Goal: Task Accomplishment & Management: Manage account settings

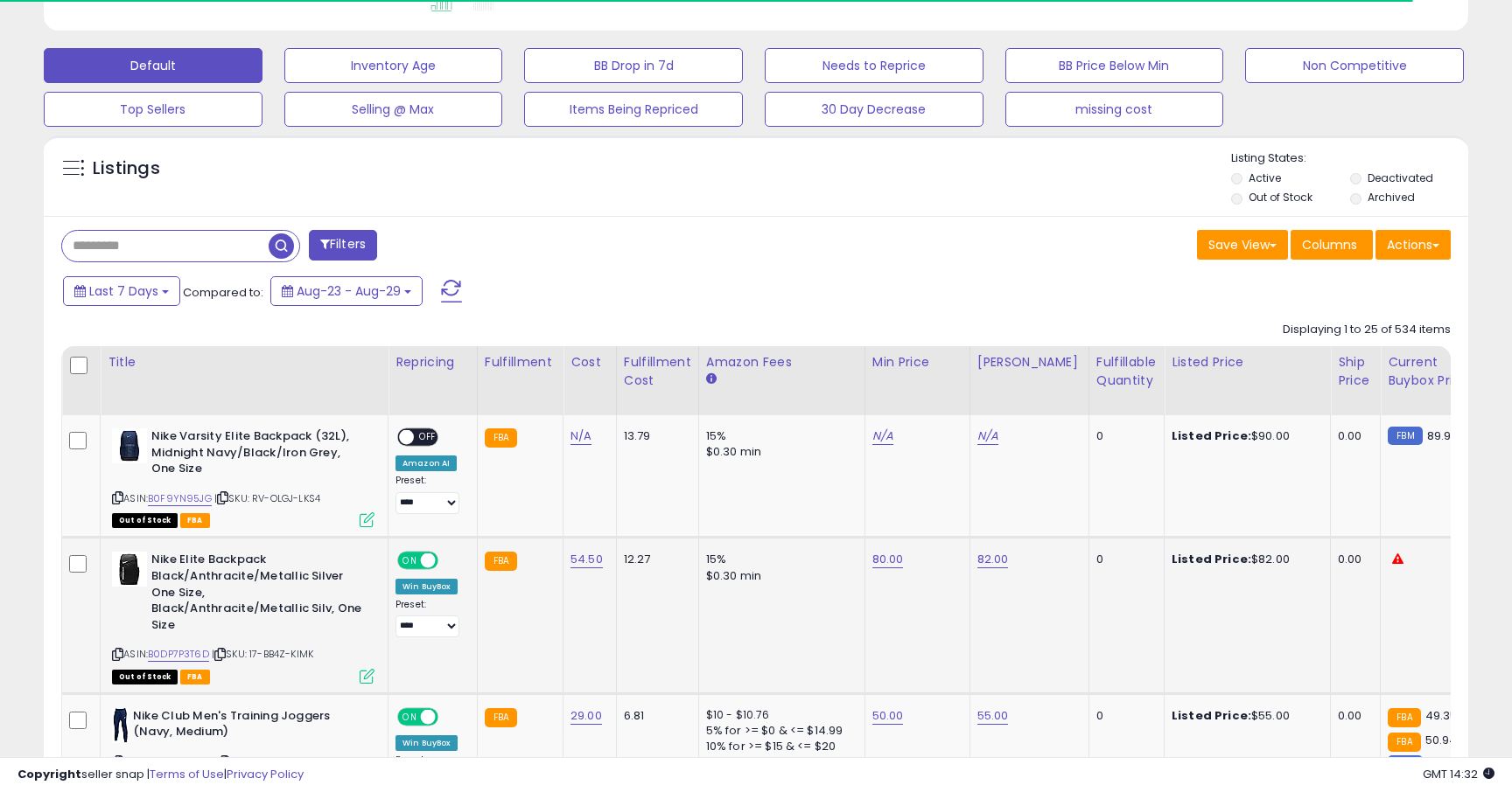
scroll to position [517, 0]
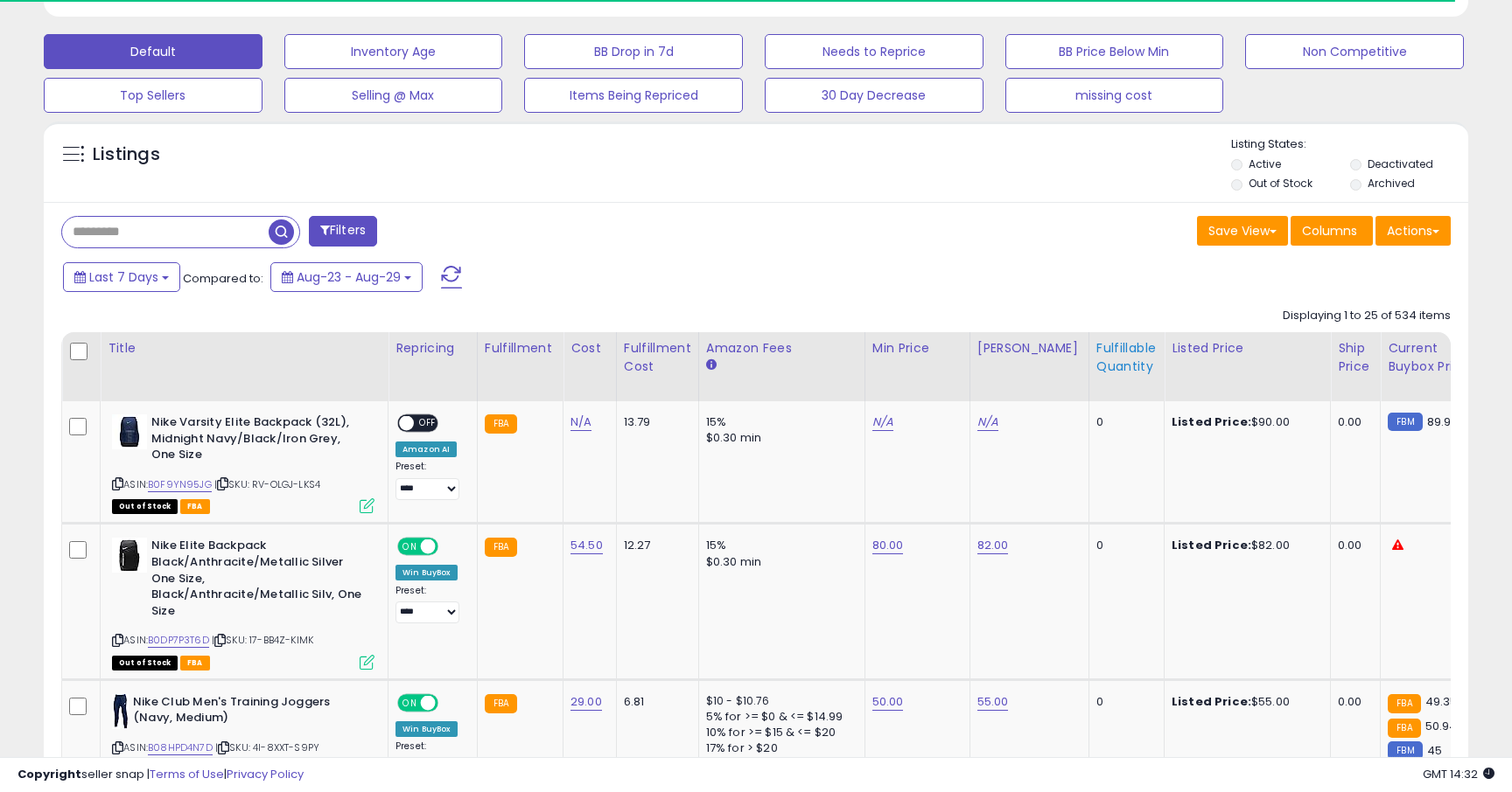
click at [1108, 361] on div "Fulfillable Quantity" at bounding box center [1127, 357] width 61 height 36
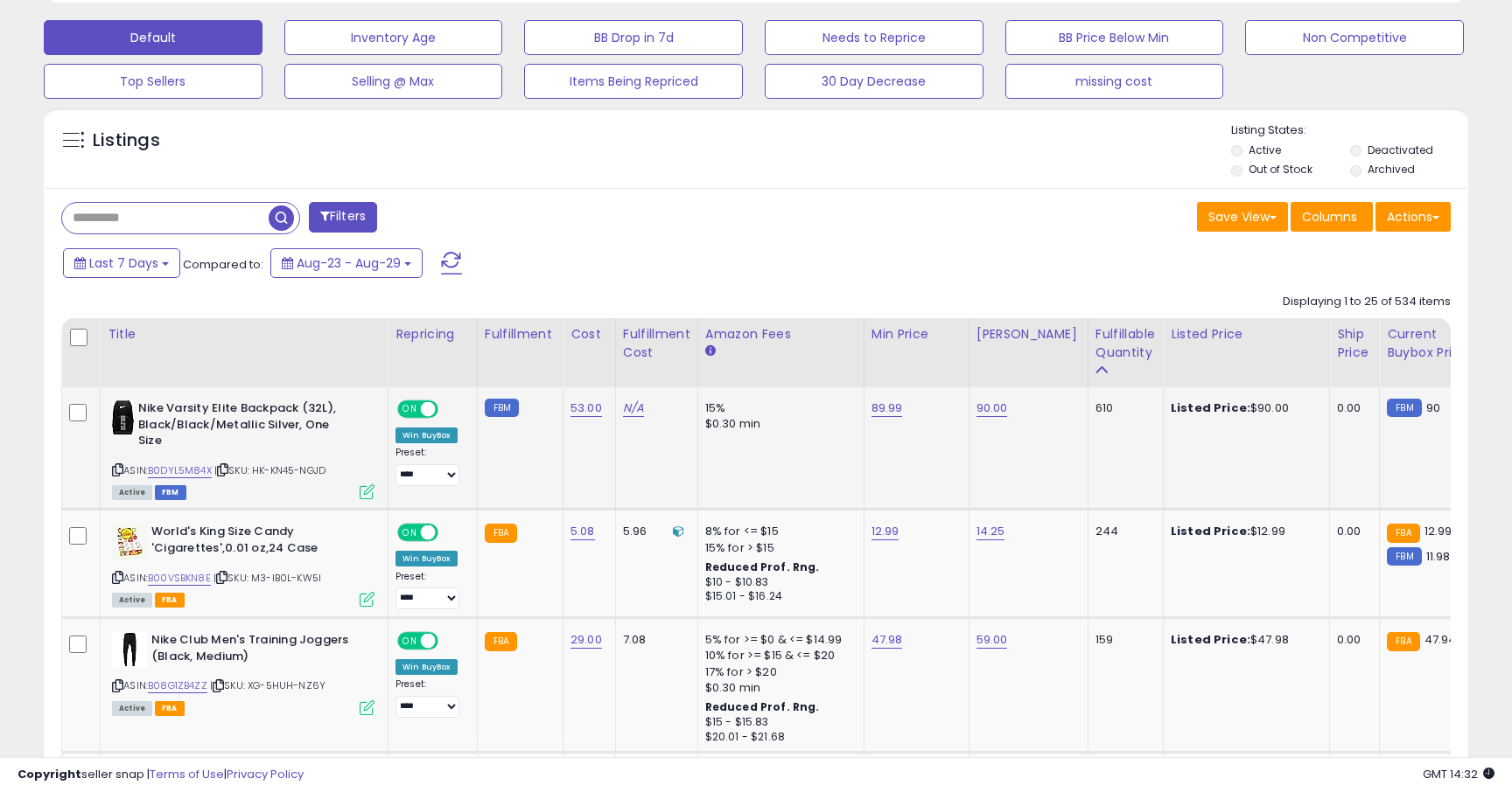
scroll to position [572, 0]
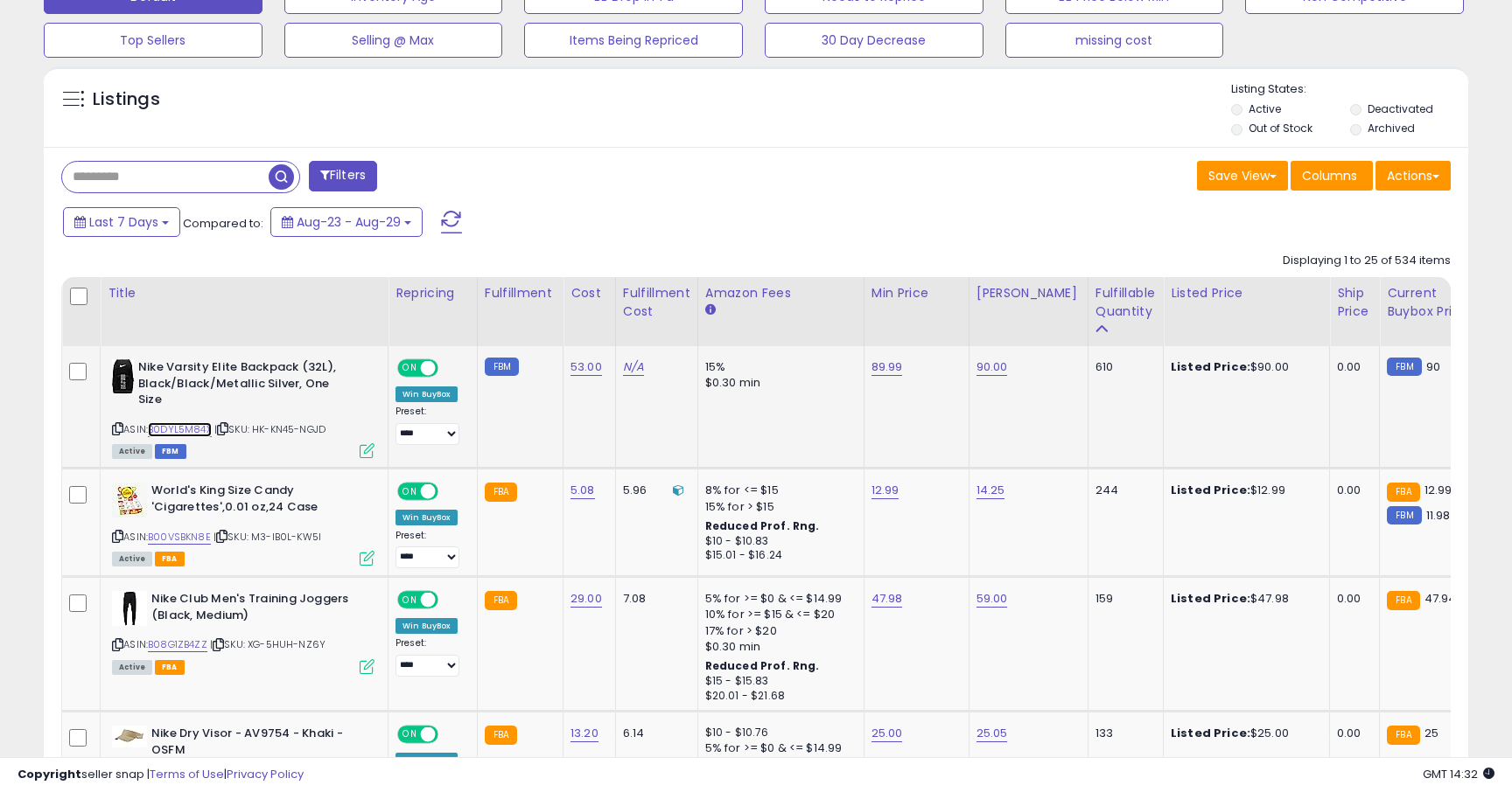
click at [181, 429] on link "B0DYL5M84X" at bounding box center [180, 430] width 64 height 15
click at [208, 537] on link "B00VSBKN8E" at bounding box center [180, 538] width 63 height 15
click at [884, 495] on link "12.99" at bounding box center [885, 490] width 28 height 18
type input "*****"
click button "submit" at bounding box center [935, 447] width 30 height 26
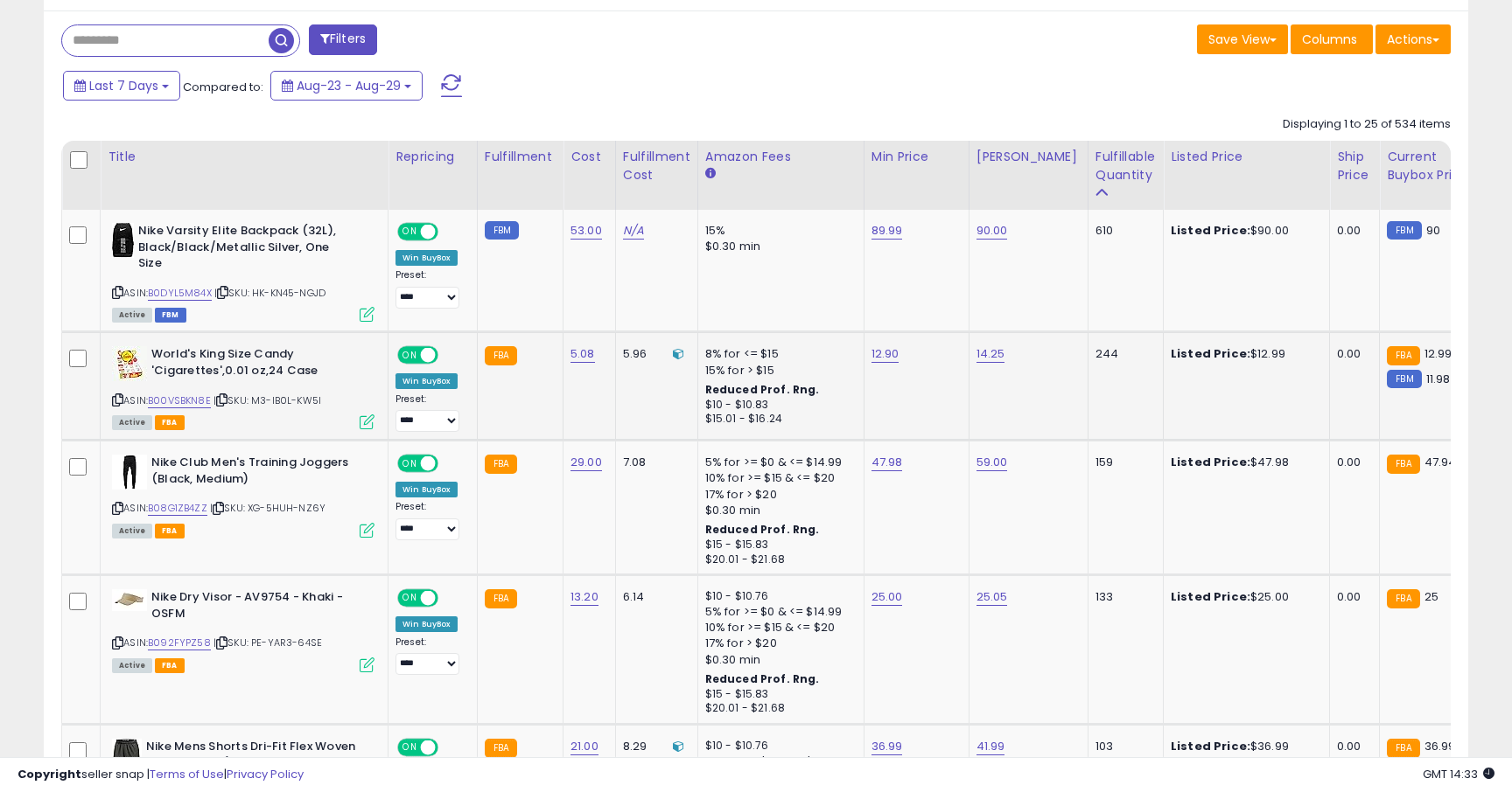
scroll to position [835, 0]
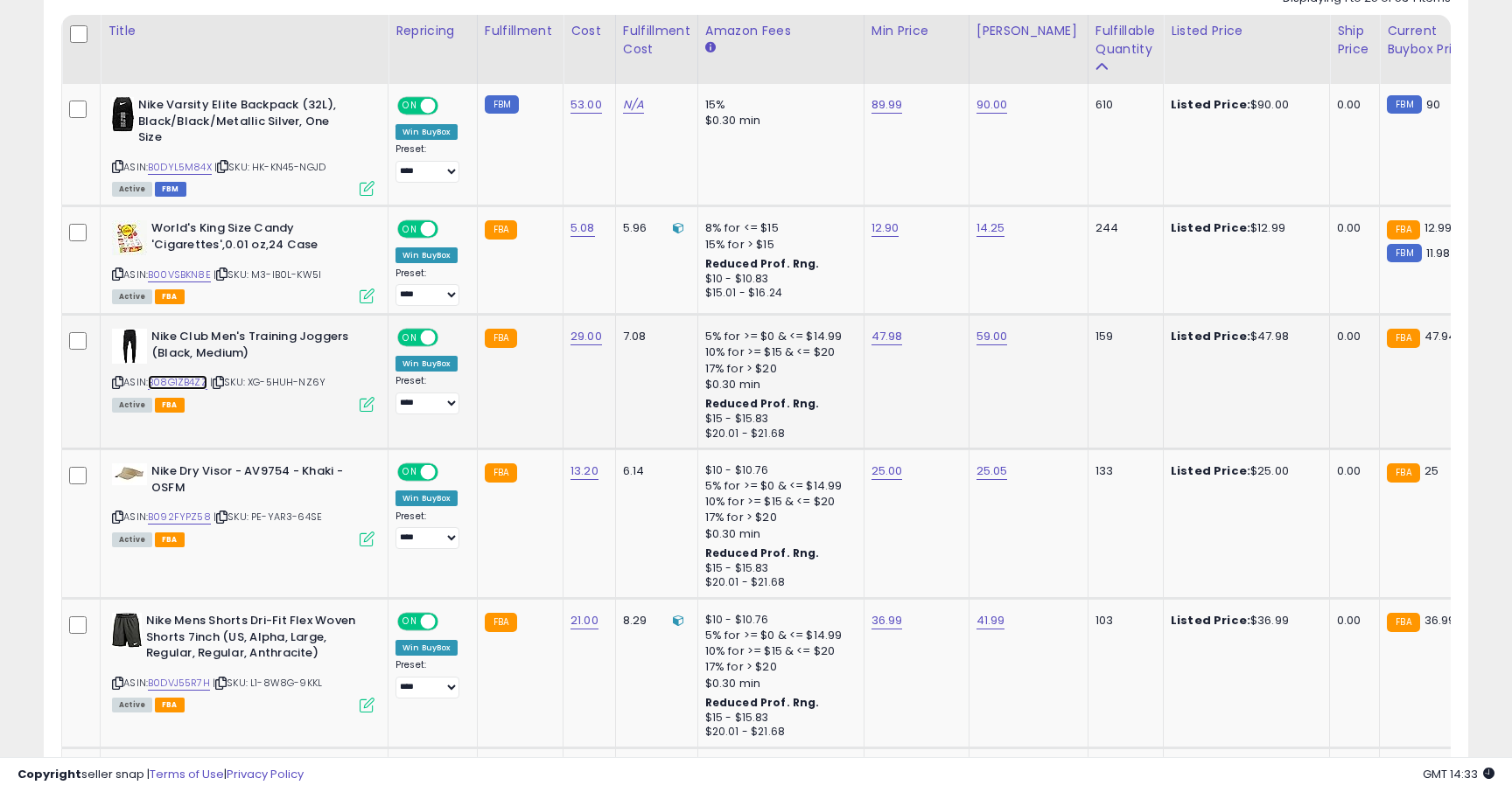
click at [177, 383] on link "B08G1ZB4ZZ" at bounding box center [178, 383] width 60 height 15
click at [884, 341] on link "47.98" at bounding box center [887, 336] width 32 height 18
type input "*****"
click button "submit" at bounding box center [936, 293] width 30 height 26
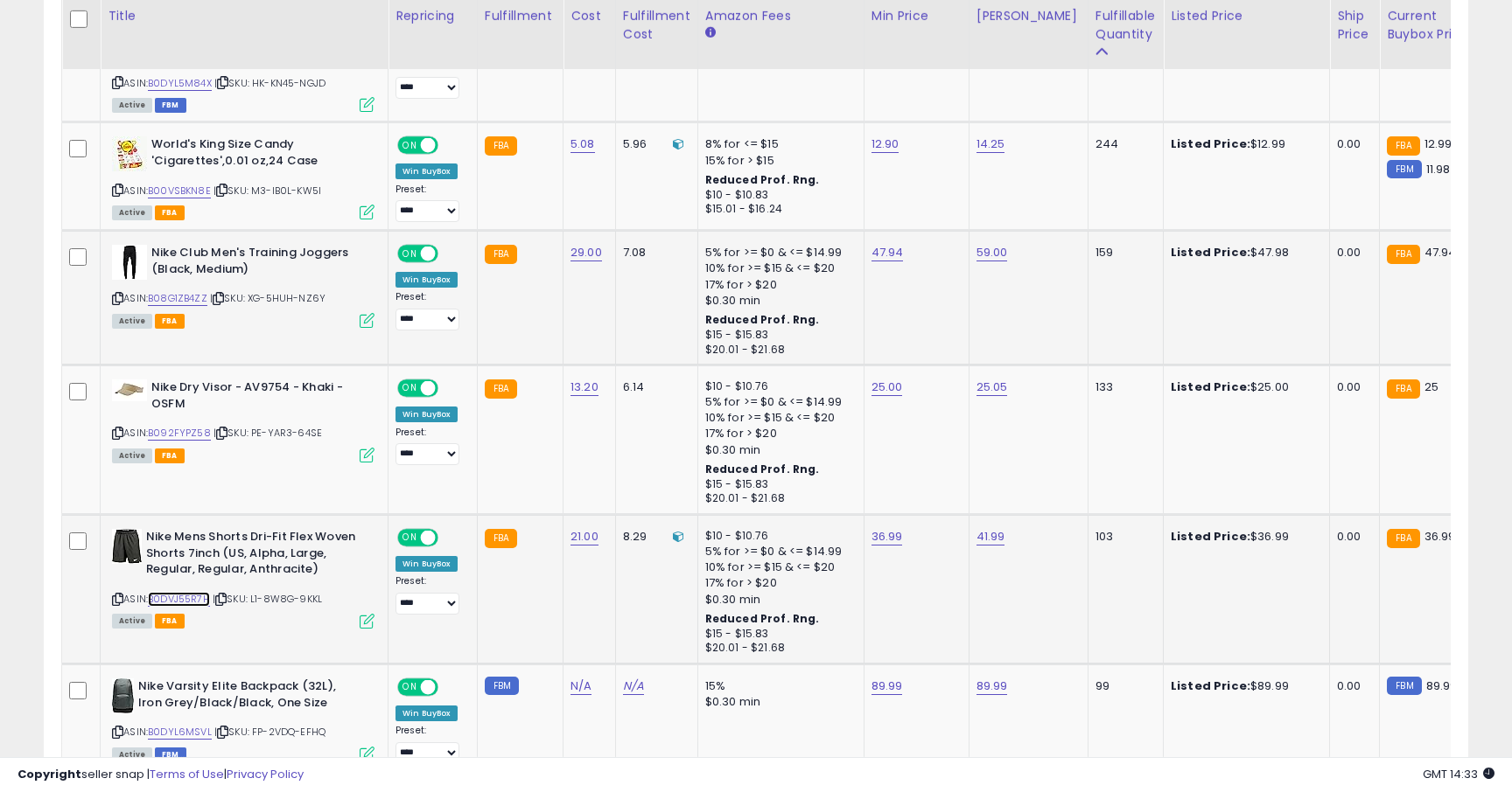
click at [185, 600] on link "B0DVJ55R7H" at bounding box center [179, 599] width 62 height 15
click at [894, 530] on link "36.99" at bounding box center [887, 537] width 32 height 18
type input "*****"
click button "submit" at bounding box center [937, 493] width 30 height 26
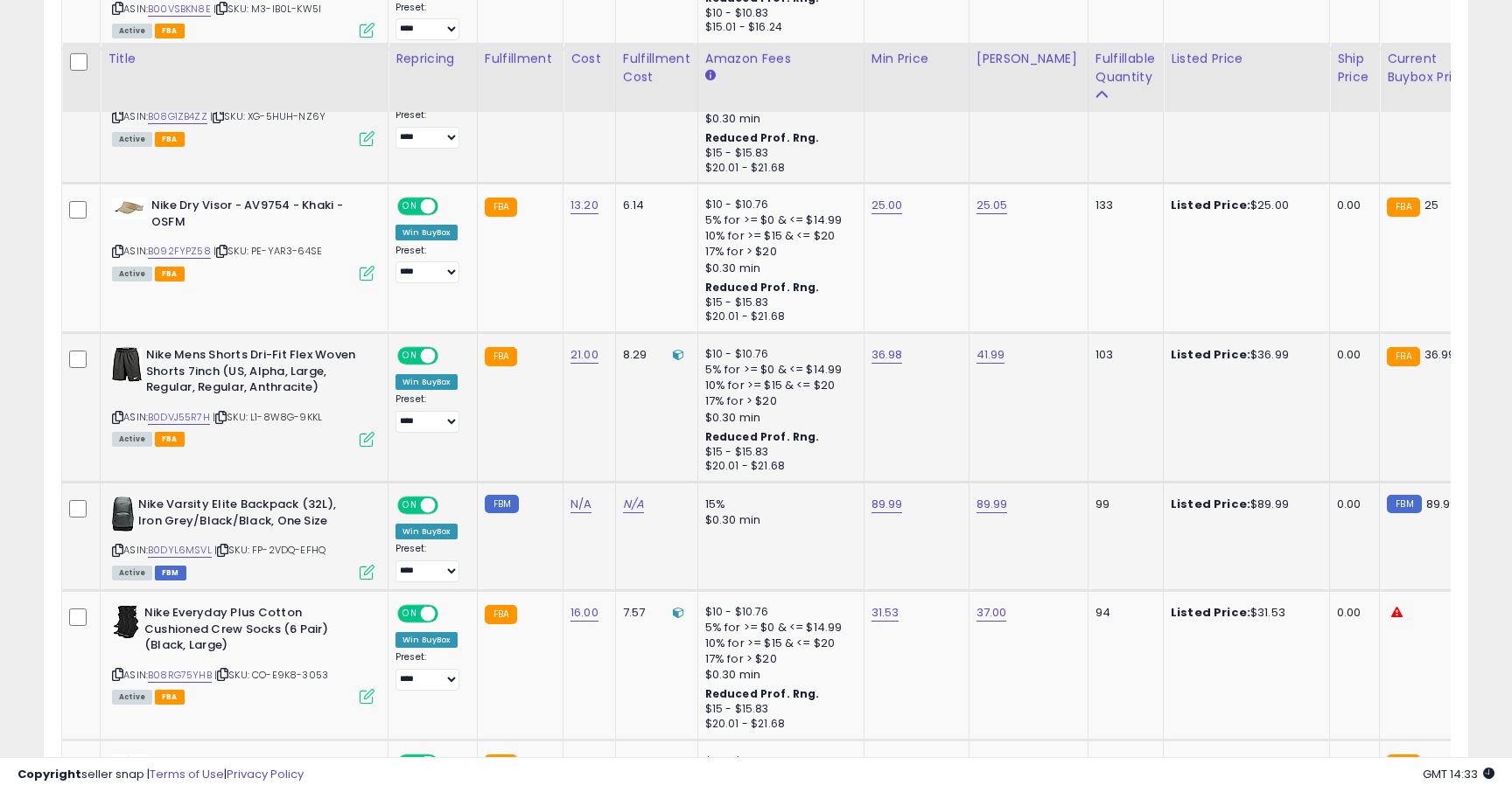
scroll to position [1143, 0]
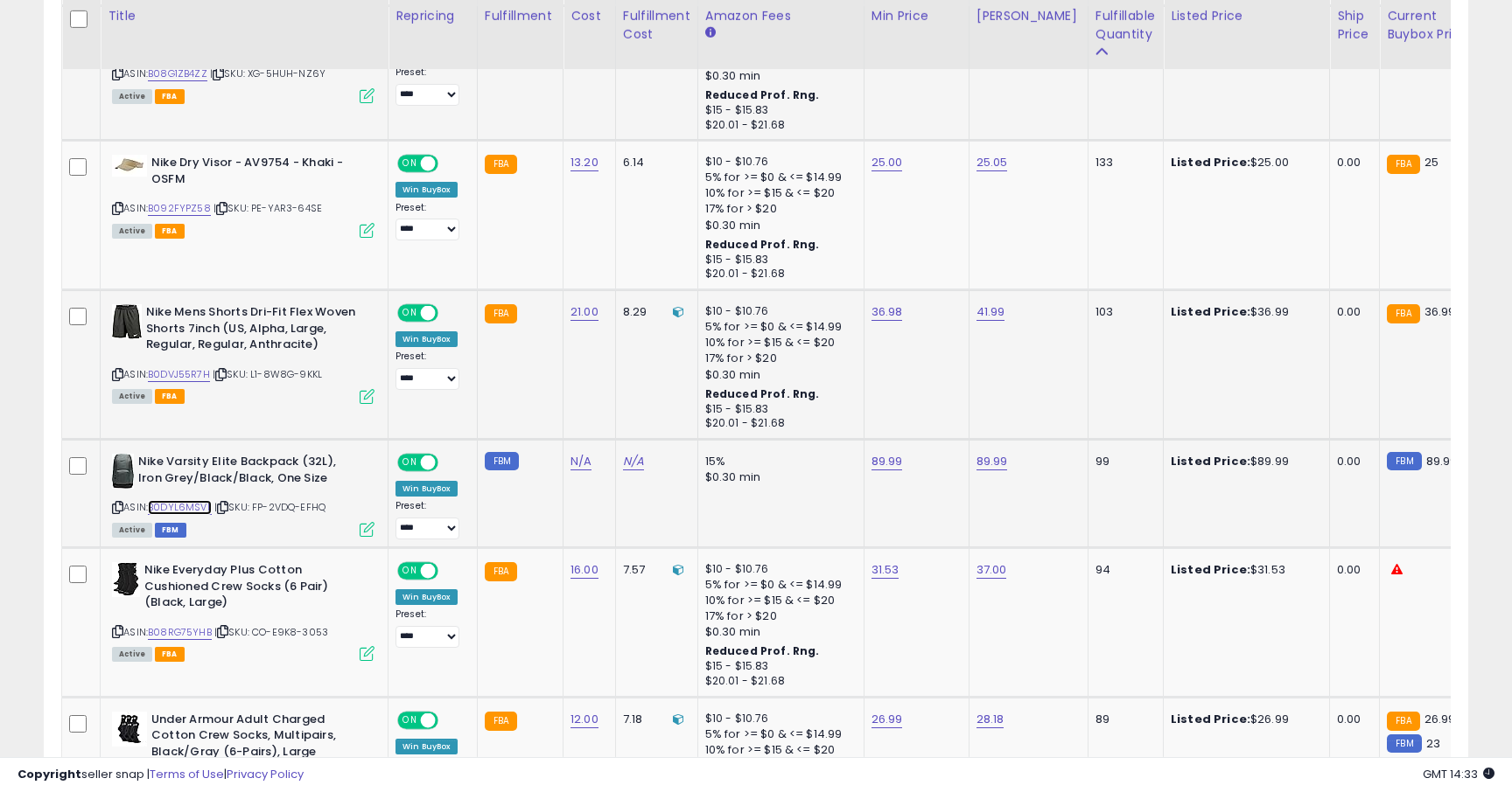
click at [194, 511] on link "B0DYL6MSVL" at bounding box center [180, 508] width 64 height 15
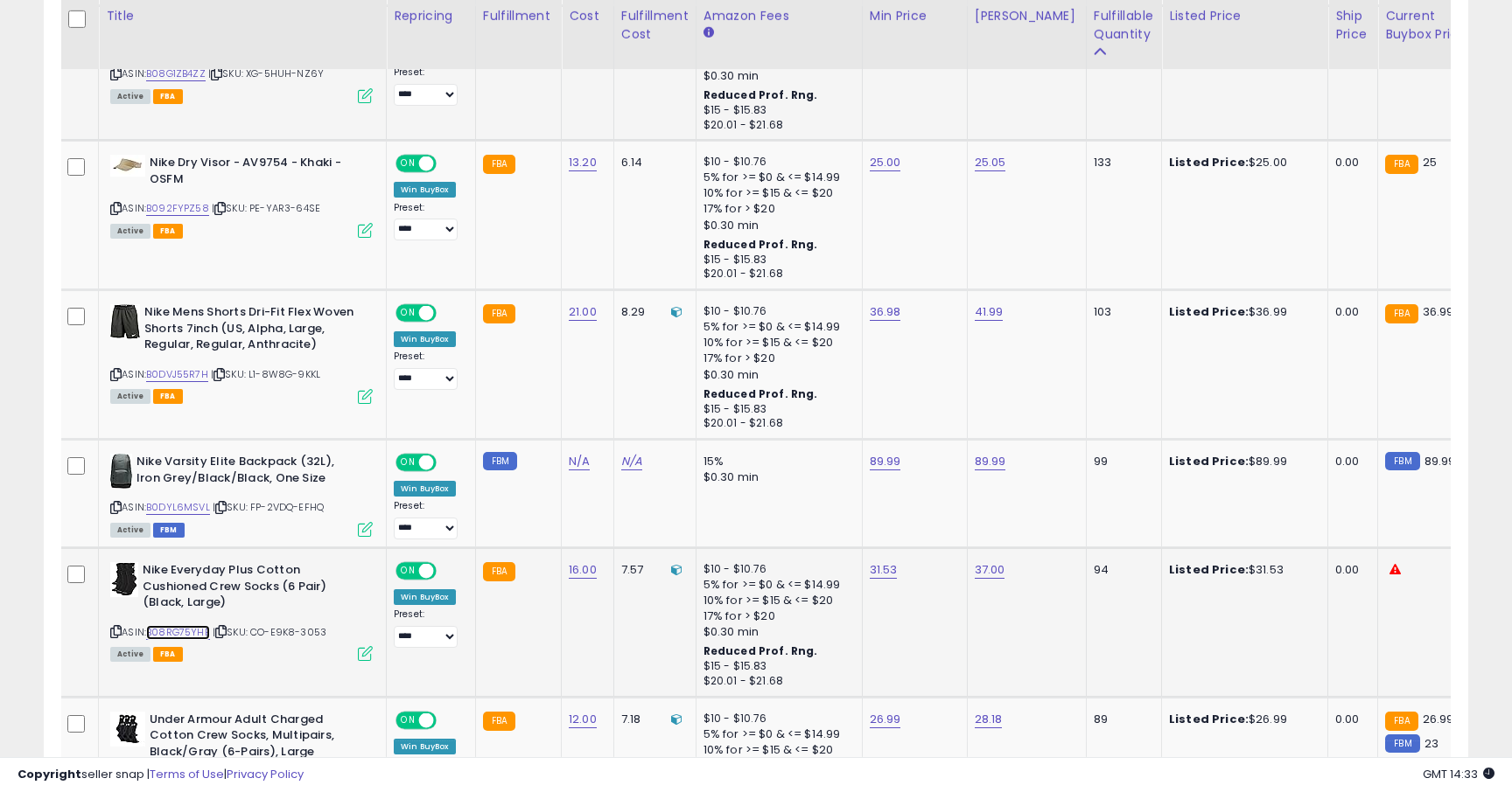
click at [187, 634] on link "B08RG75YHB" at bounding box center [178, 633] width 64 height 15
click at [873, 571] on link "31.53" at bounding box center [884, 570] width 28 height 18
type input "*****"
click button "submit" at bounding box center [932, 527] width 30 height 26
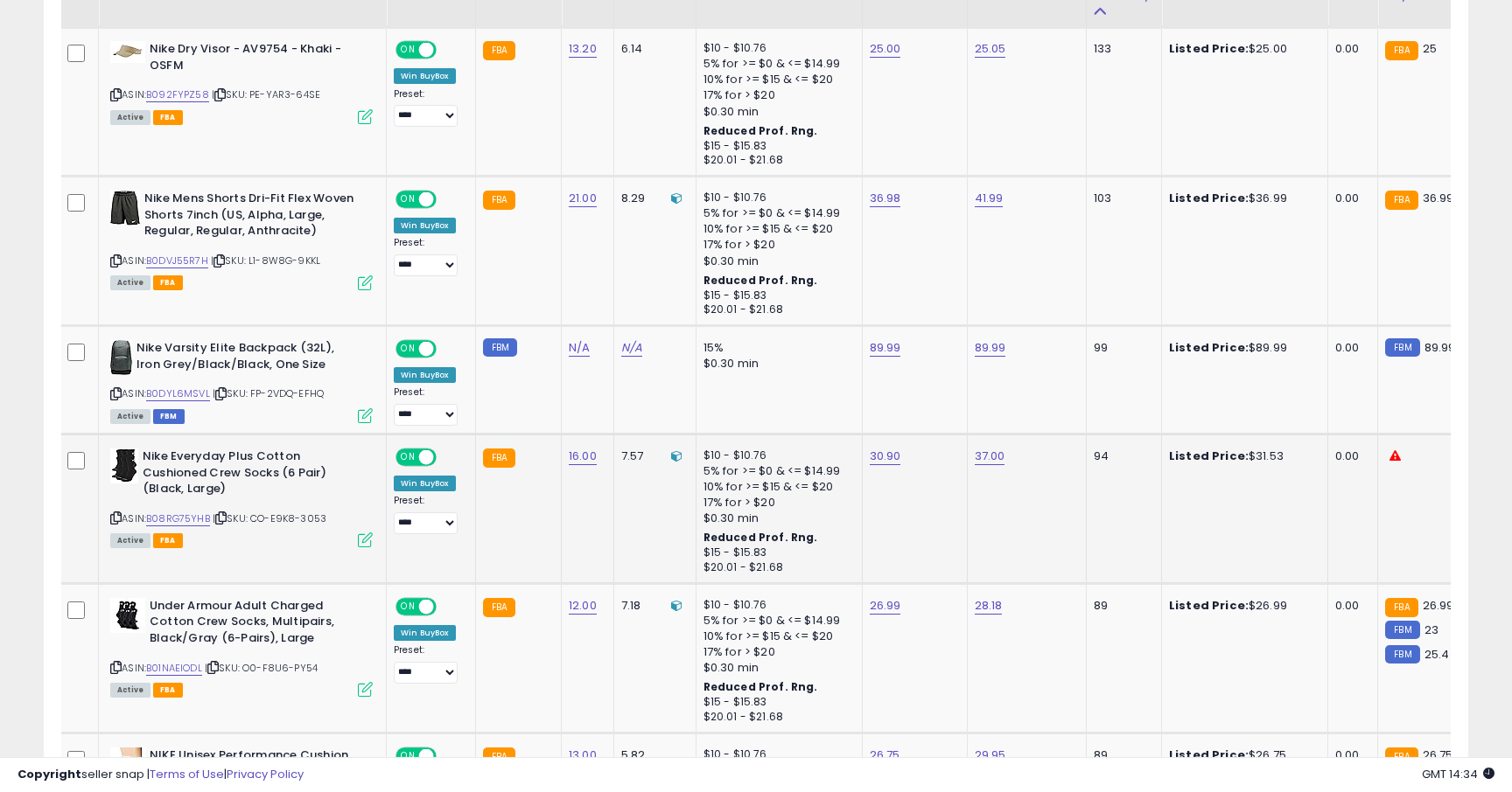
scroll to position [1416, 0]
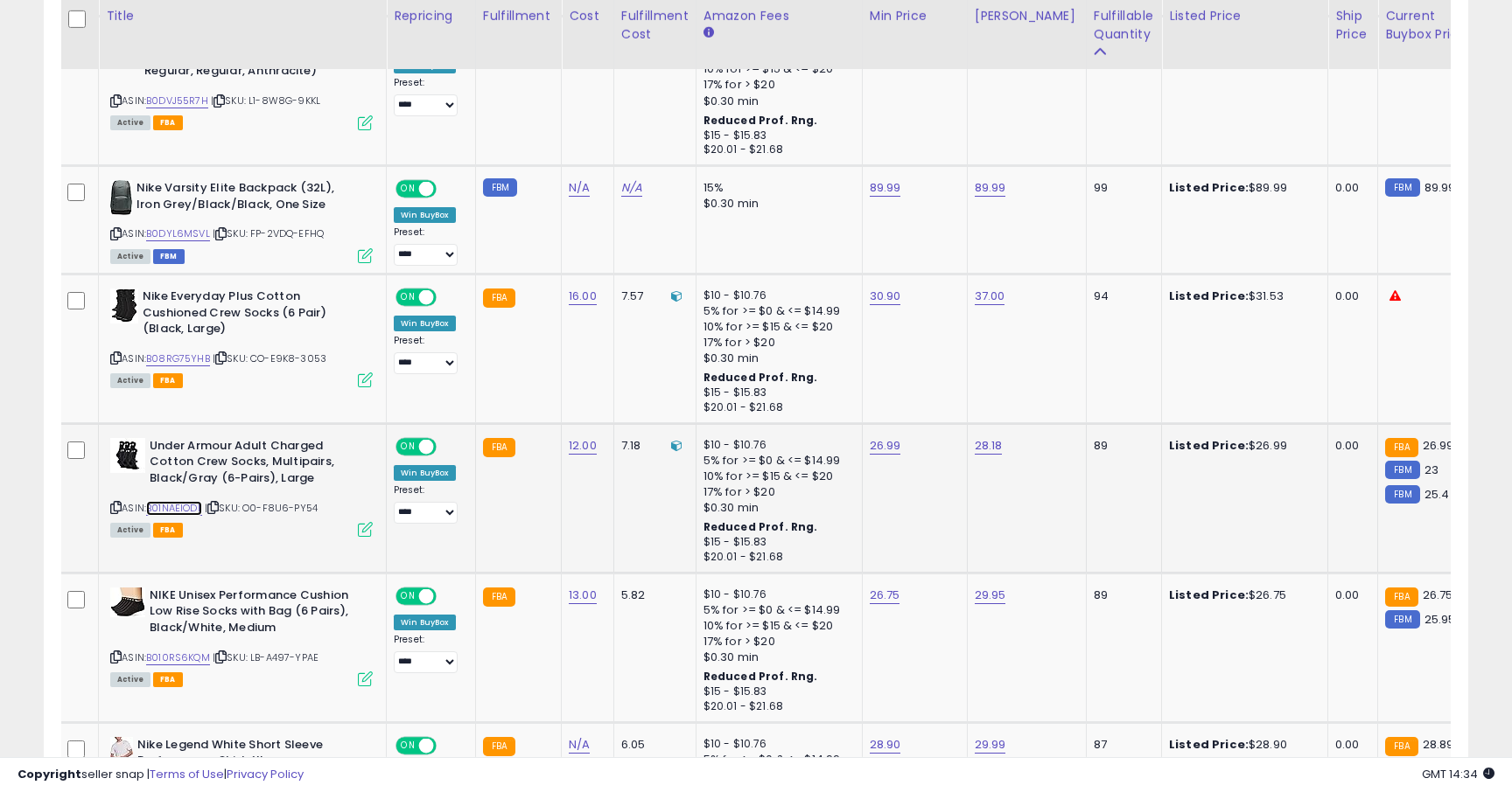
click at [189, 506] on link "B01NAEIODL" at bounding box center [174, 508] width 56 height 15
click at [883, 450] on link "26.99" at bounding box center [885, 446] width 32 height 18
type input "*****"
click button "submit" at bounding box center [935, 402] width 30 height 26
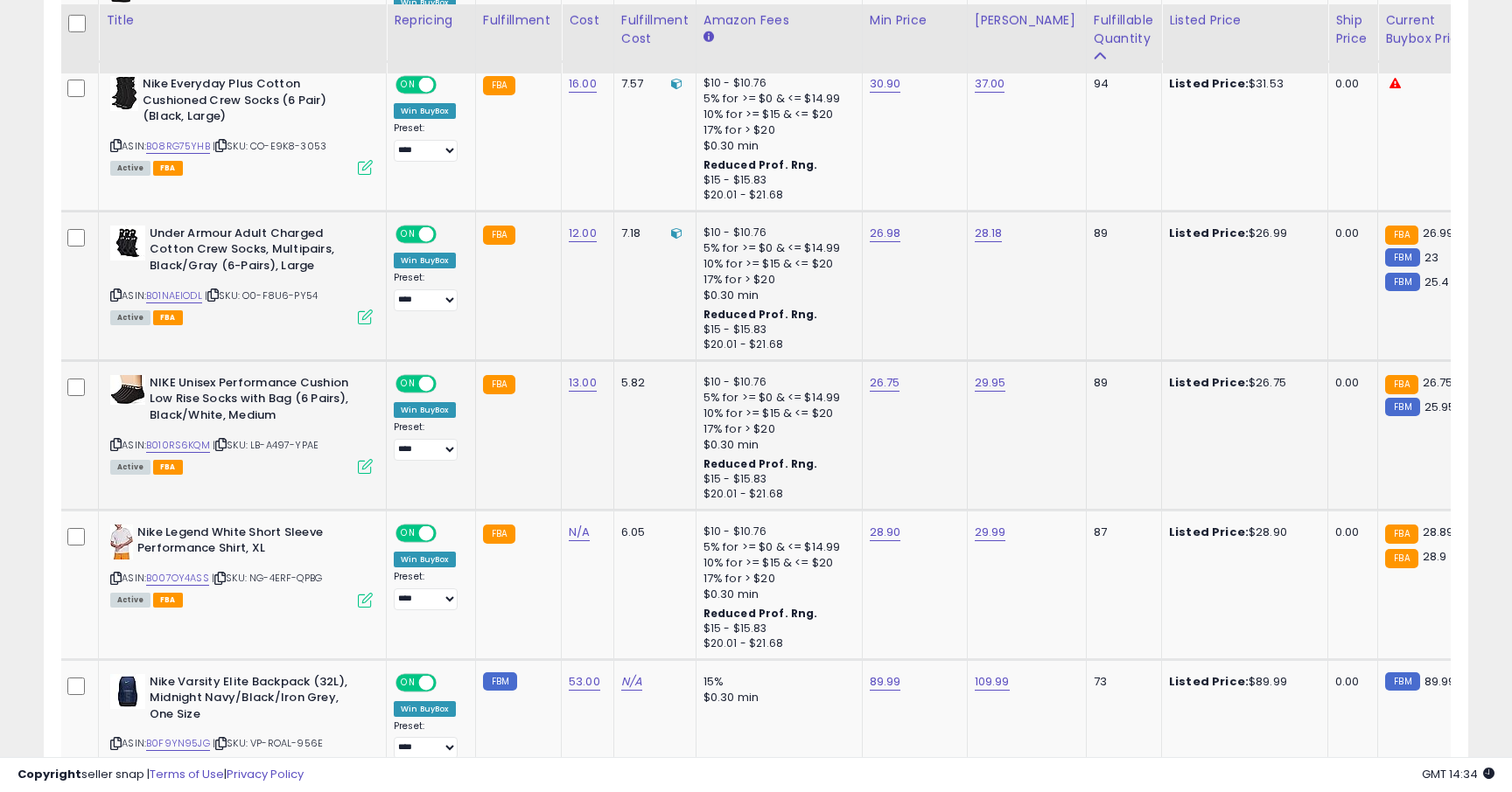
scroll to position [1634, 0]
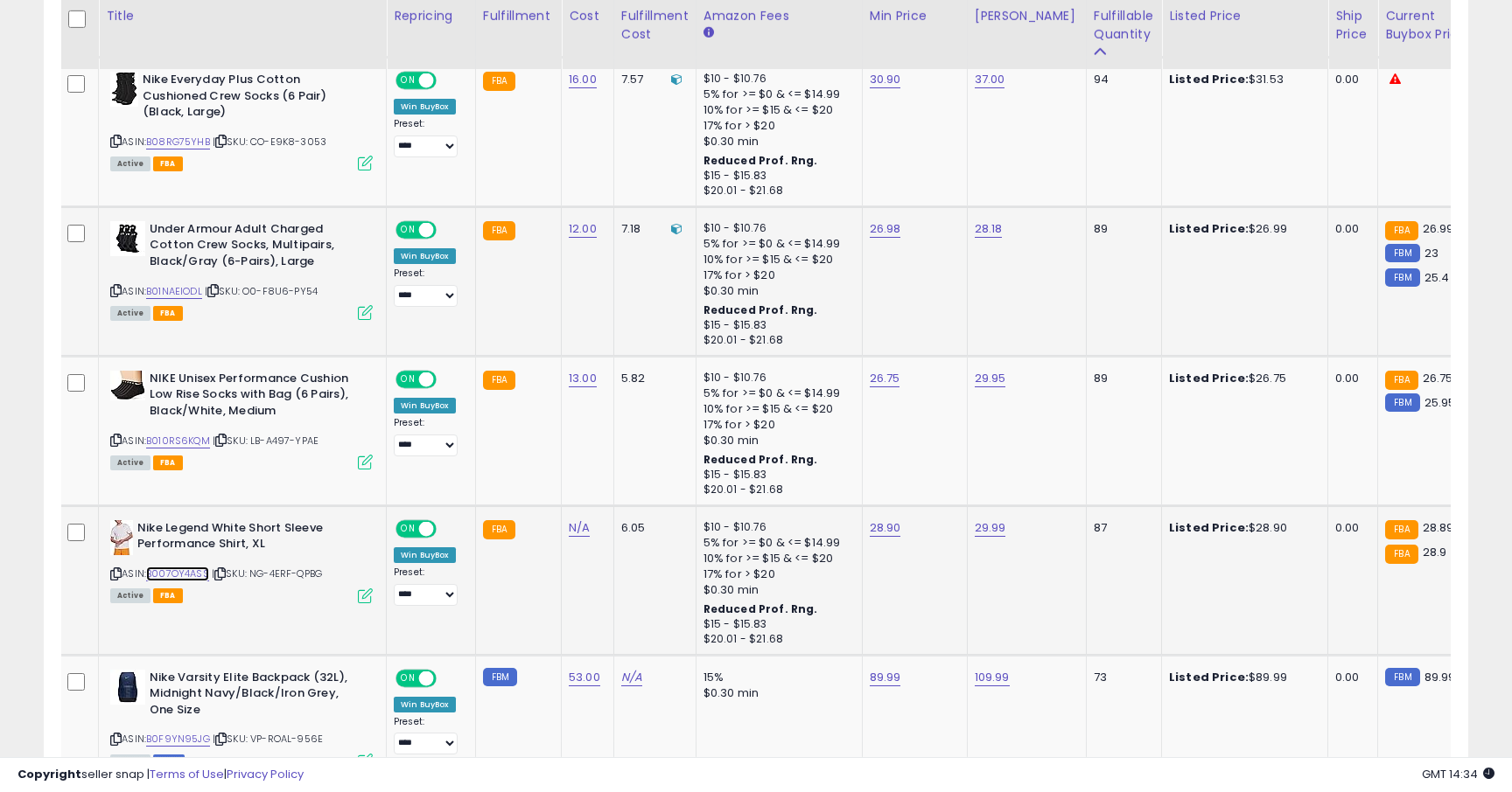
click at [195, 578] on link "B007OY4ASS" at bounding box center [178, 574] width 63 height 15
click at [179, 445] on link "B010RS6KQM" at bounding box center [178, 441] width 64 height 15
click at [884, 385] on link "26.75" at bounding box center [884, 379] width 31 height 18
type input "*****"
click button "submit" at bounding box center [934, 335] width 30 height 26
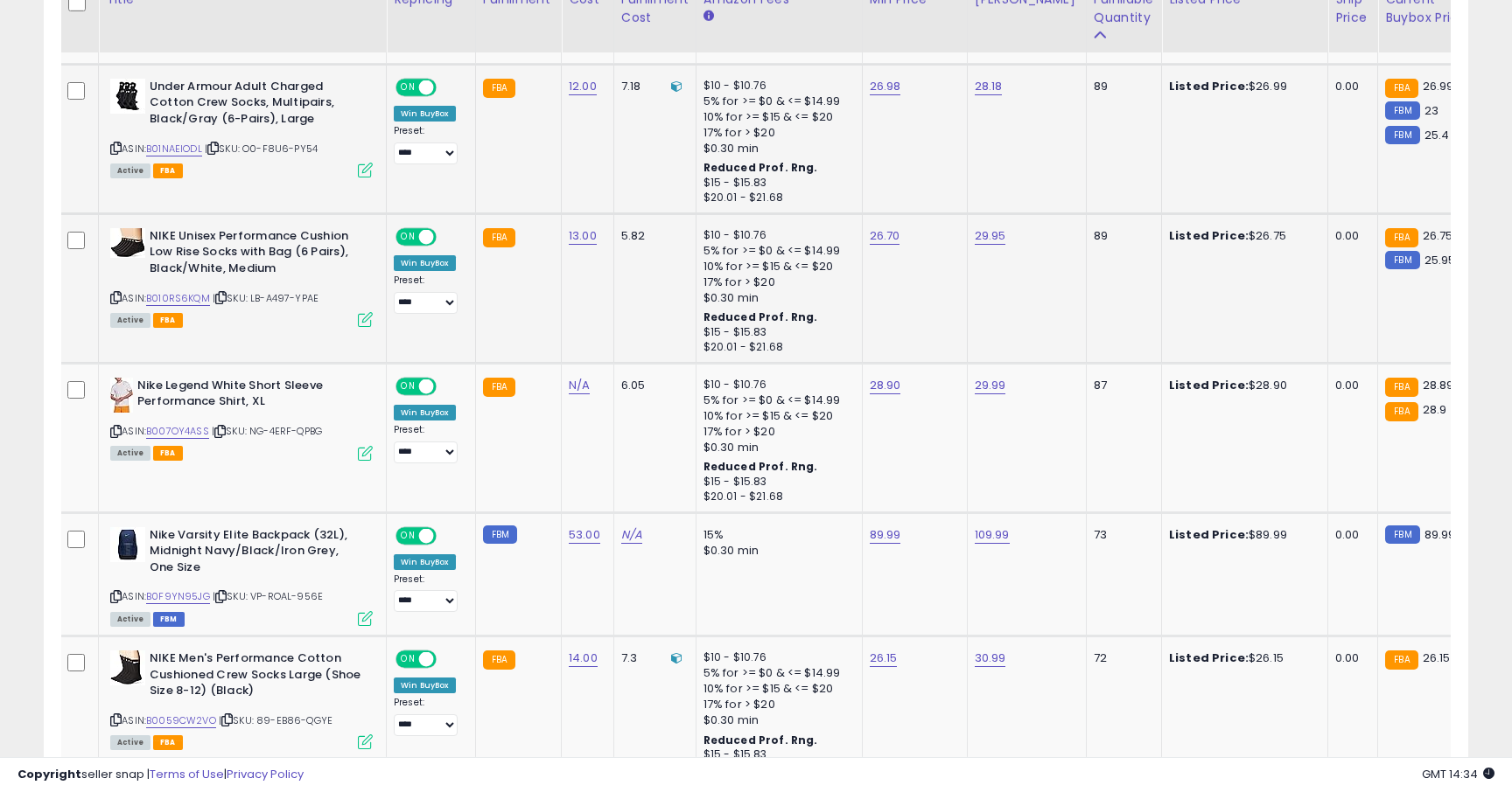
scroll to position [2002, 0]
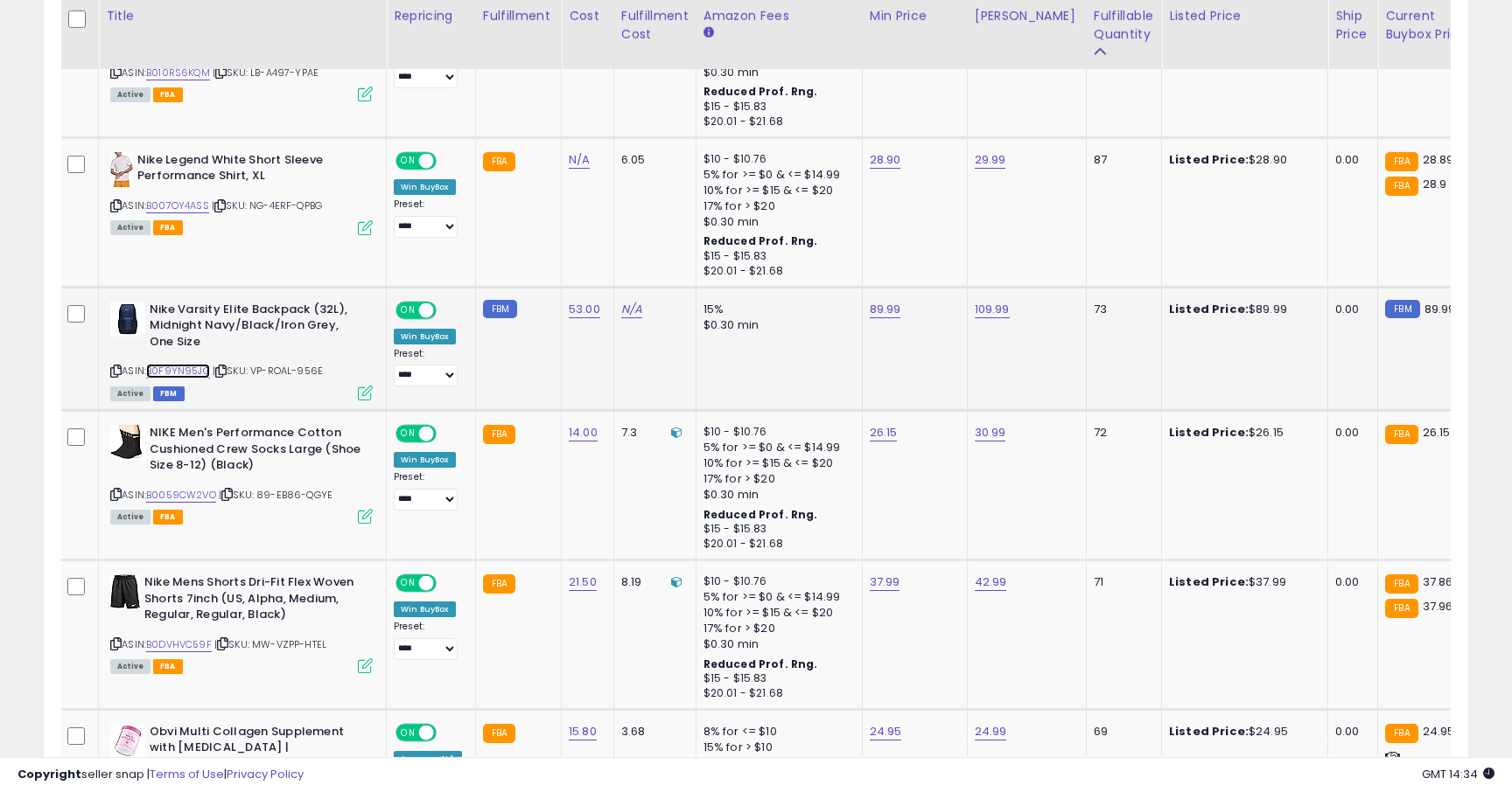
click at [190, 369] on link "B0F9YN95JG" at bounding box center [178, 371] width 64 height 15
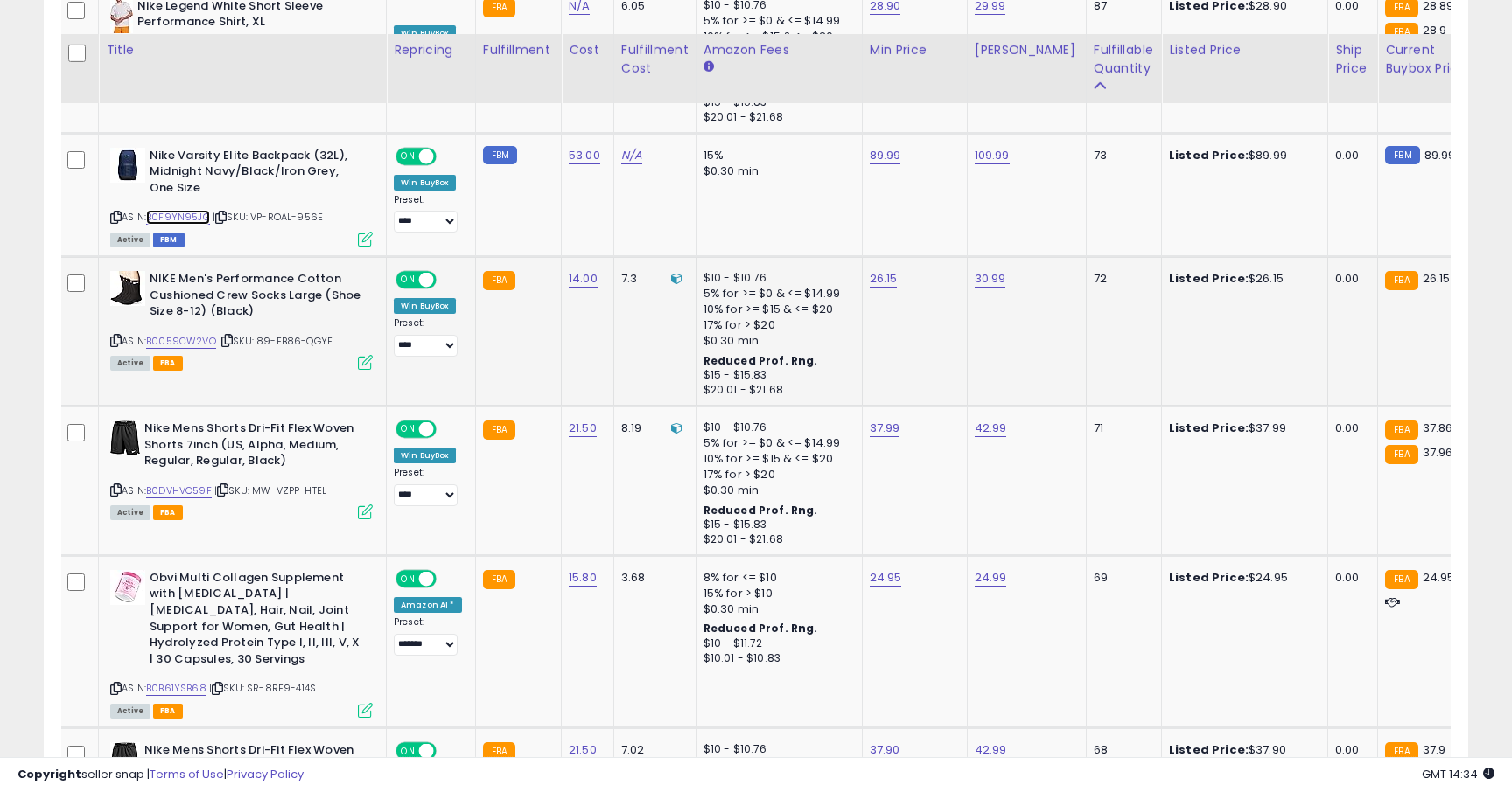
scroll to position [2190, 0]
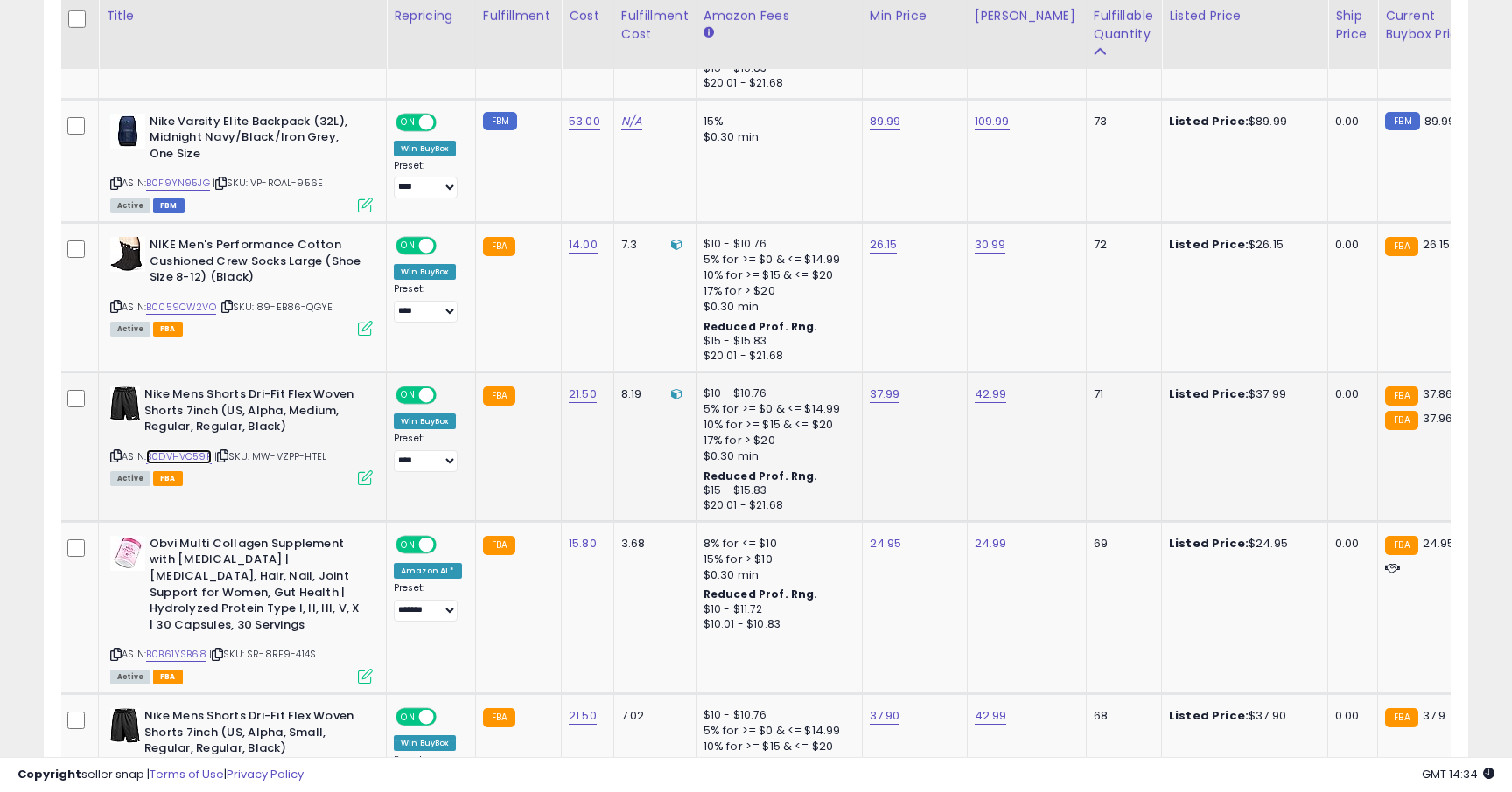
click at [187, 458] on link "B0DVHVC59F" at bounding box center [179, 457] width 65 height 15
click at [891, 396] on link "37.99" at bounding box center [884, 394] width 31 height 18
type input "*****"
click button "submit" at bounding box center [934, 351] width 30 height 26
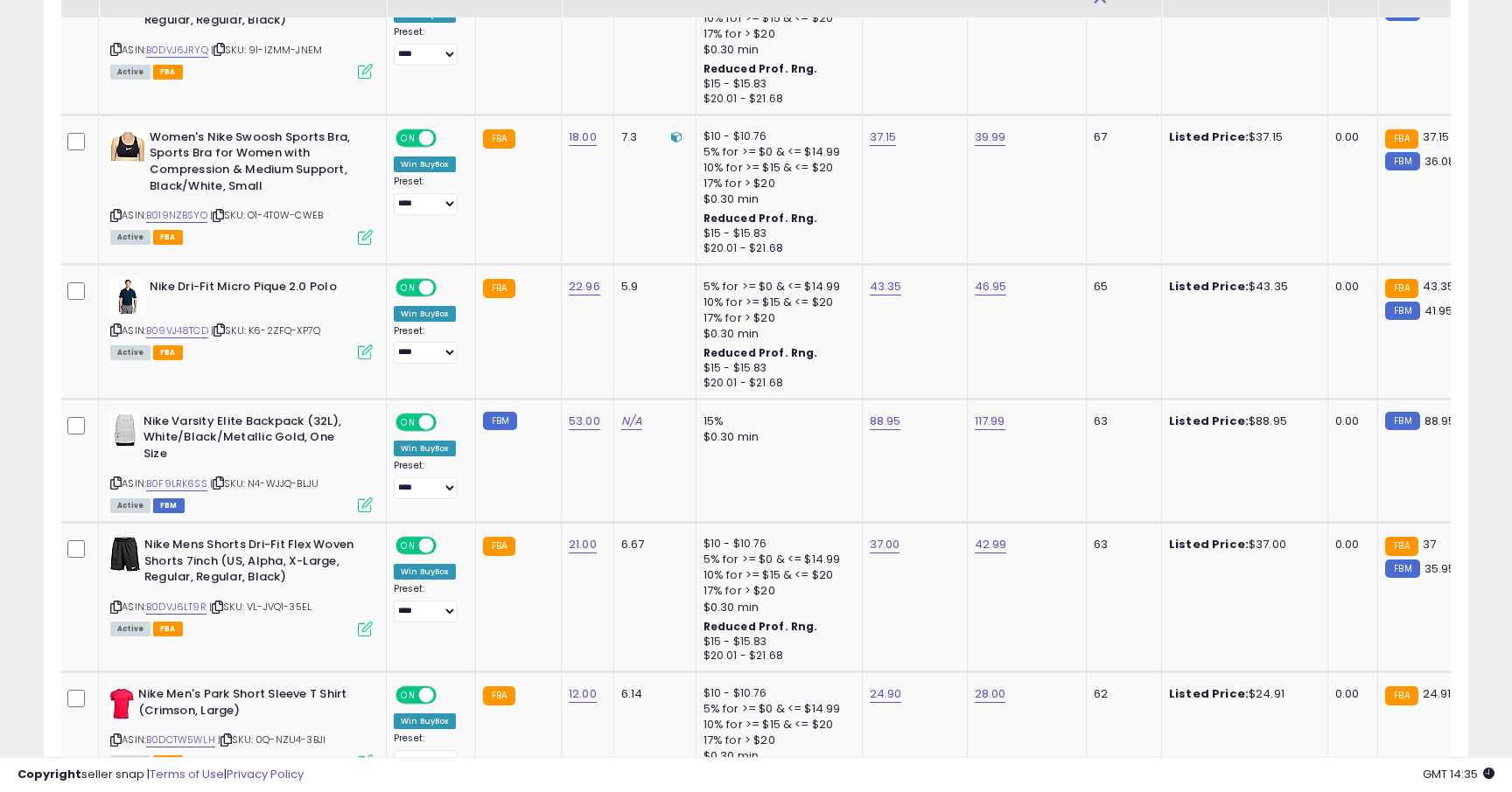
scroll to position [3860, 0]
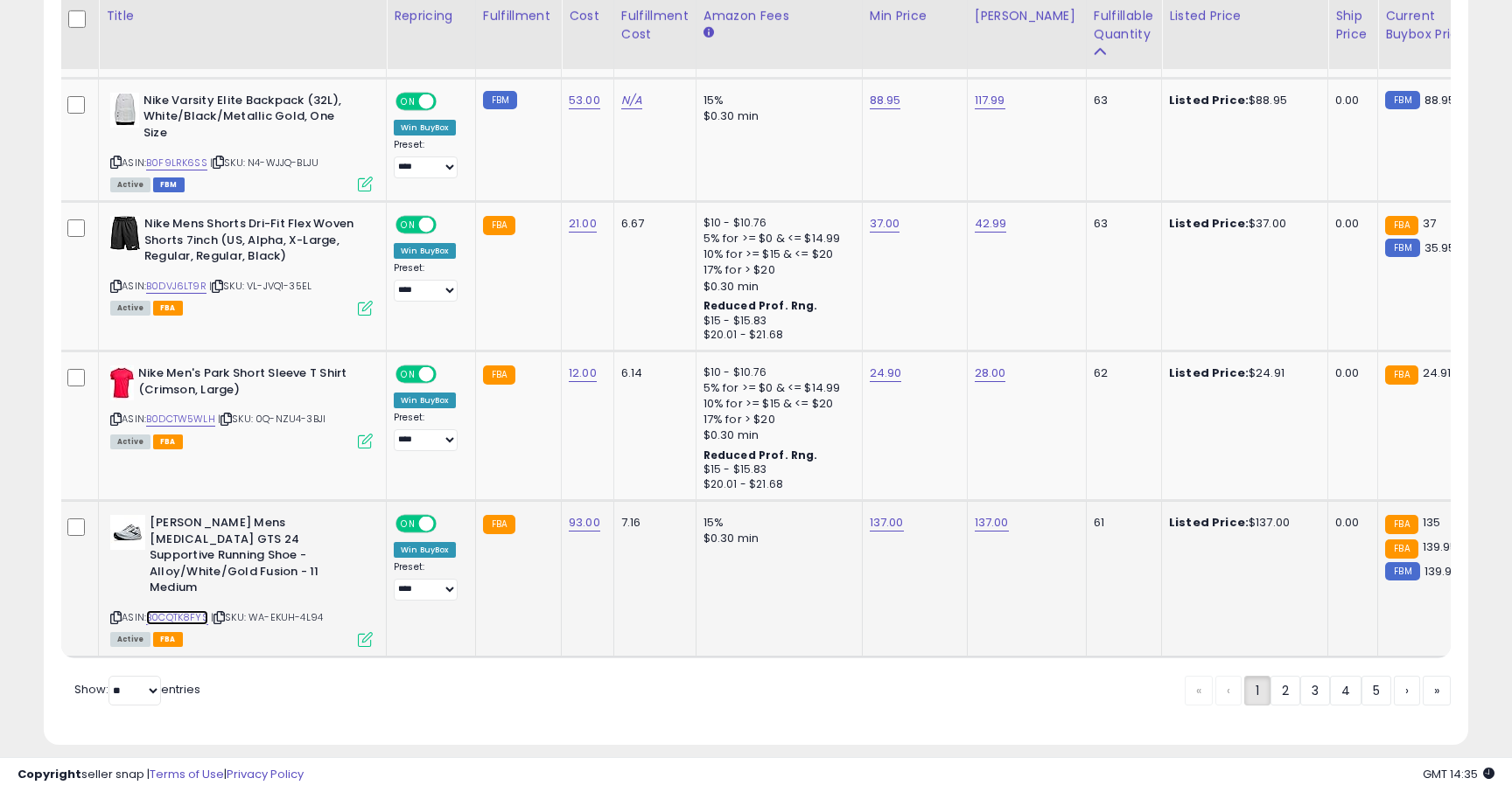
click at [196, 611] on link "B0CQTK8FYS" at bounding box center [177, 618] width 62 height 15
click at [209, 412] on link "B0DCTW5WLH" at bounding box center [181, 420] width 69 height 15
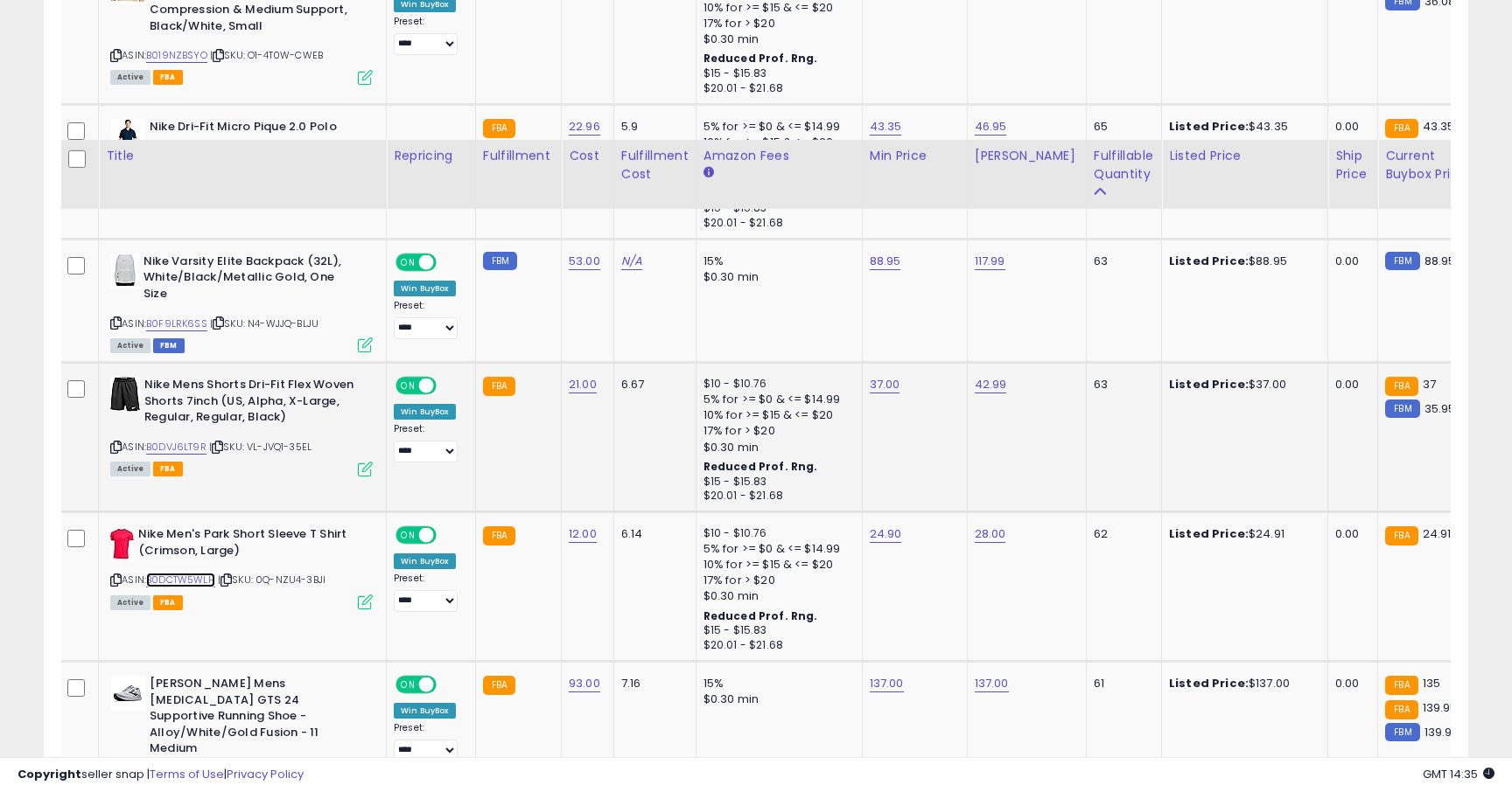
scroll to position [3585, 0]
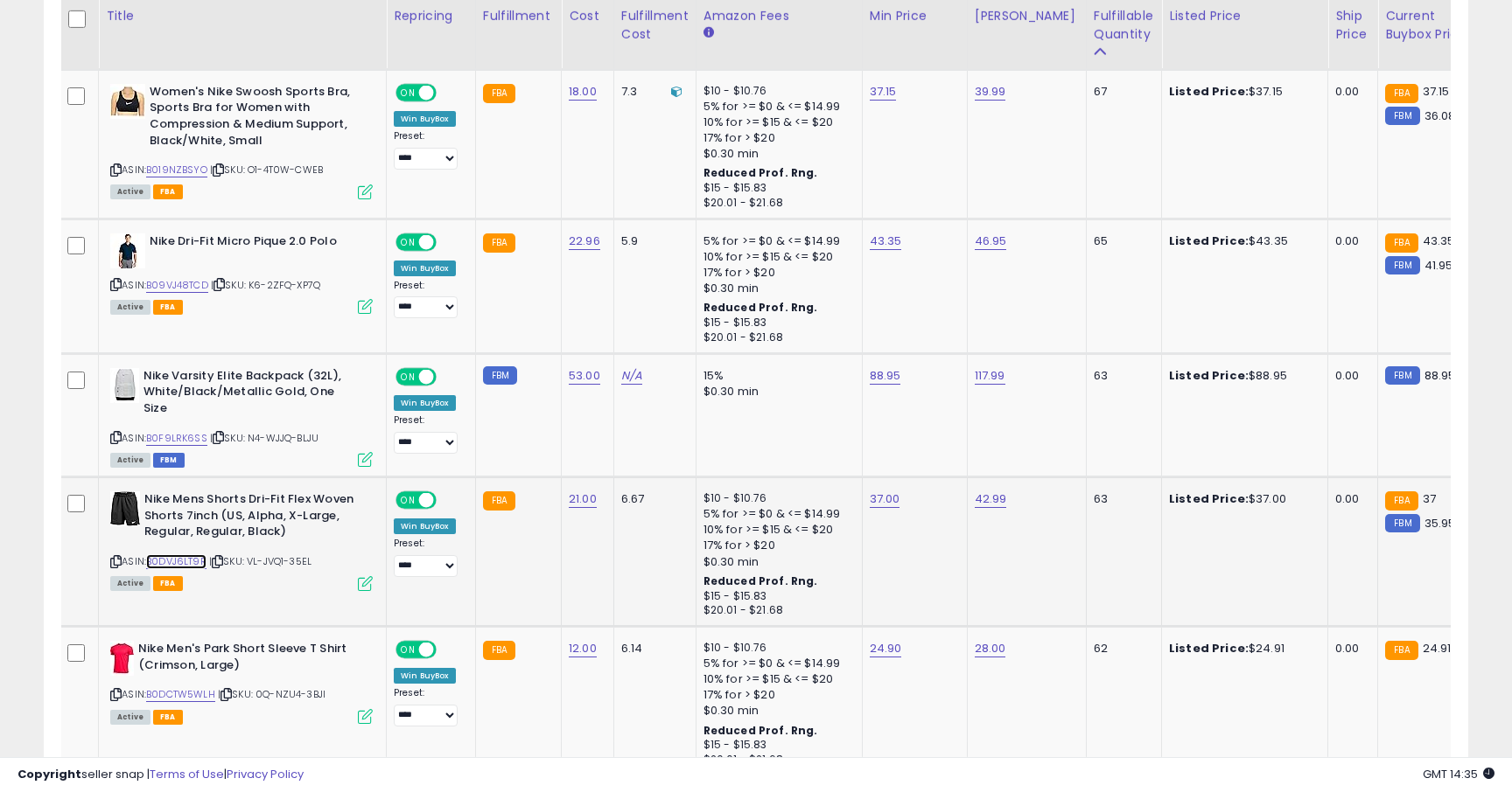
click at [182, 555] on link "B0DVJ6LT9R" at bounding box center [176, 562] width 61 height 15
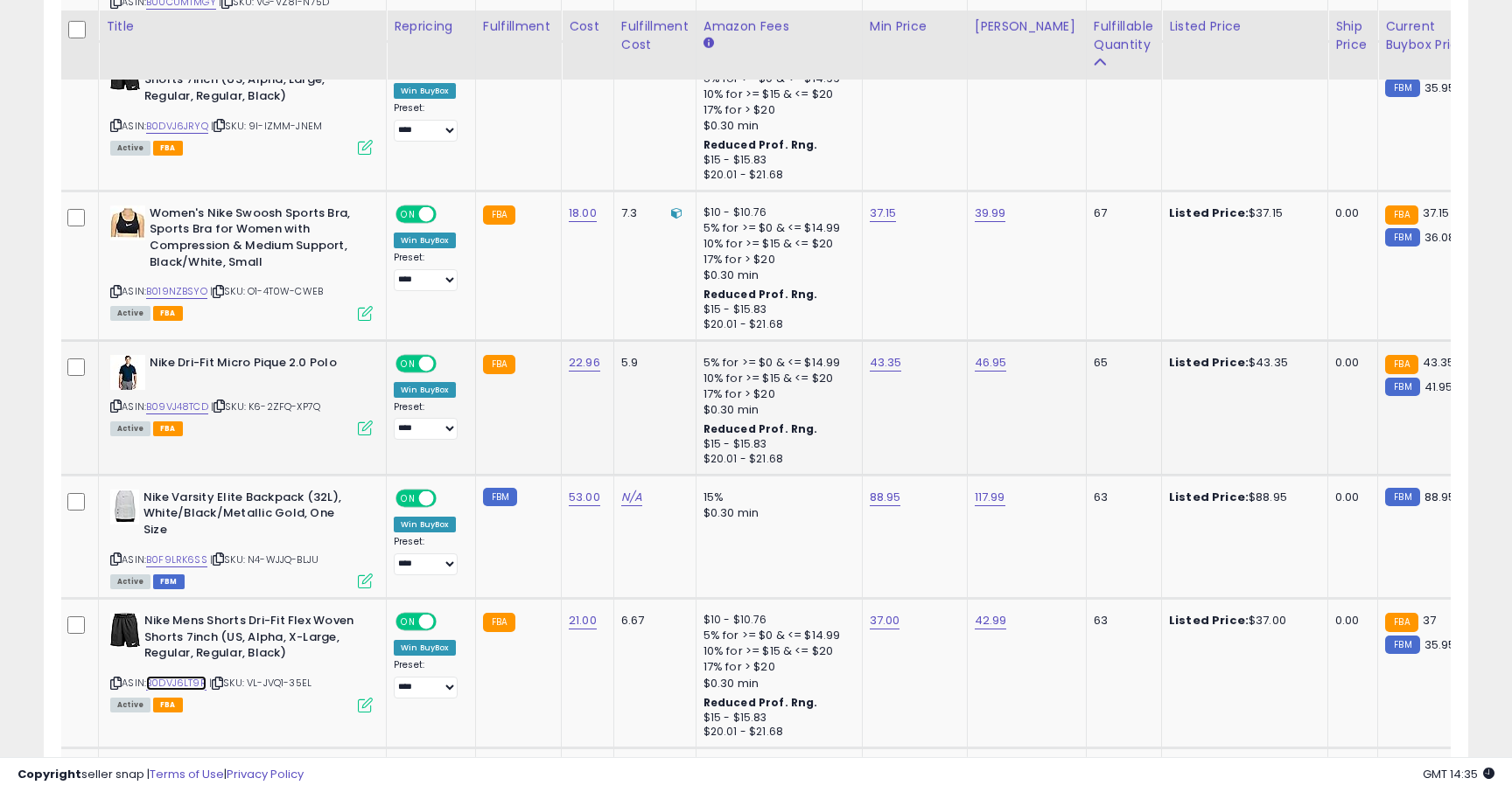
scroll to position [3456, 0]
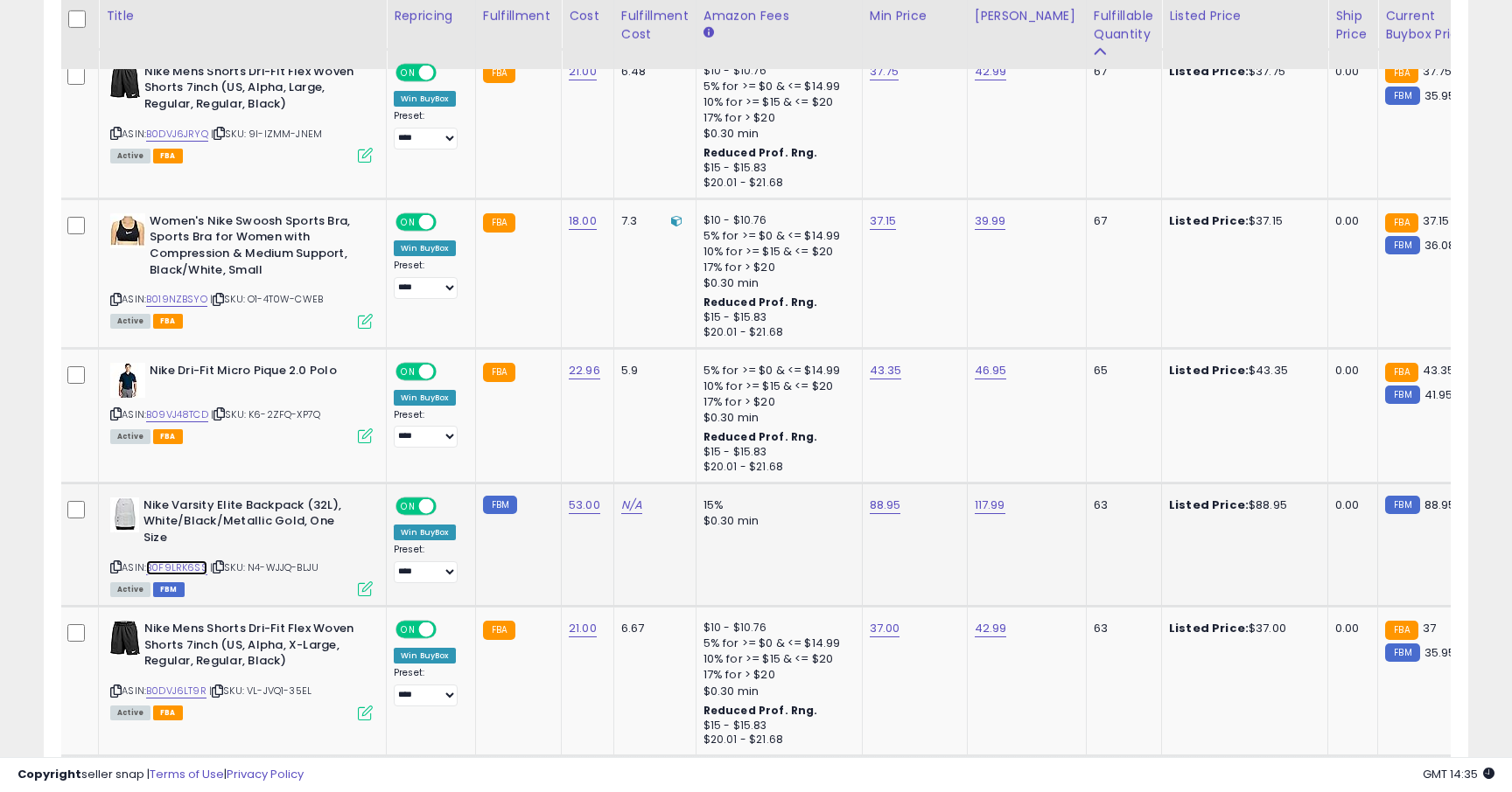
click at [191, 560] on link "B0F9LRK6SS" at bounding box center [177, 568] width 61 height 15
click at [883, 513] on link "88.95" at bounding box center [885, 505] width 32 height 18
type input "*****"
click button "submit" at bounding box center [935, 462] width 30 height 26
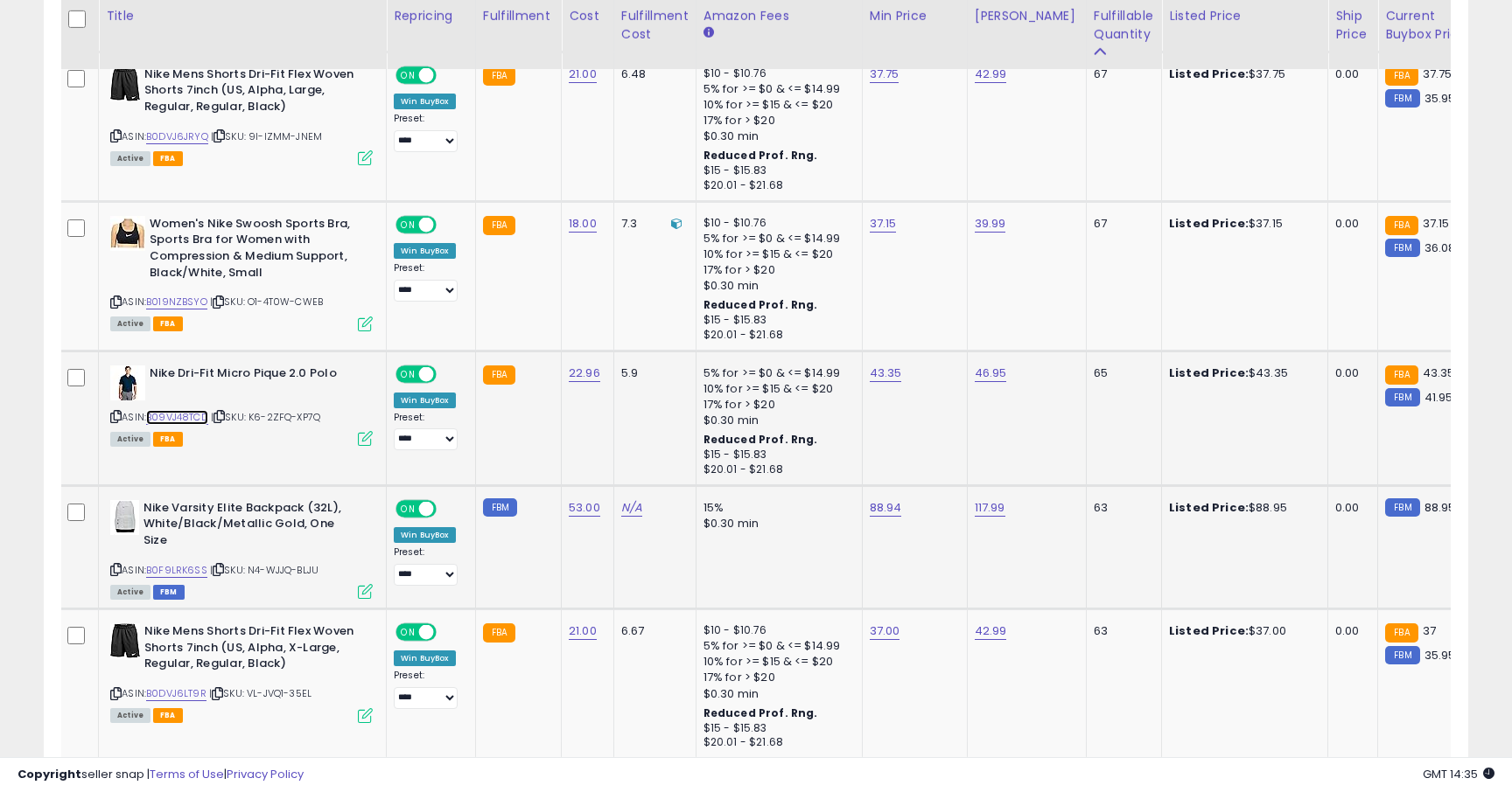
click at [182, 420] on link "B09VJ48TCD" at bounding box center [177, 418] width 62 height 15
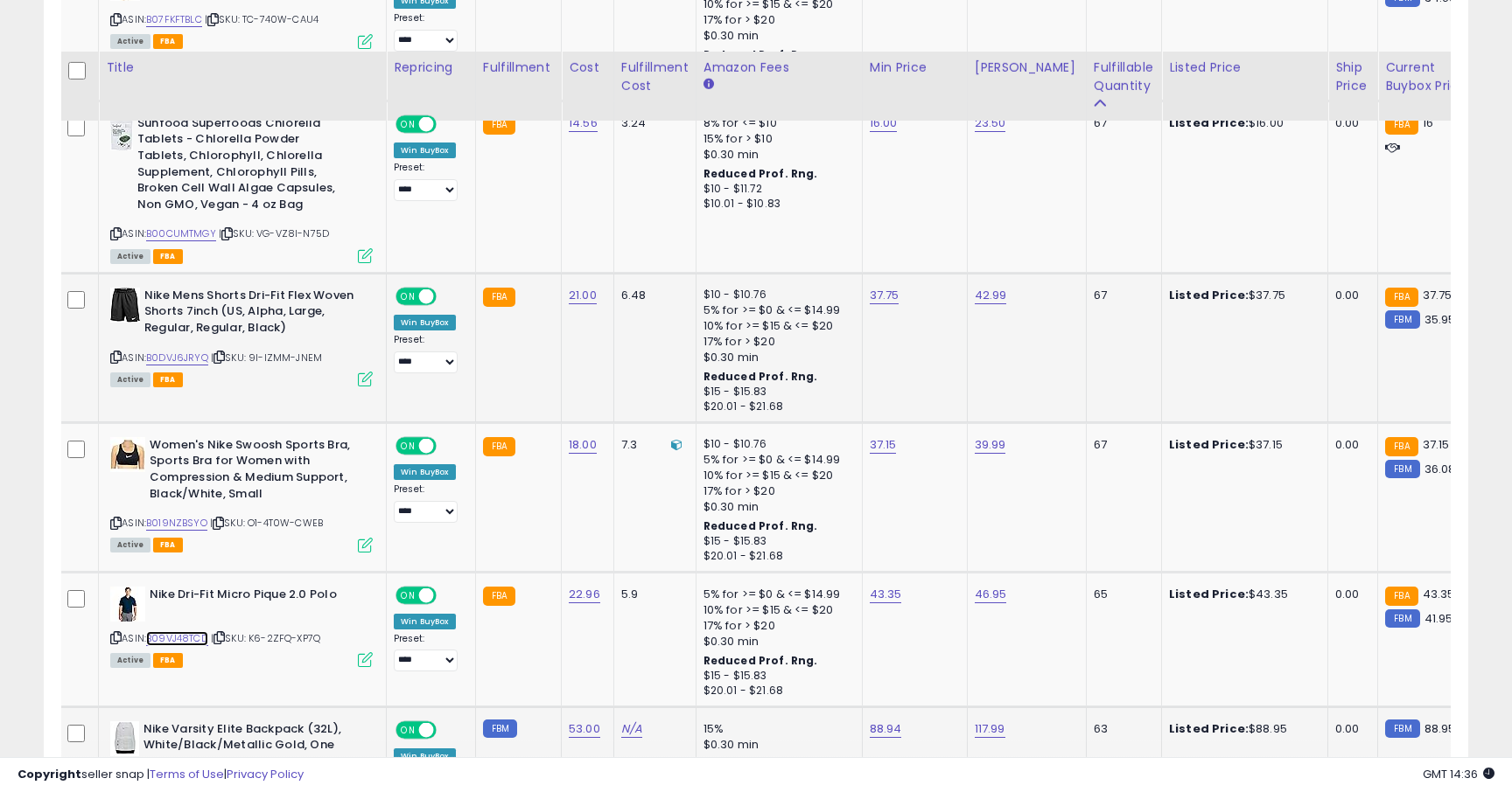
scroll to position [3224, 0]
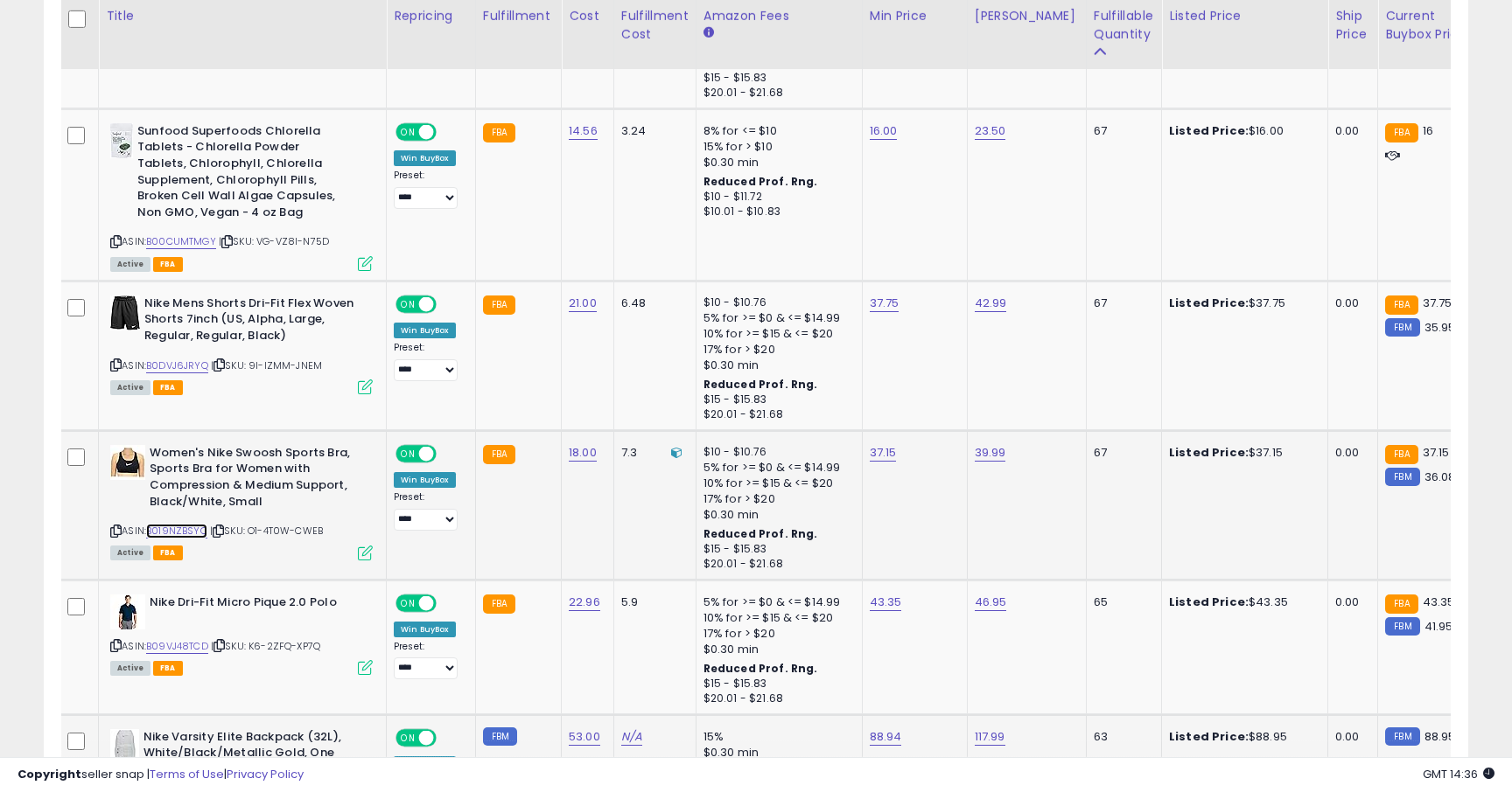
click at [177, 532] on link "B019NZBSYO" at bounding box center [177, 531] width 61 height 15
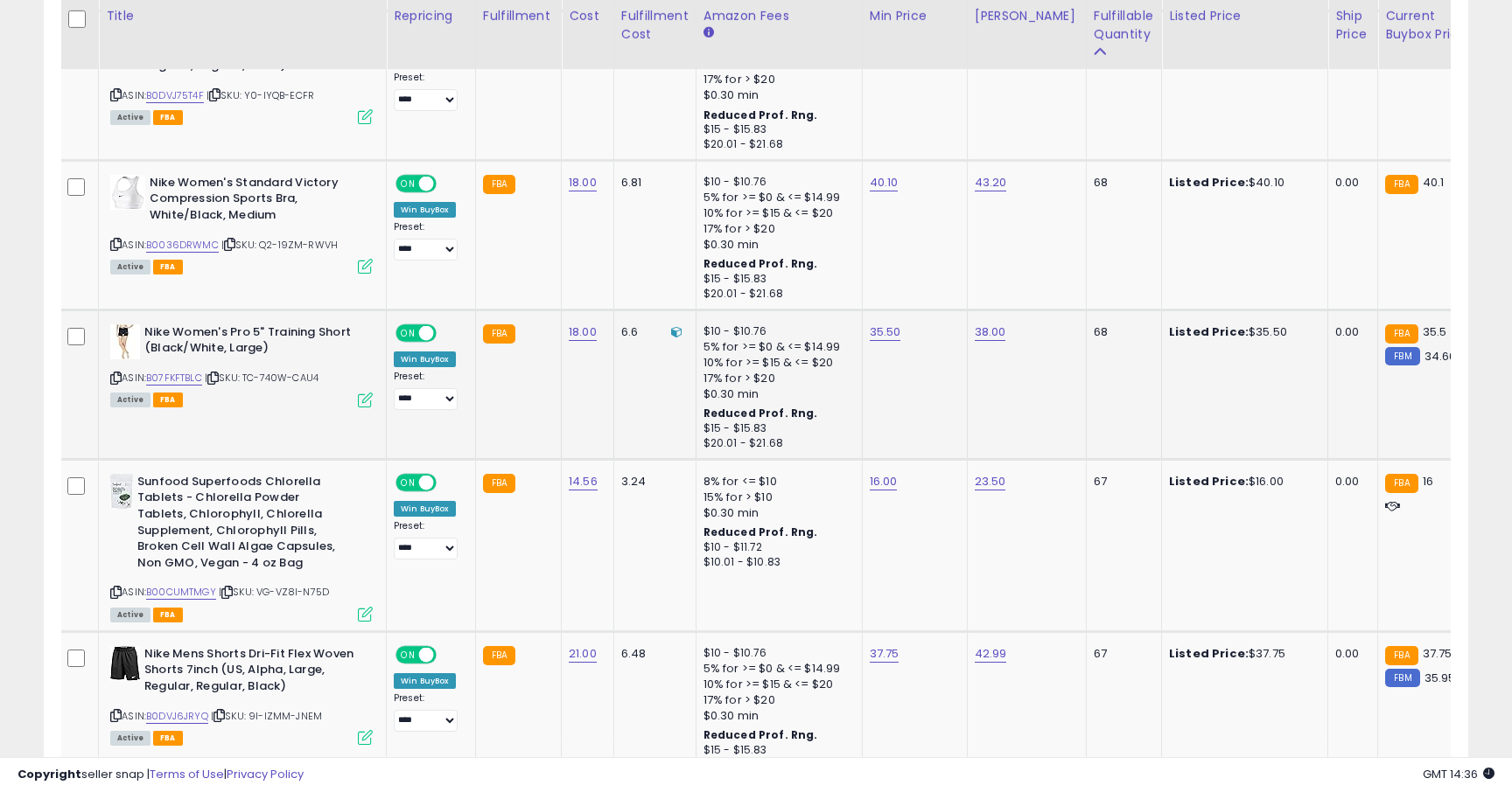
scroll to position [2790, 0]
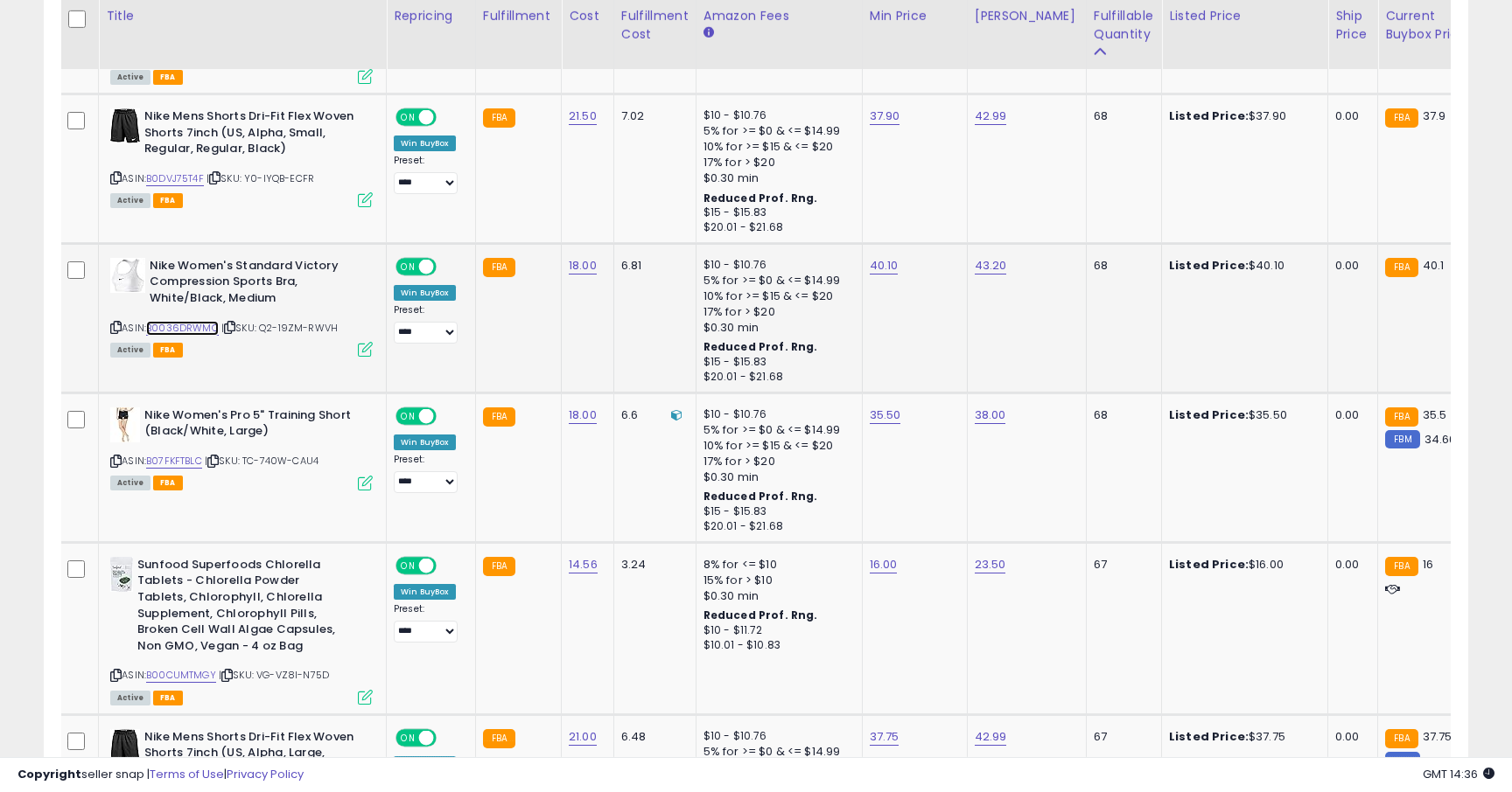
click at [198, 330] on link "B0036DRWMC" at bounding box center [182, 329] width 73 height 15
click at [887, 269] on link "40.10" at bounding box center [884, 265] width 29 height 18
type input "*****"
click button "submit" at bounding box center [933, 222] width 30 height 26
click at [196, 460] on link "B07FKFTBLC" at bounding box center [174, 462] width 56 height 15
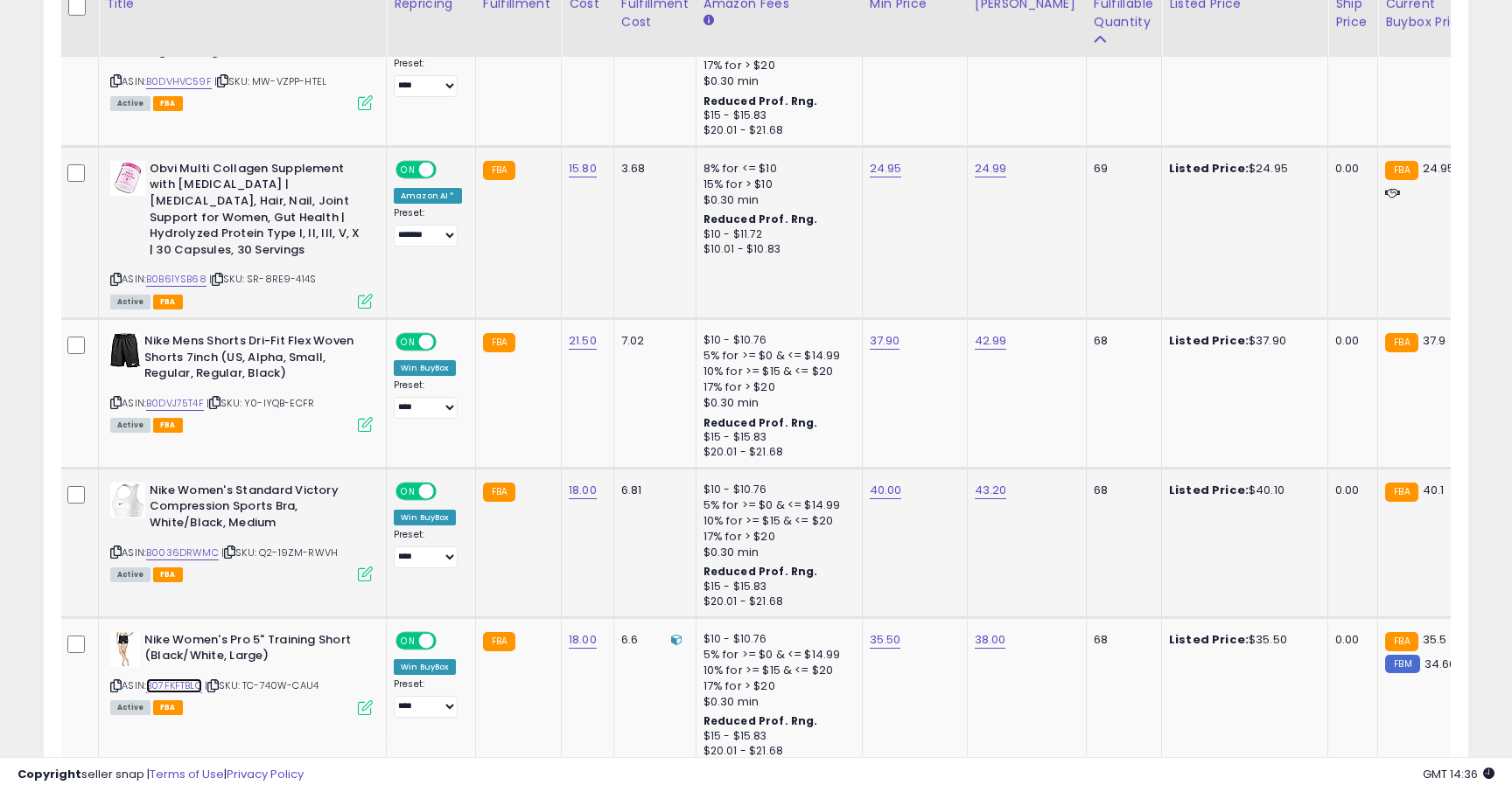
scroll to position [2553, 0]
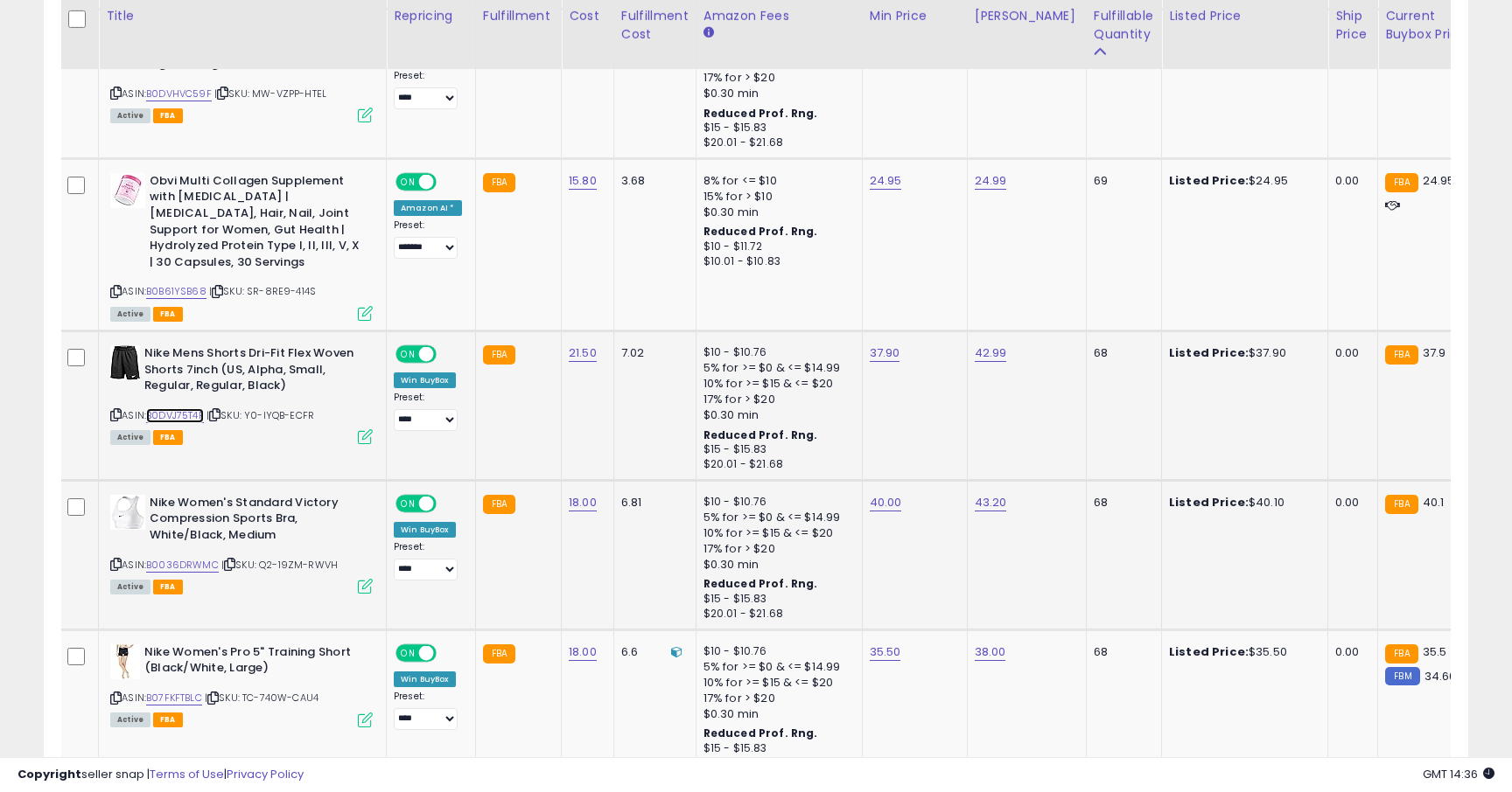
click at [182, 415] on link "B0DVJ75T4F" at bounding box center [175, 416] width 58 height 15
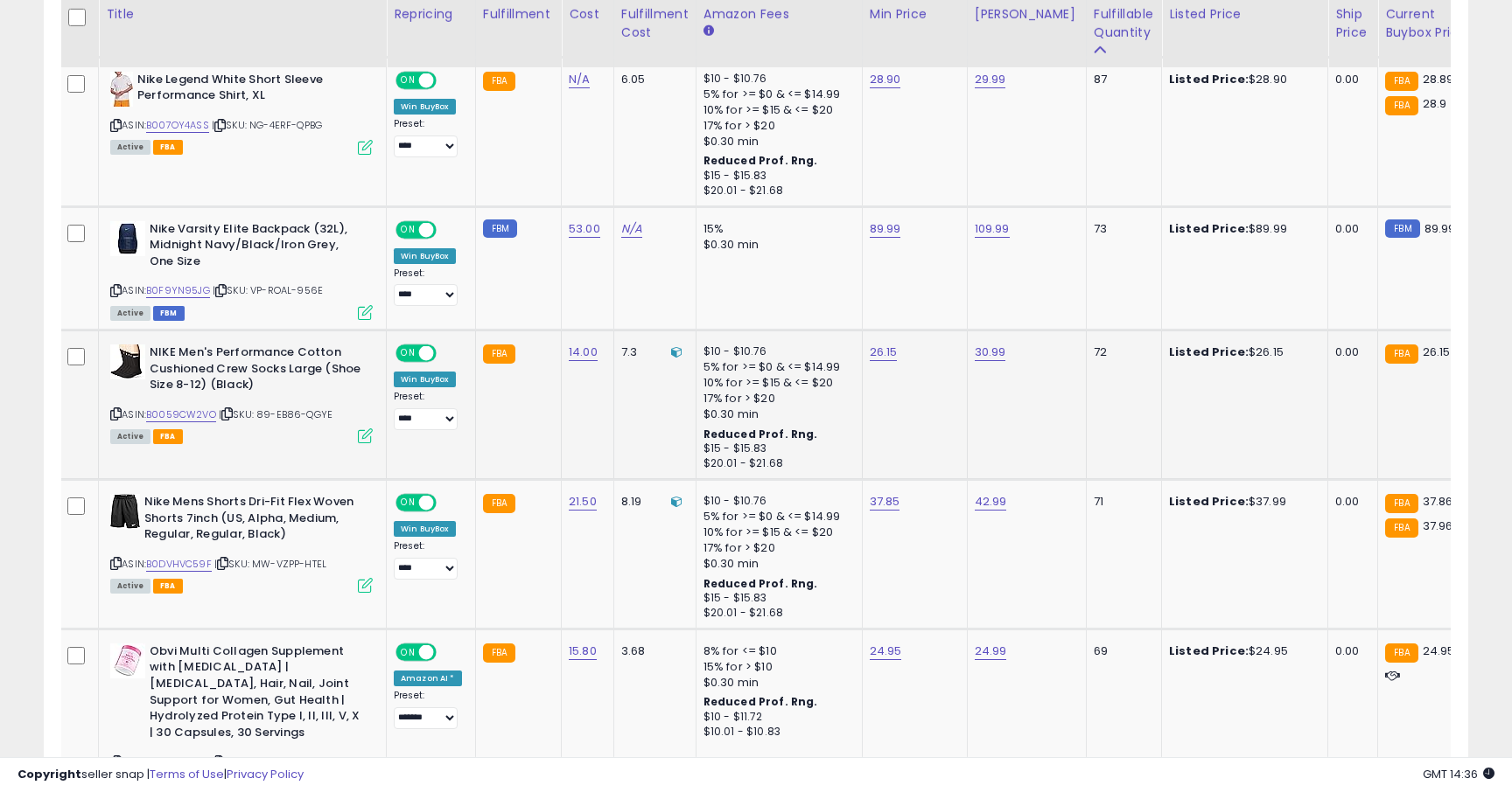
scroll to position [2081, 0]
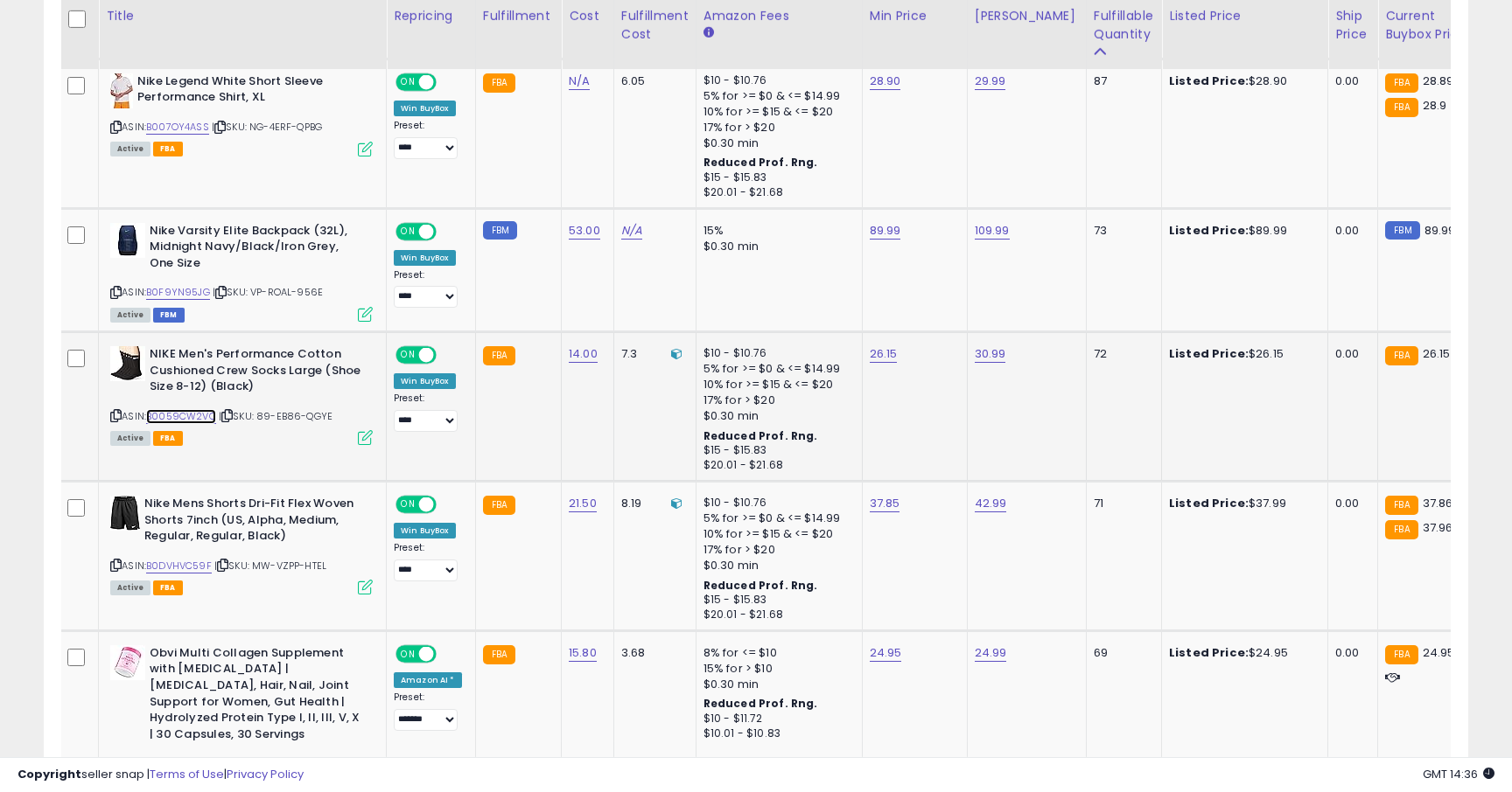
click at [195, 414] on link "B0059CW2VO" at bounding box center [181, 417] width 70 height 15
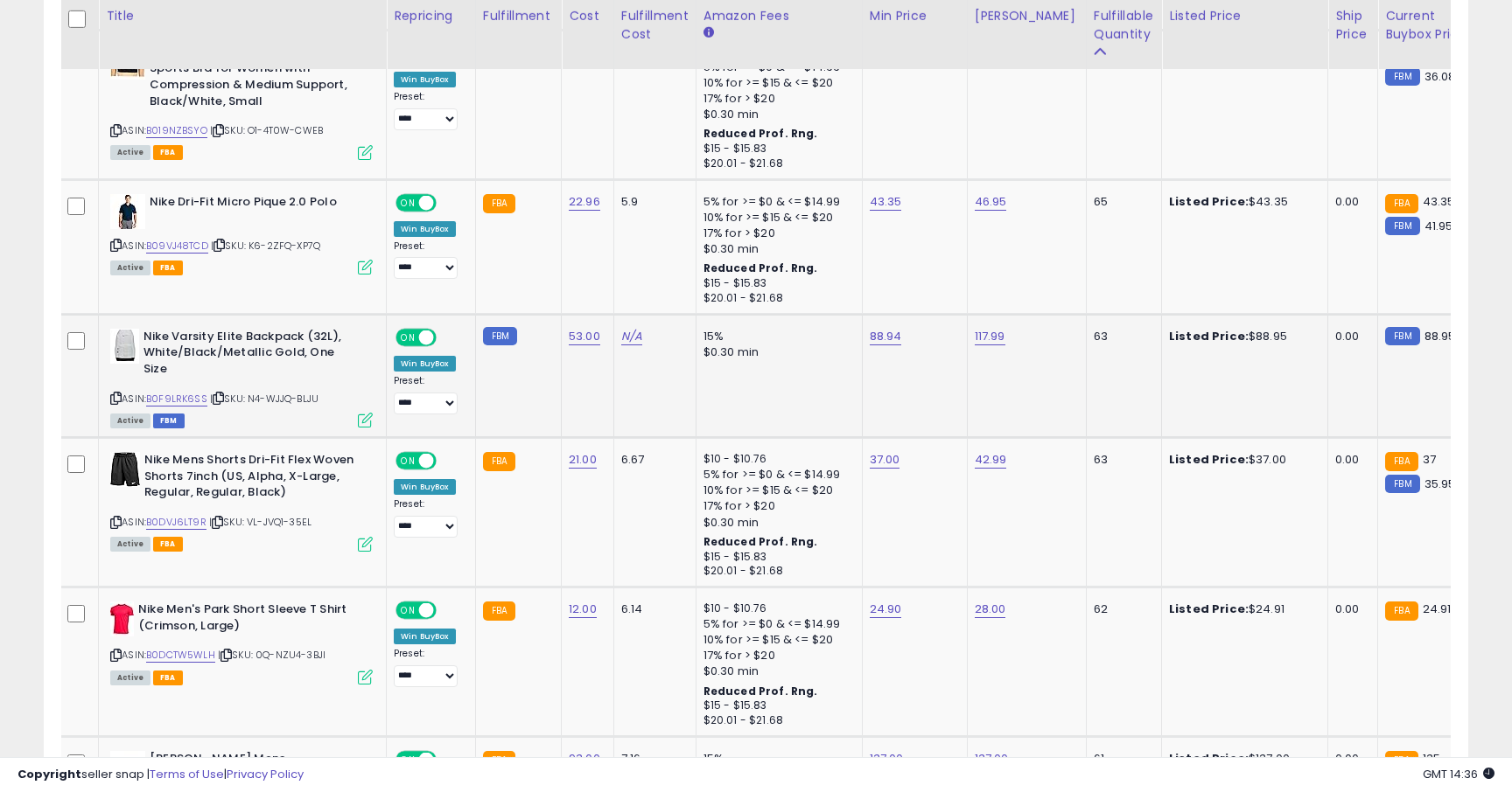
scroll to position [3860, 0]
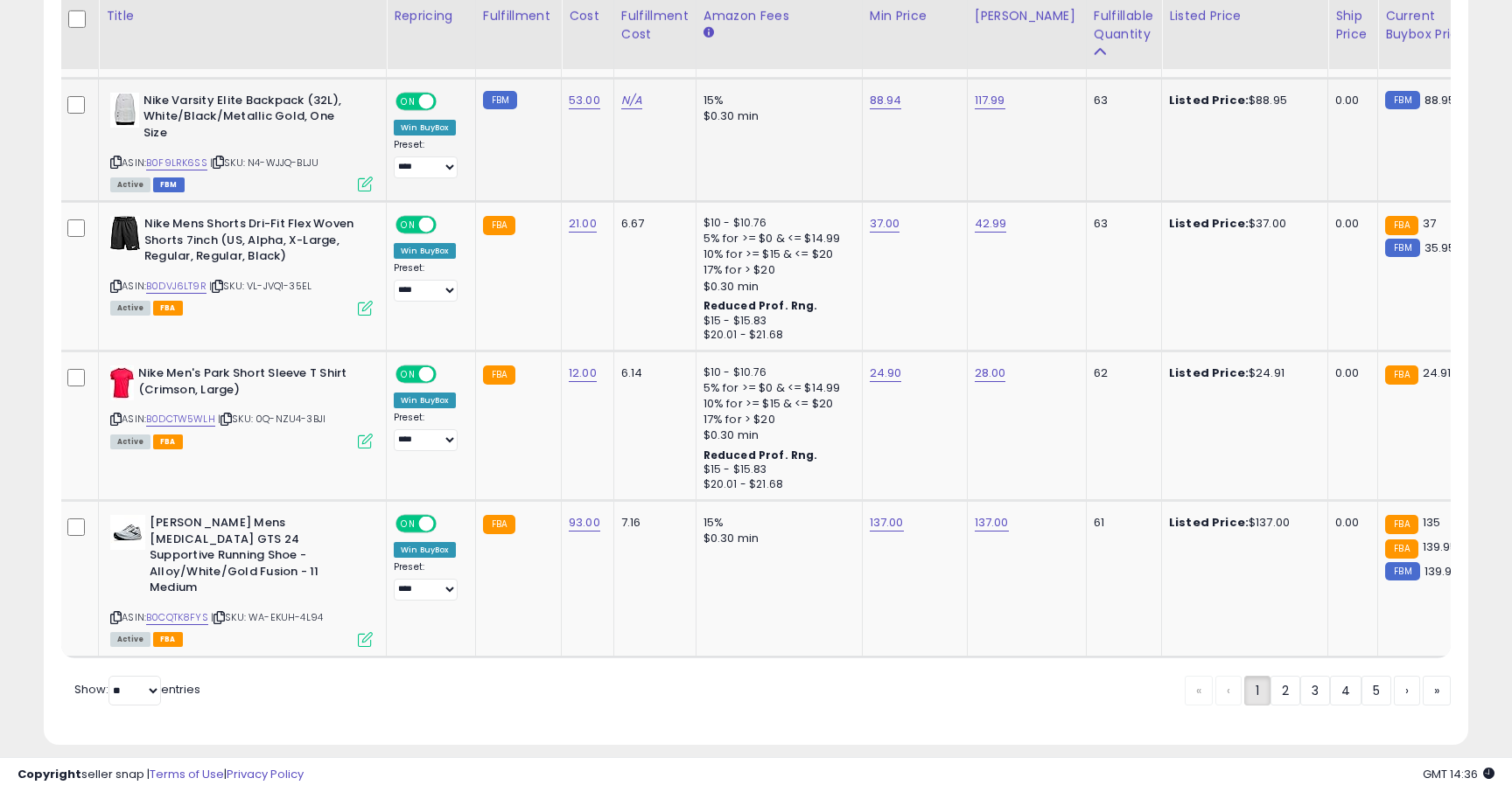
click at [1290, 691] on div "« ‹ 1 2 3 4 5 › »" at bounding box center [1317, 692] width 266 height 34
click at [1286, 676] on link "2" at bounding box center [1286, 691] width 30 height 30
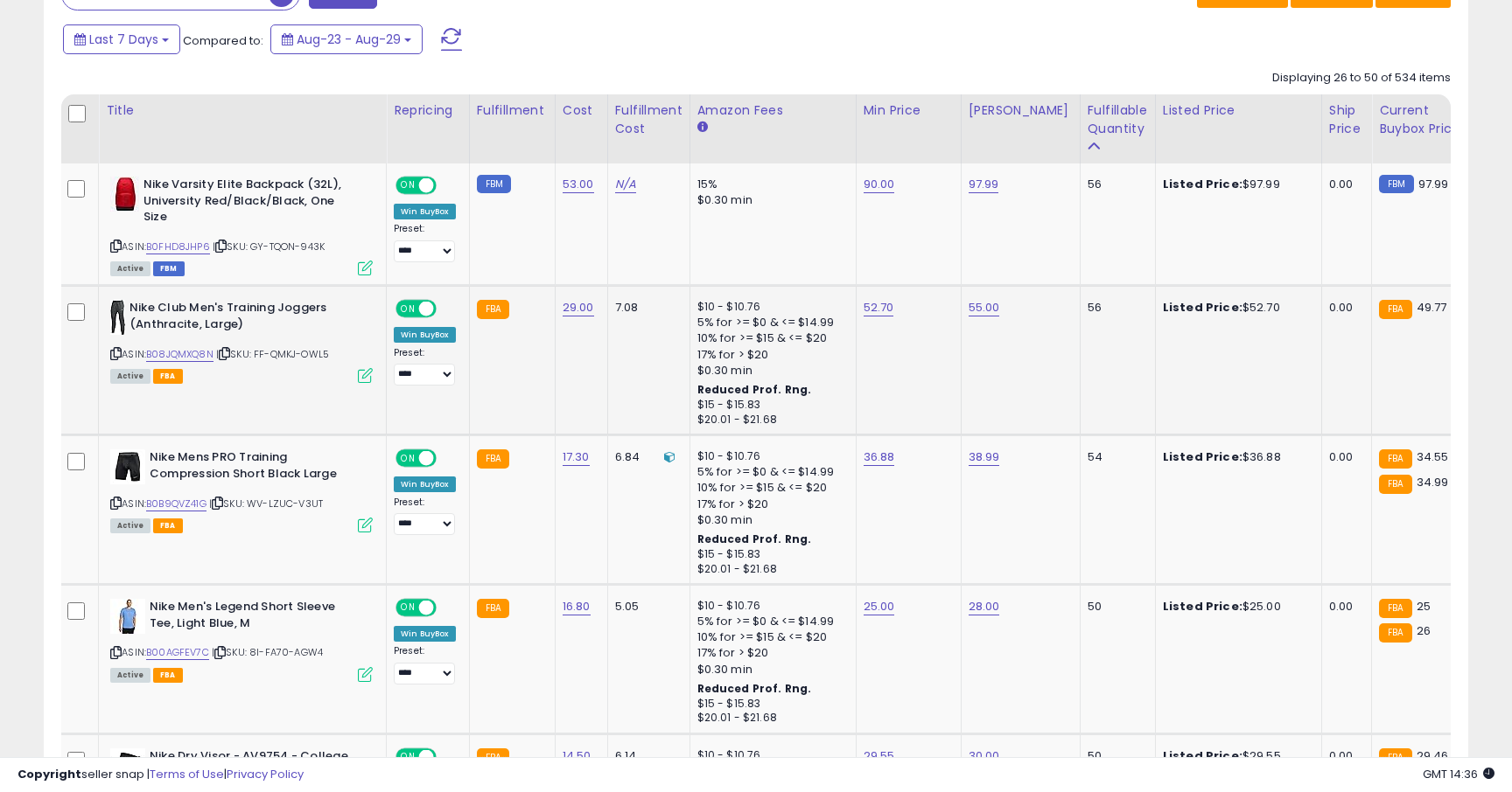
scroll to position [766, 0]
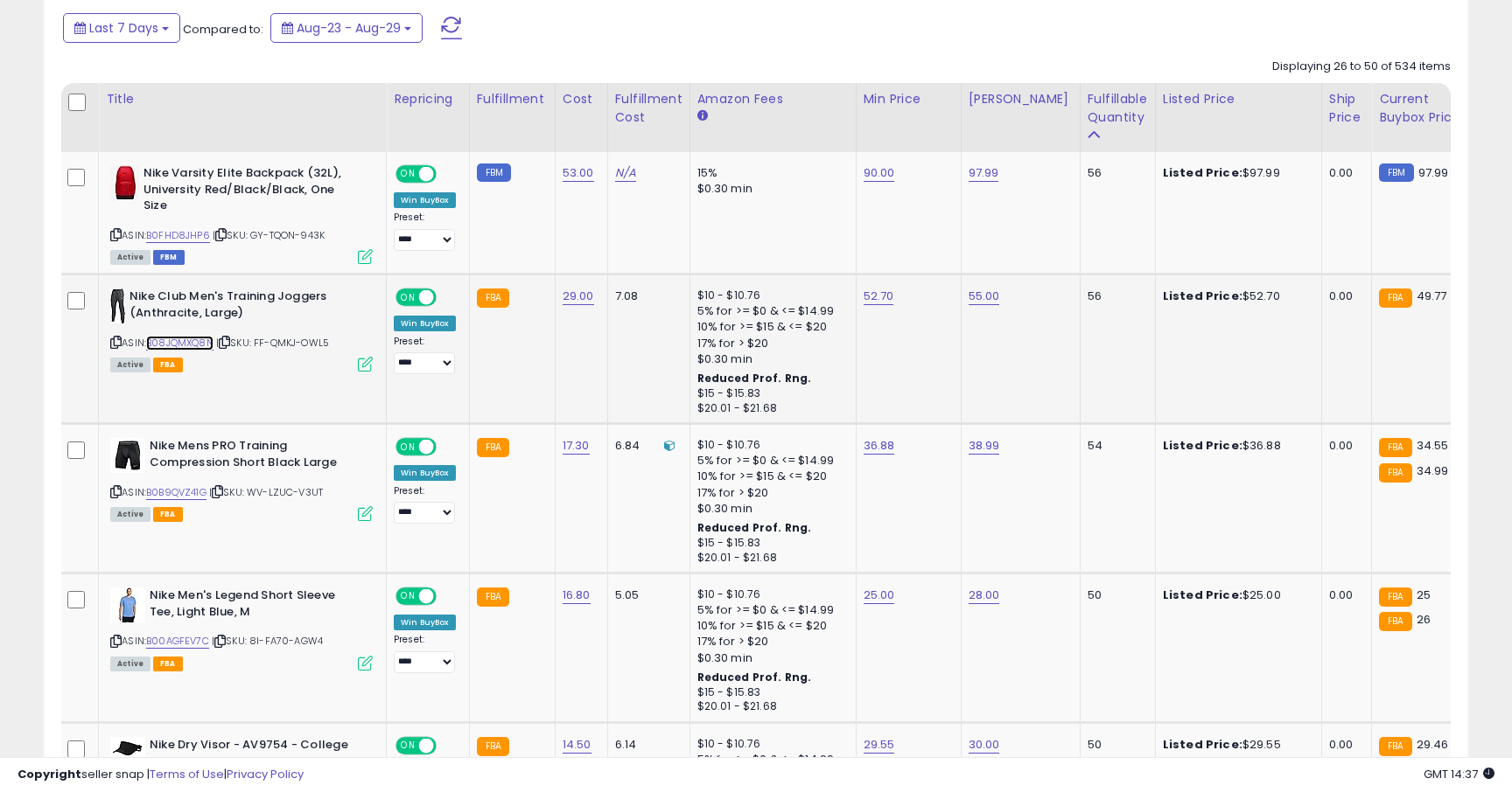
click at [189, 342] on link "B08JQMXQ8N" at bounding box center [180, 343] width 67 height 15
click at [874, 295] on link "52.70" at bounding box center [879, 296] width 31 height 18
type input "*"
type input "*****"
click button "submit" at bounding box center [931, 253] width 30 height 26
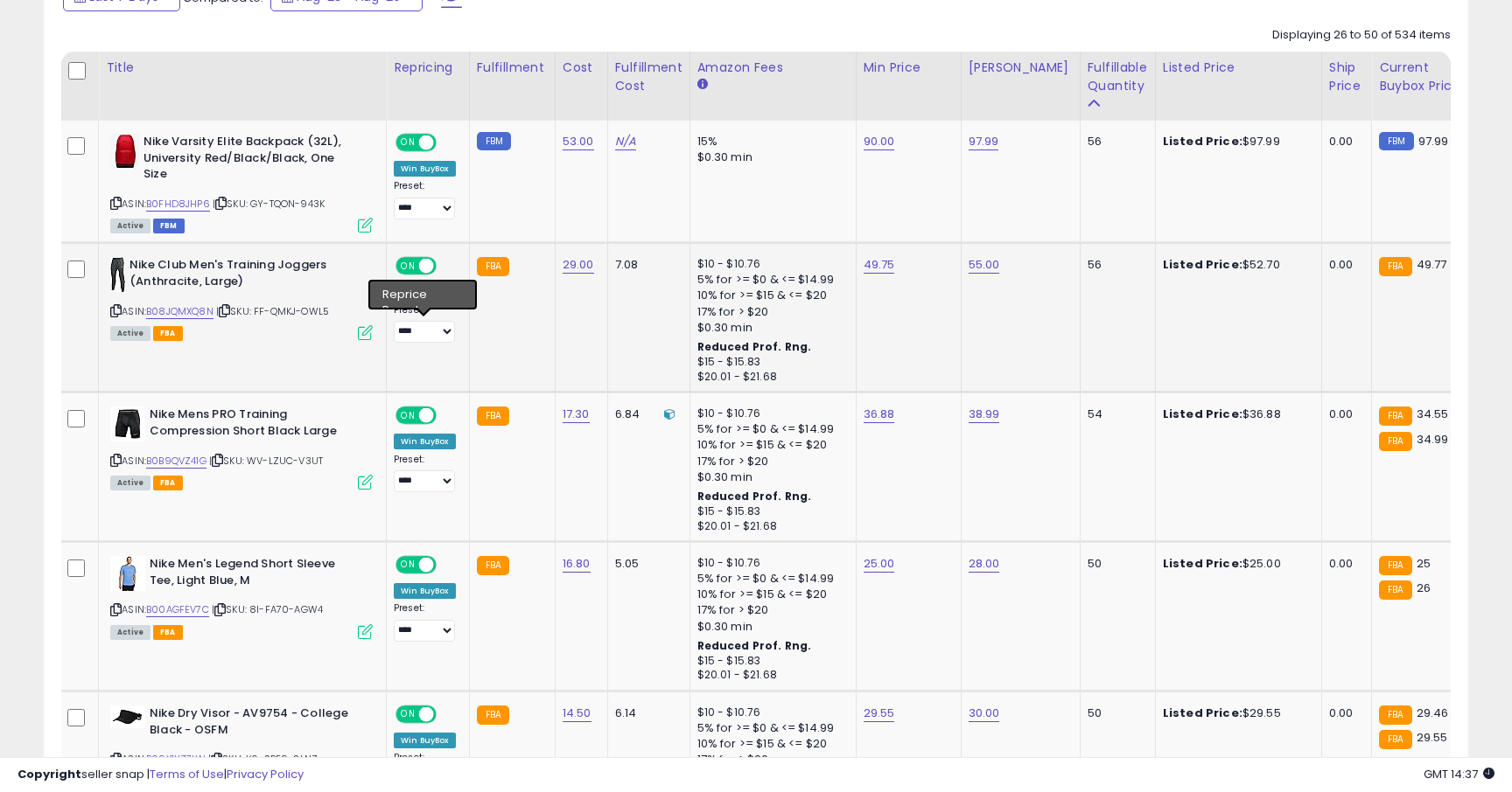
scroll to position [803, 0]
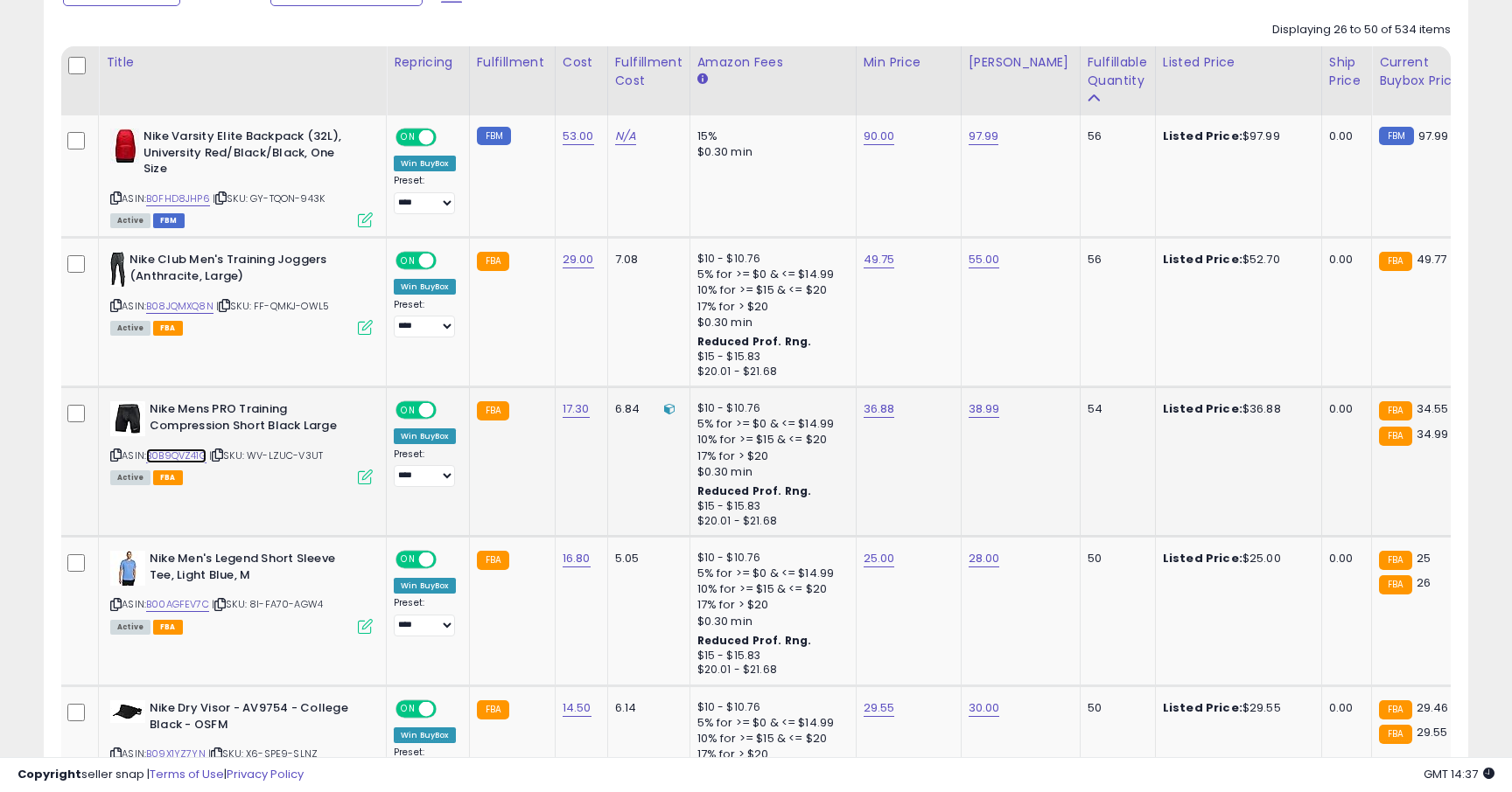
click at [205, 454] on link "B0B9QVZ41G" at bounding box center [176, 456] width 61 height 15
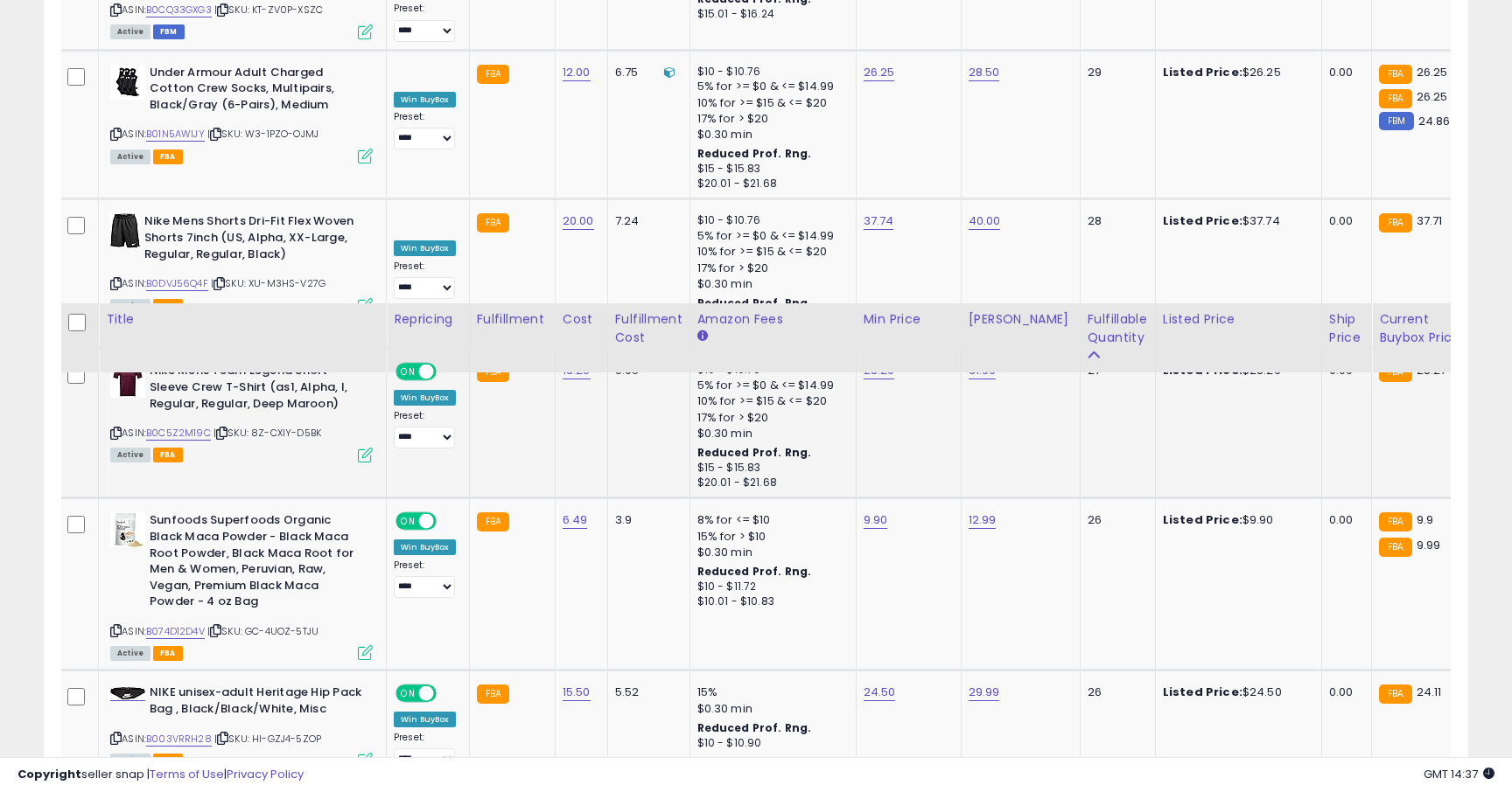
scroll to position [3909, 0]
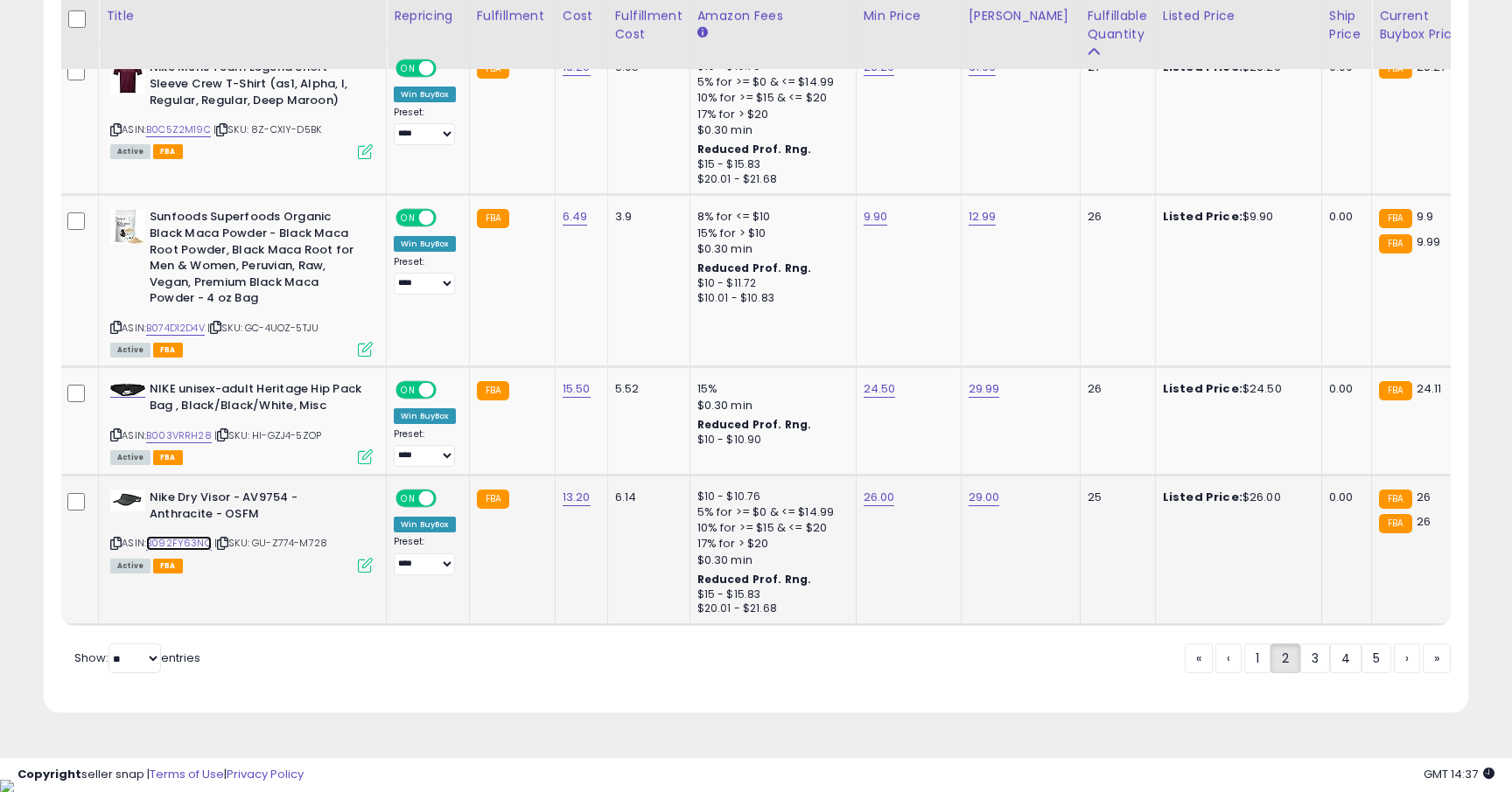
click at [196, 541] on link "B092FY63NC" at bounding box center [179, 544] width 65 height 15
click at [174, 435] on link "B003VRRH28" at bounding box center [179, 436] width 65 height 15
click at [879, 388] on link "24.50" at bounding box center [880, 389] width 33 height 18
type input "*****"
click button "submit" at bounding box center [931, 346] width 30 height 26
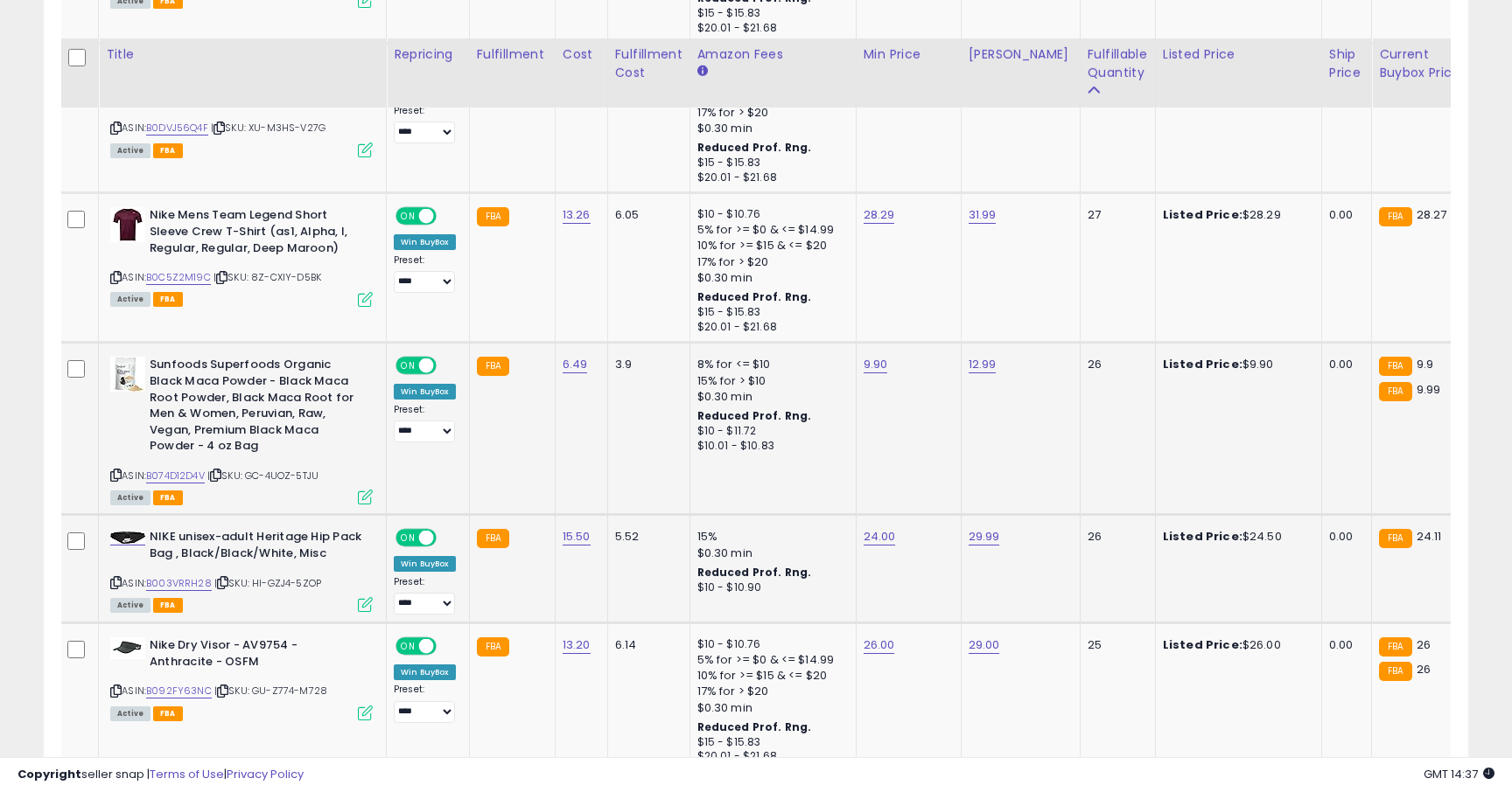
scroll to position [3703, 0]
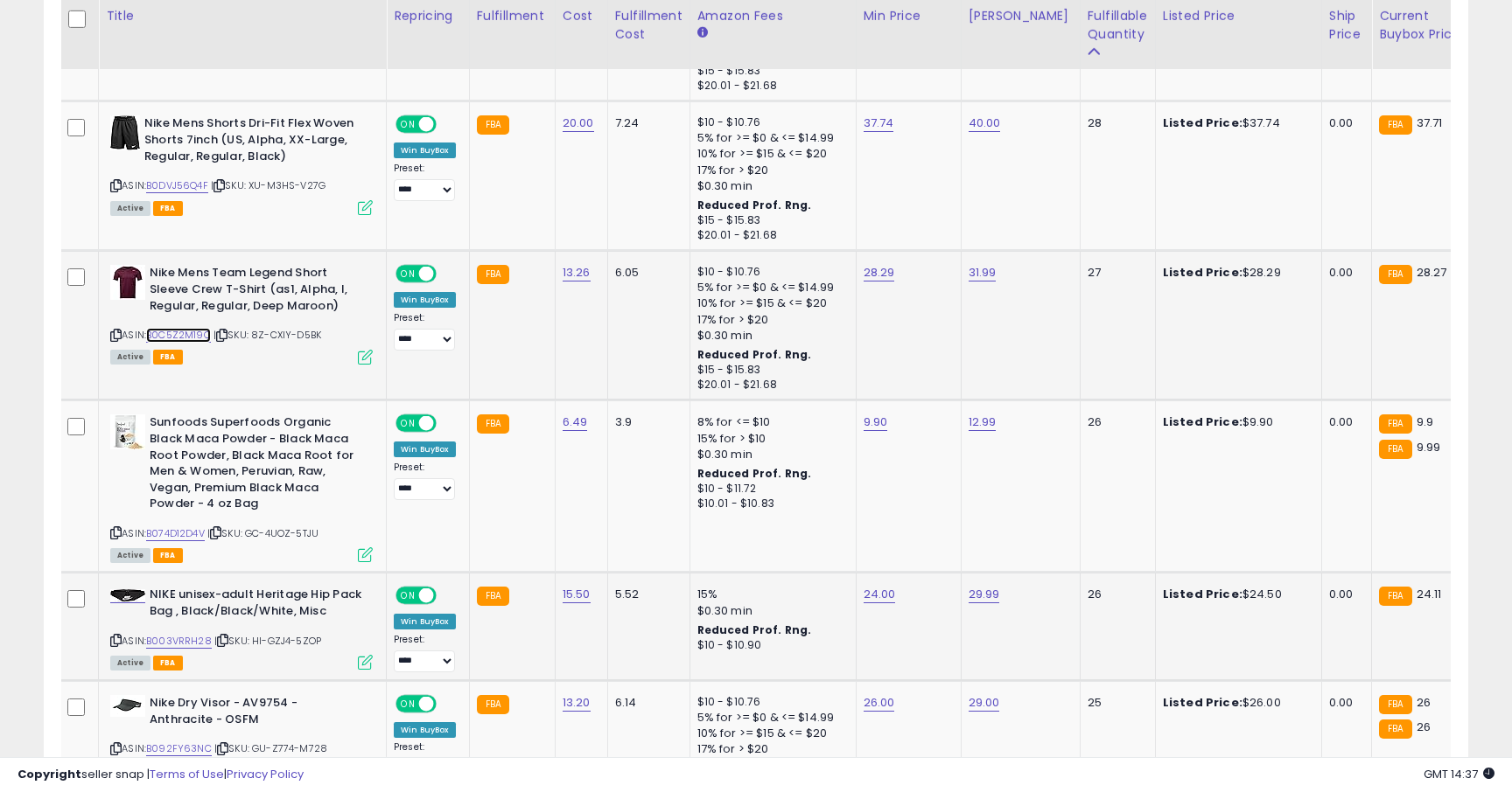
click at [195, 342] on link "B0C5Z2M19C" at bounding box center [179, 335] width 65 height 15
click at [881, 269] on link "28.29" at bounding box center [880, 273] width 32 height 18
type input "*****"
click button "submit" at bounding box center [931, 230] width 30 height 26
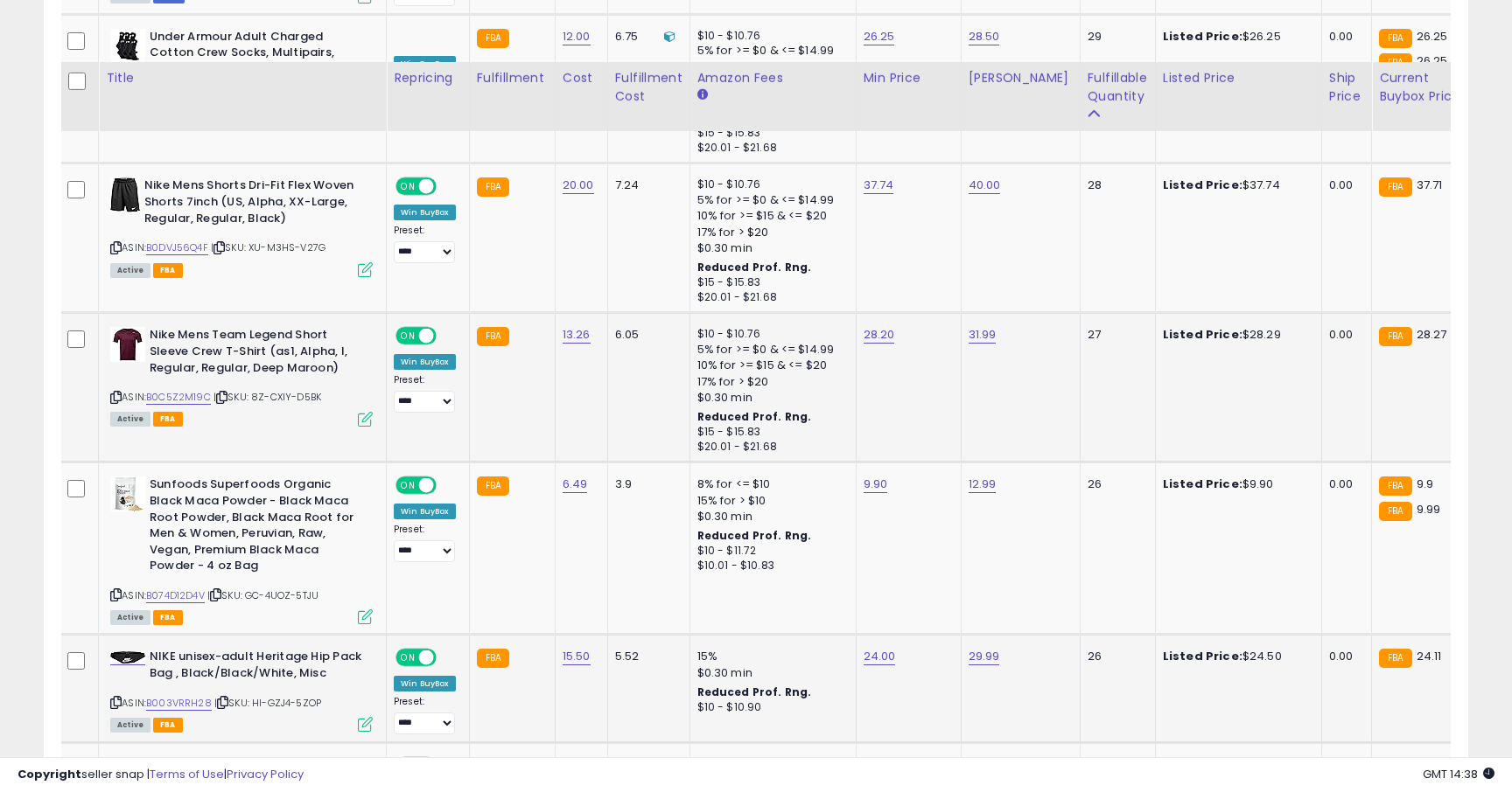
scroll to position [3548, 0]
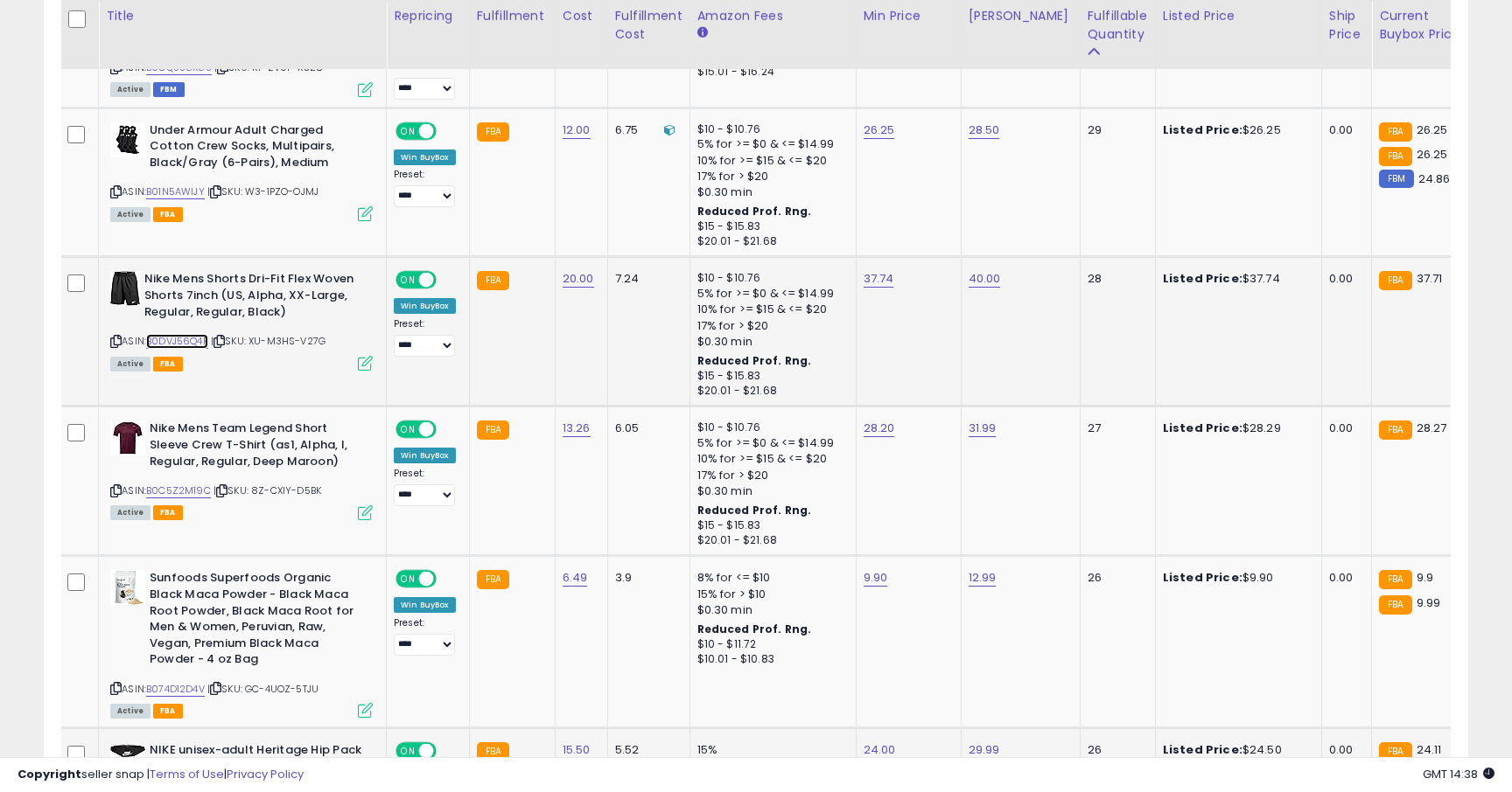
click at [199, 341] on link "B0DVJ56Q4F" at bounding box center [177, 342] width 62 height 15
click at [885, 284] on link "37.74" at bounding box center [879, 278] width 31 height 18
type input "*****"
click button "submit" at bounding box center [930, 236] width 30 height 26
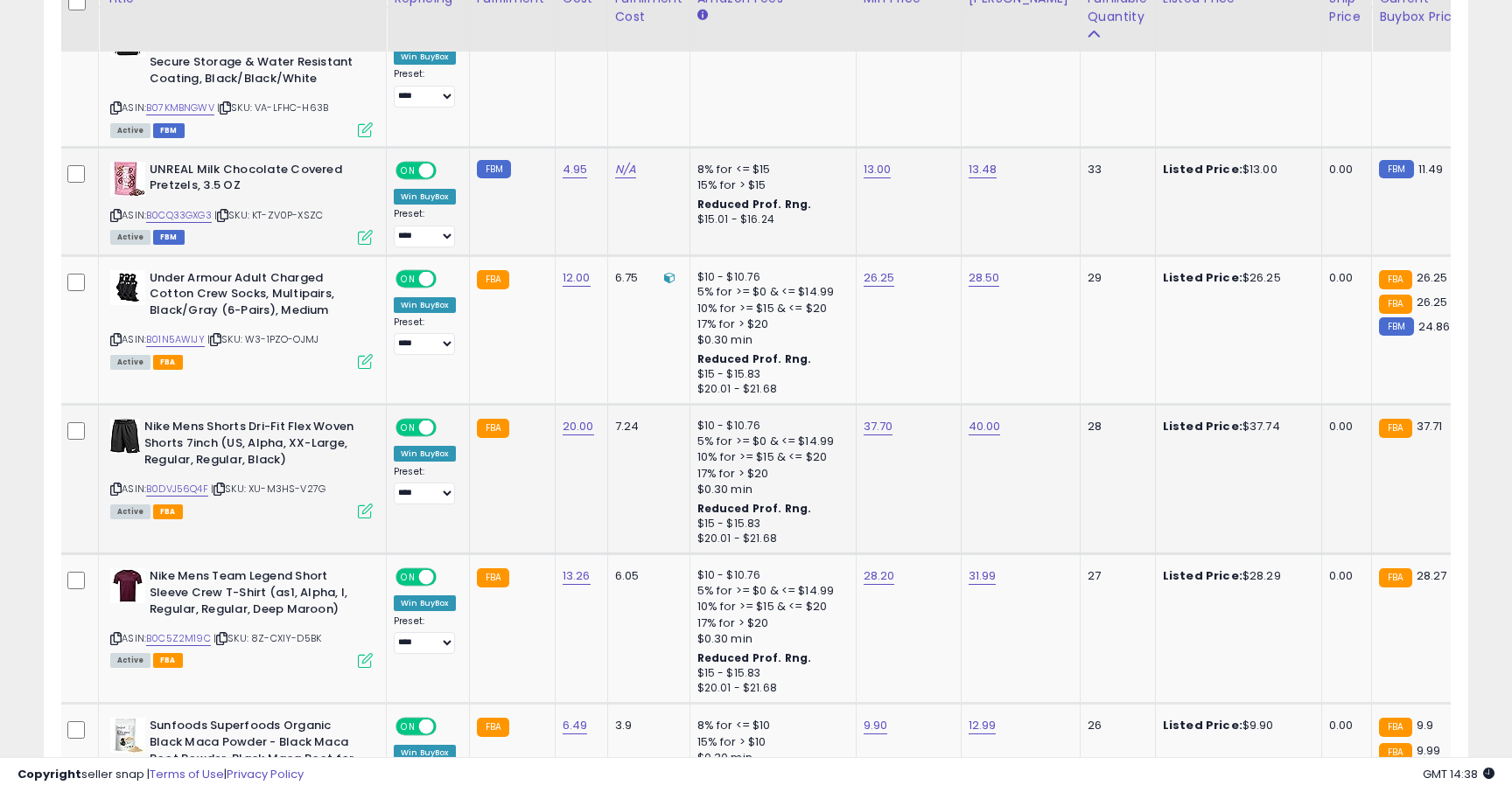
scroll to position [3382, 0]
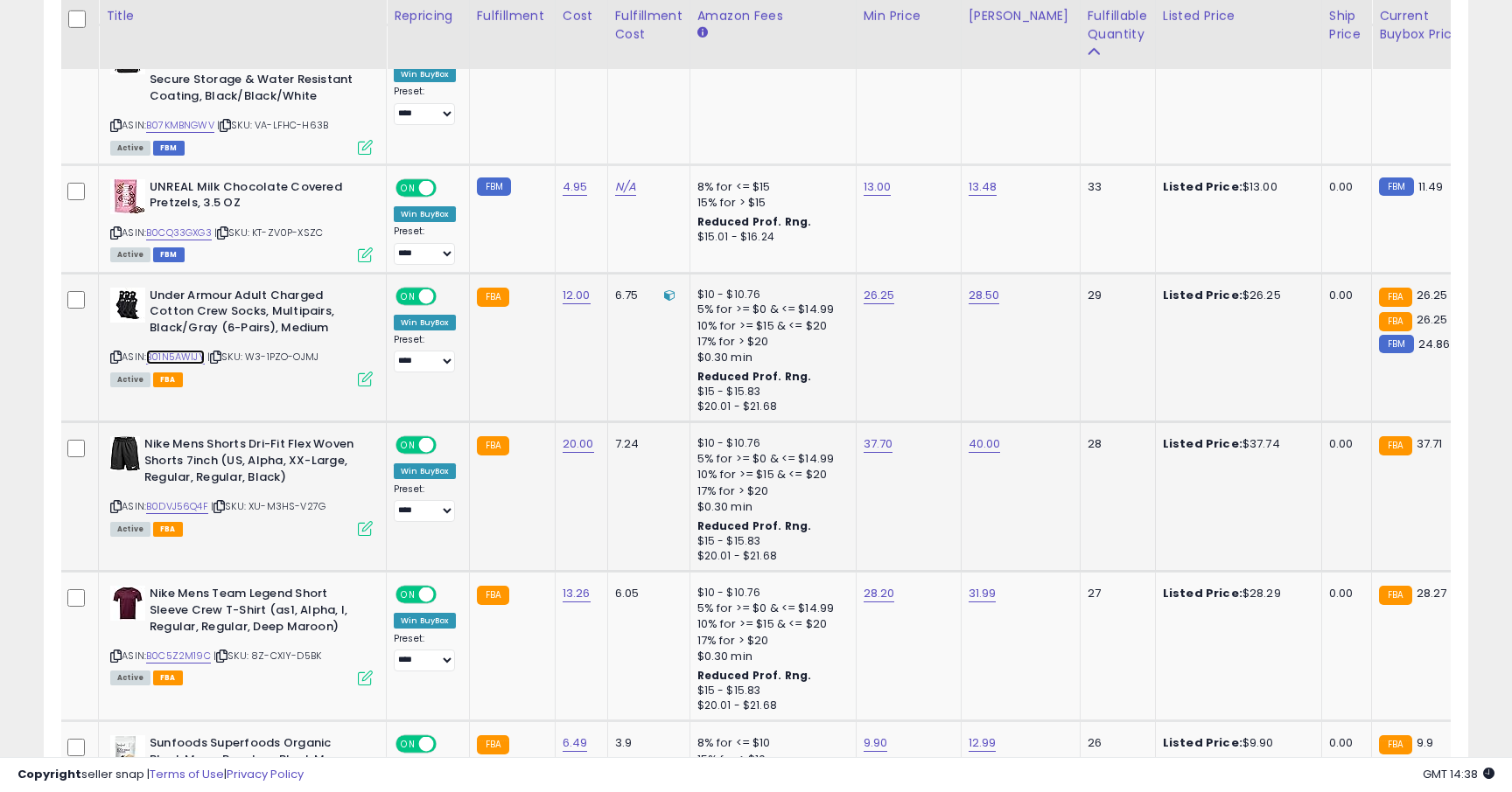
click at [196, 361] on link "B01N5AWIJY" at bounding box center [175, 357] width 59 height 15
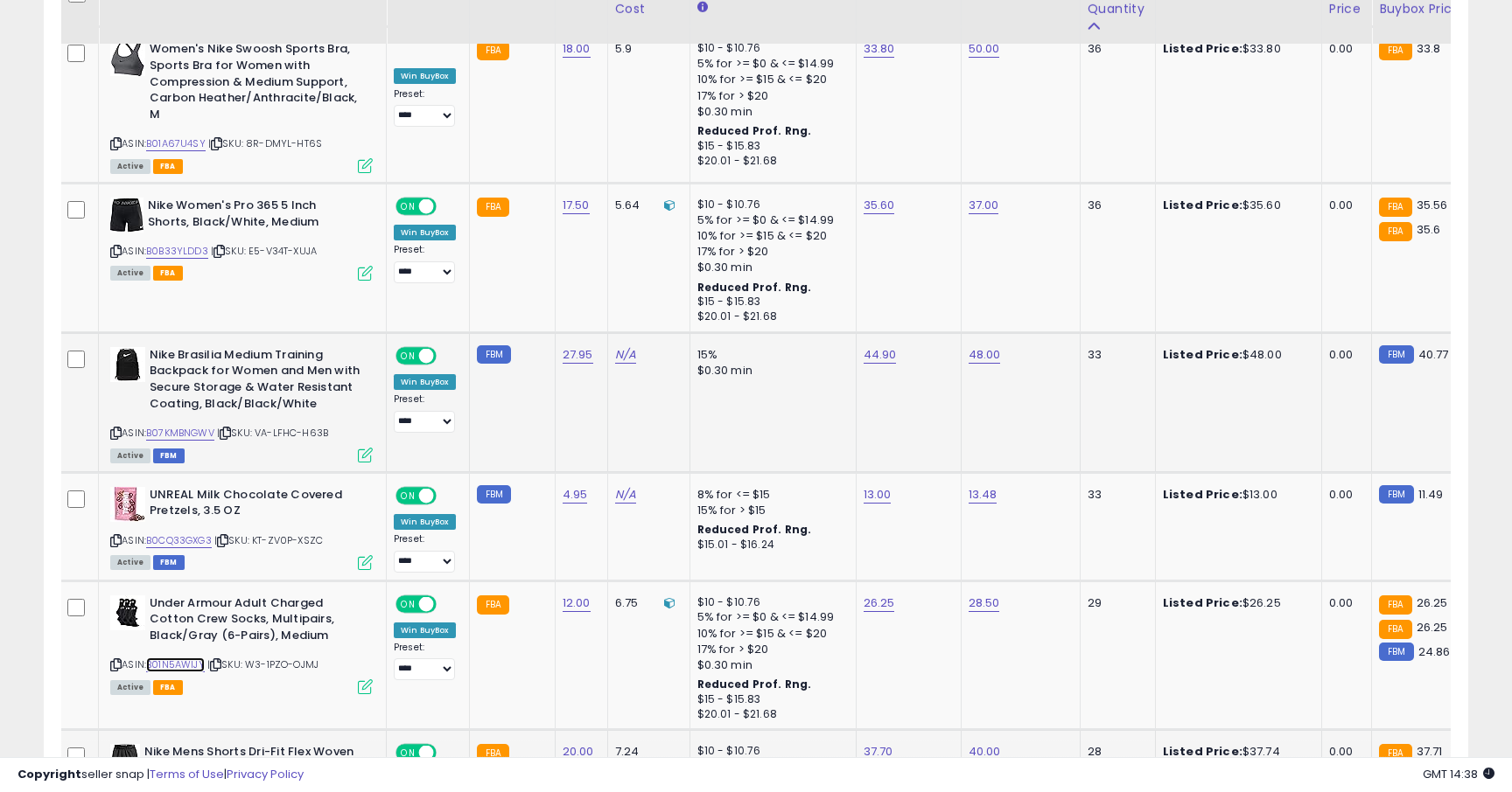
scroll to position [2920, 0]
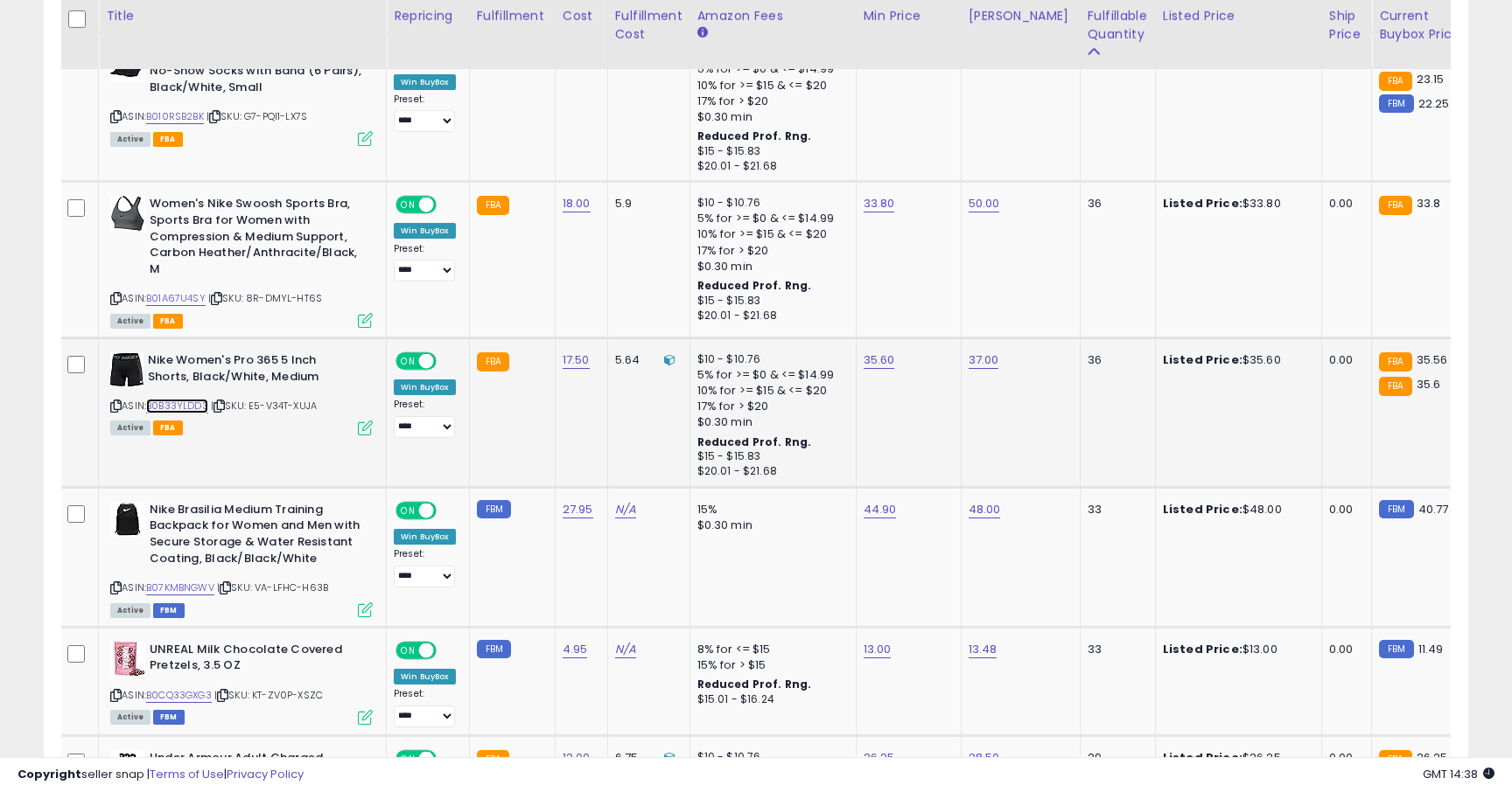
click at [200, 406] on link "B0B33YLDD3" at bounding box center [177, 407] width 62 height 15
click at [890, 359] on link "35.60" at bounding box center [880, 360] width 32 height 18
type input "*****"
click button "submit" at bounding box center [931, 316] width 30 height 26
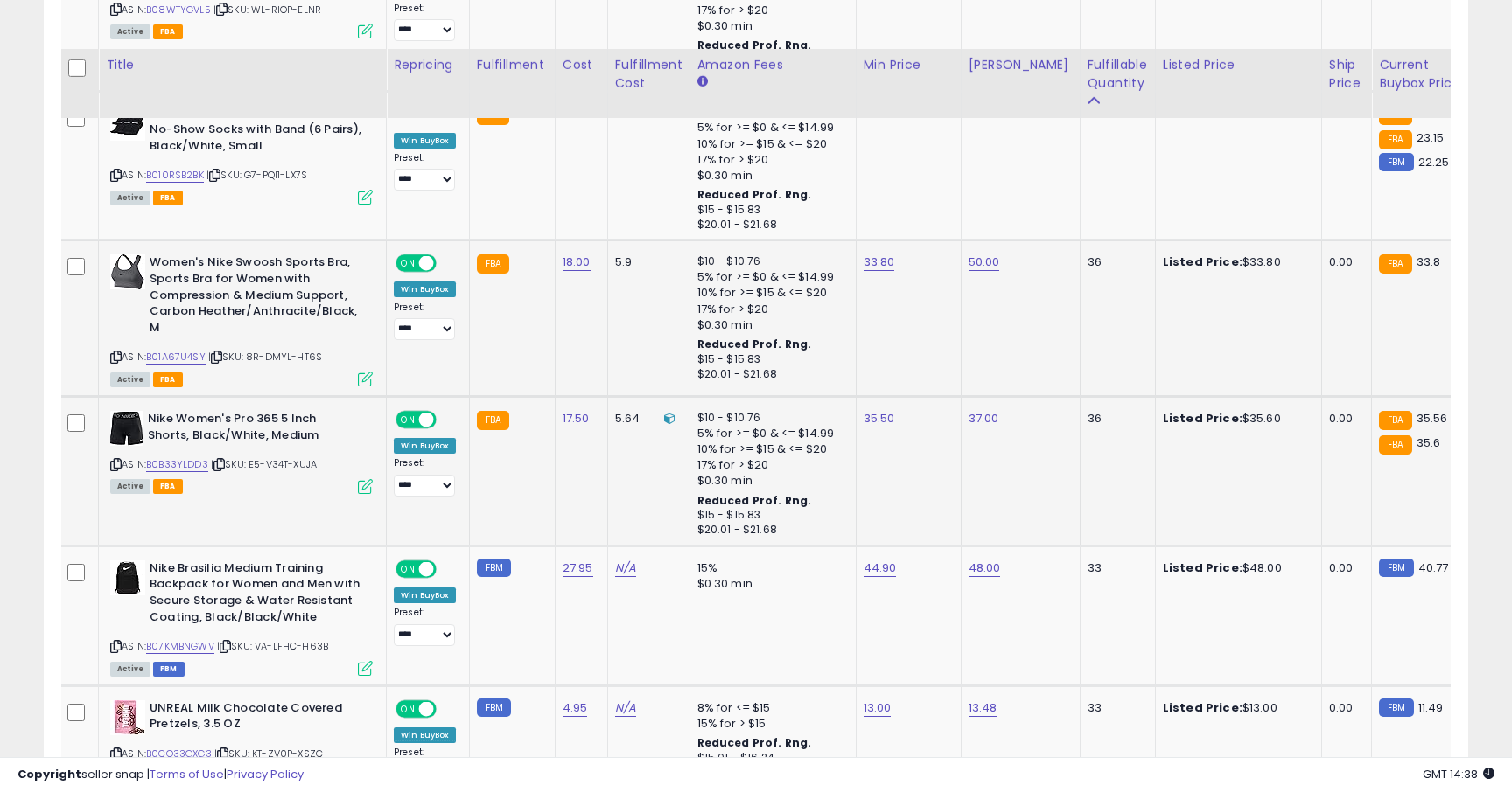
scroll to position [2791, 0]
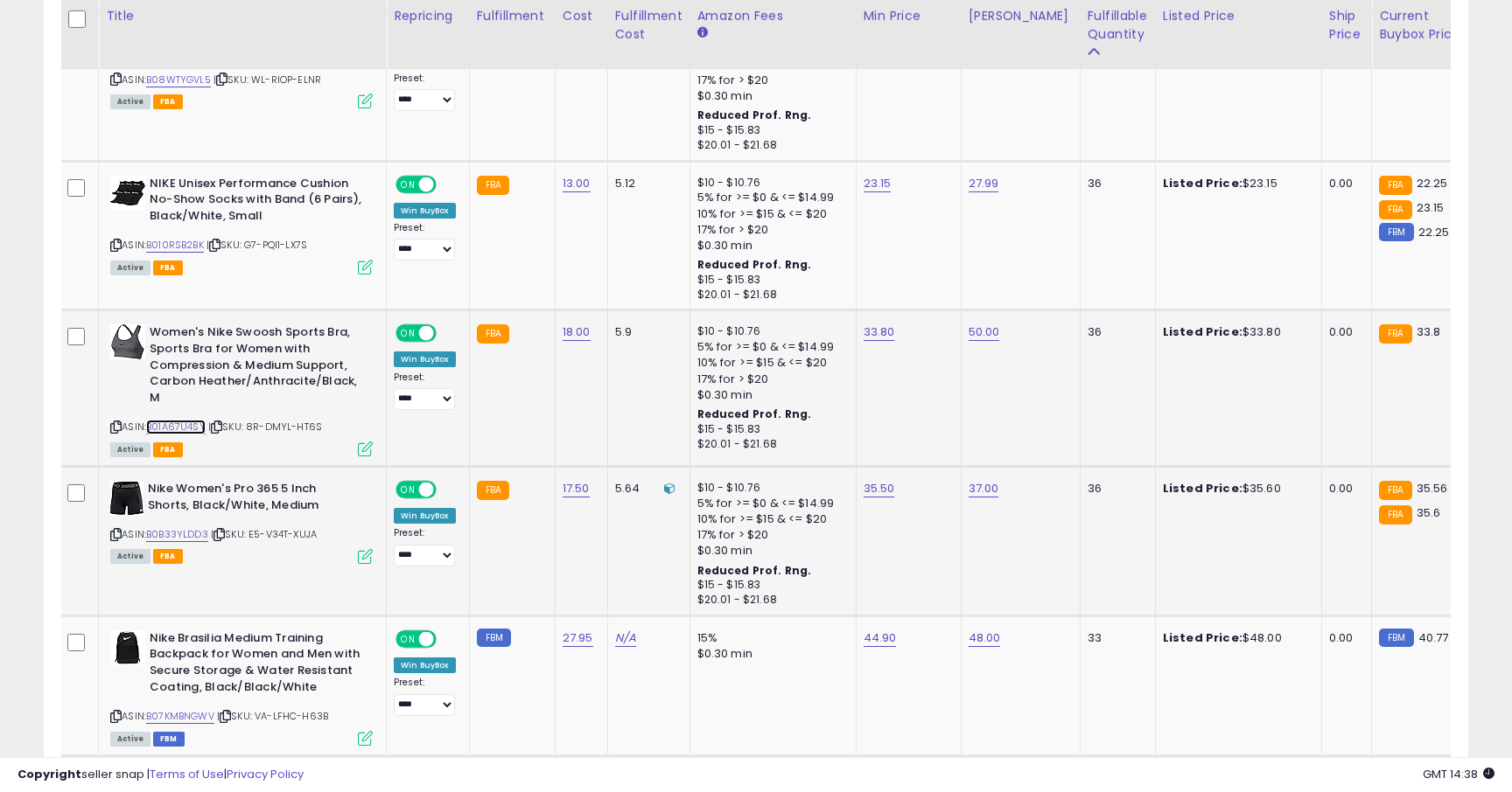
click at [198, 430] on link "B01A67U4SY" at bounding box center [176, 427] width 60 height 15
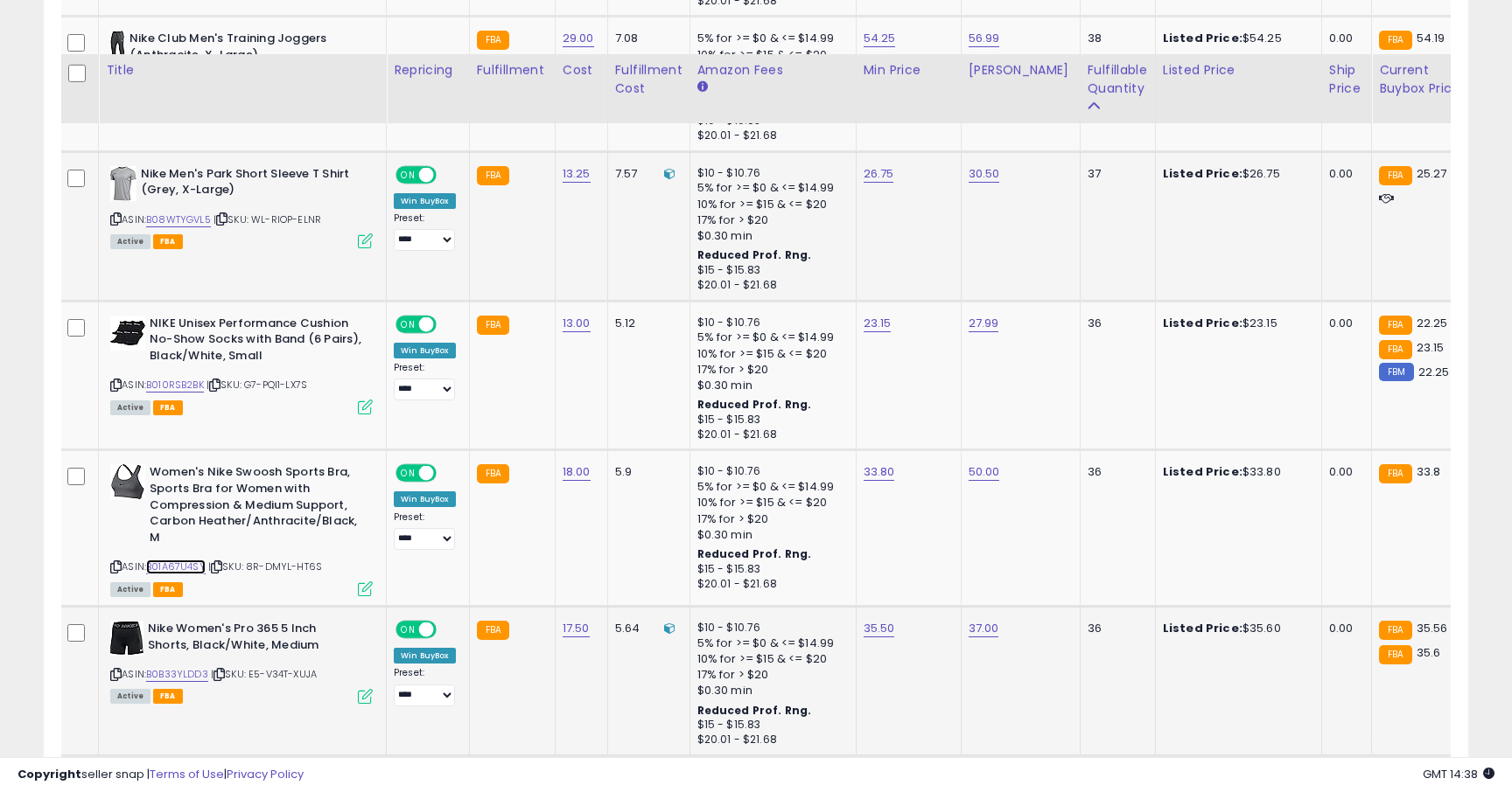
scroll to position [2540, 0]
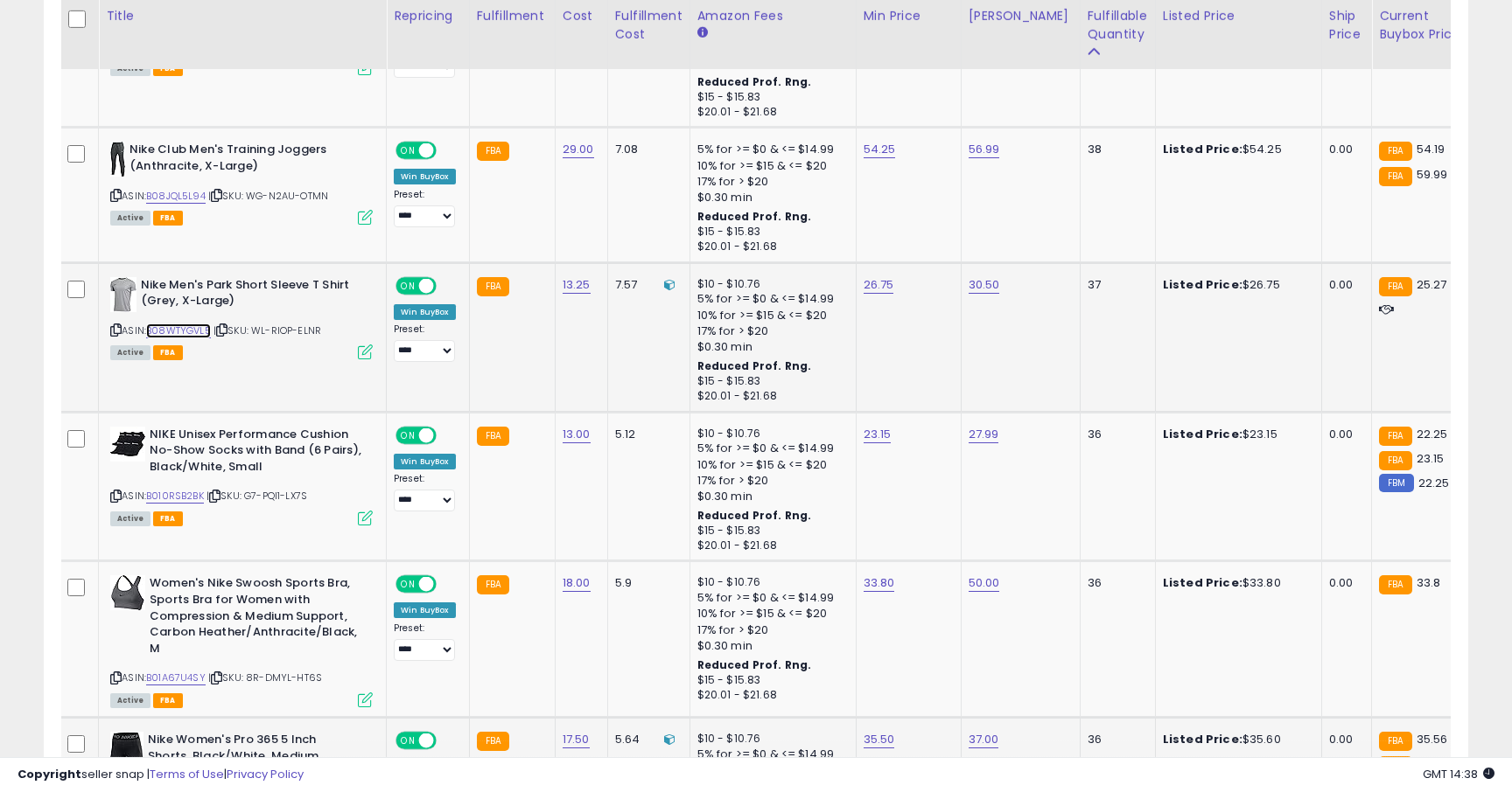
click at [187, 330] on link "B08WTYGVL5" at bounding box center [179, 331] width 65 height 15
click at [878, 293] on link "26.75" at bounding box center [879, 285] width 31 height 18
type input "*****"
click button "submit" at bounding box center [931, 241] width 30 height 26
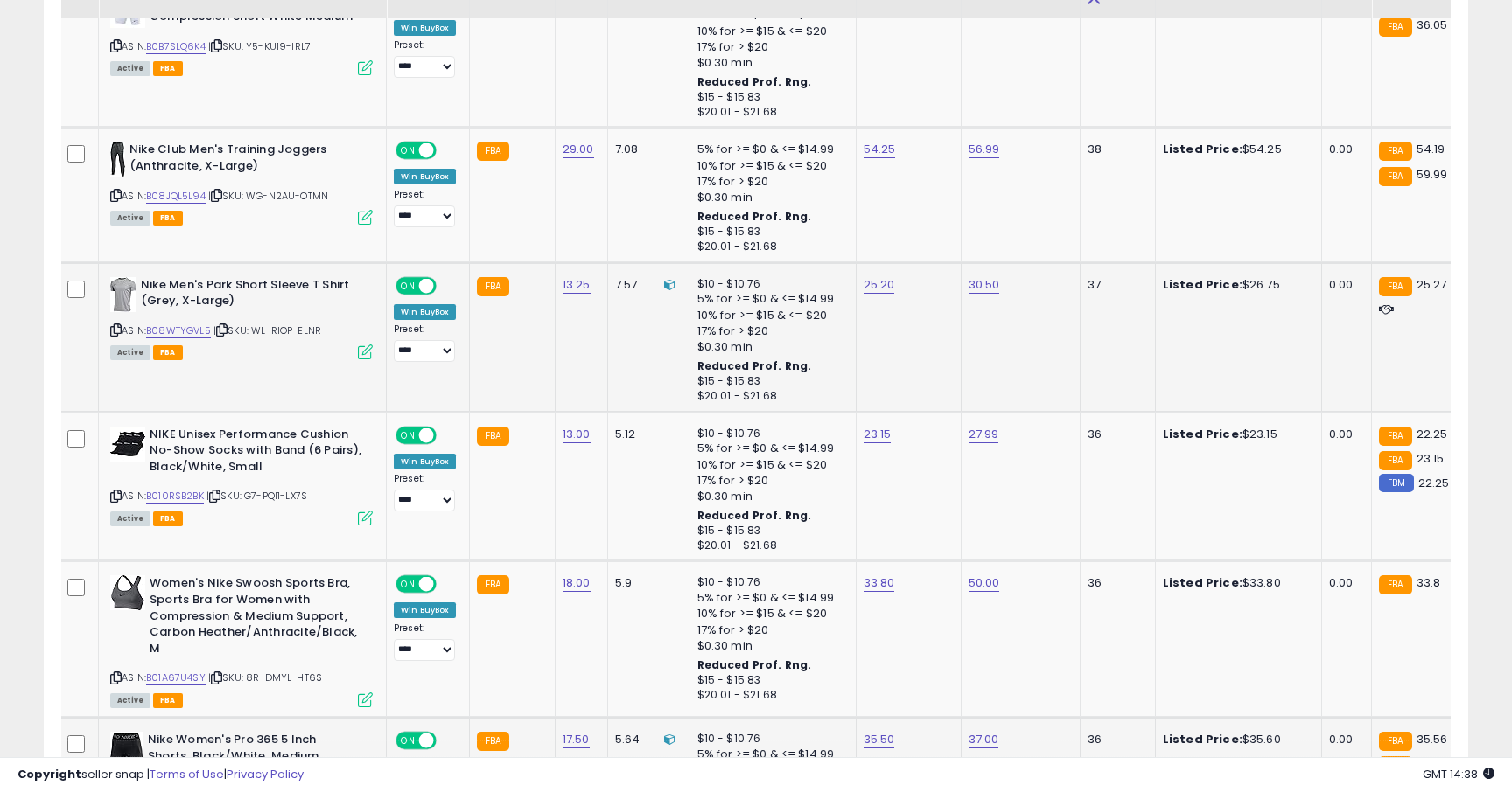
scroll to position [2381, 0]
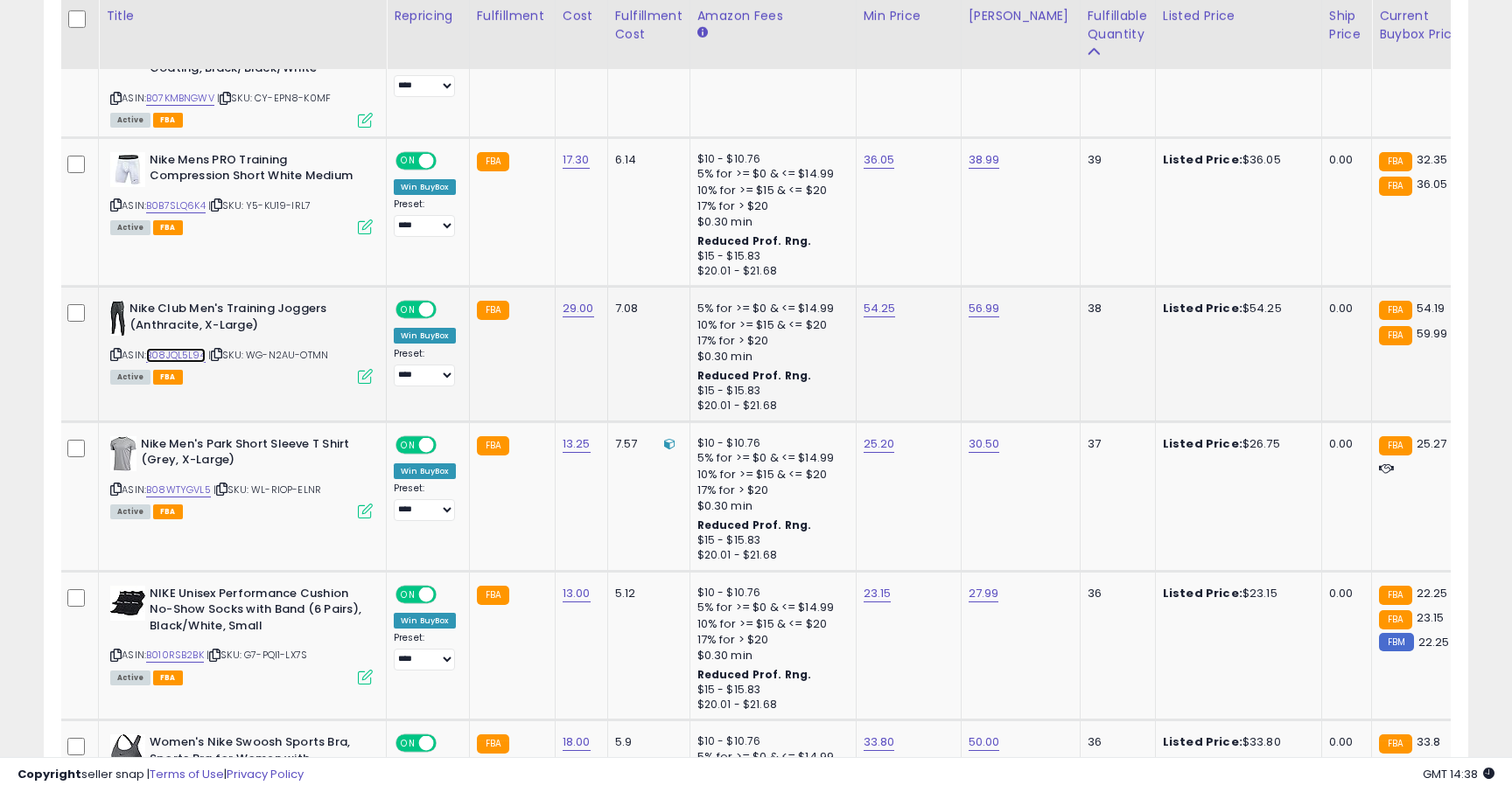
click at [193, 355] on link "B08JQL5L94" at bounding box center [176, 356] width 60 height 15
click at [865, 309] on link "54.25" at bounding box center [880, 308] width 33 height 18
type input "*****"
click button "submit" at bounding box center [931, 266] width 30 height 26
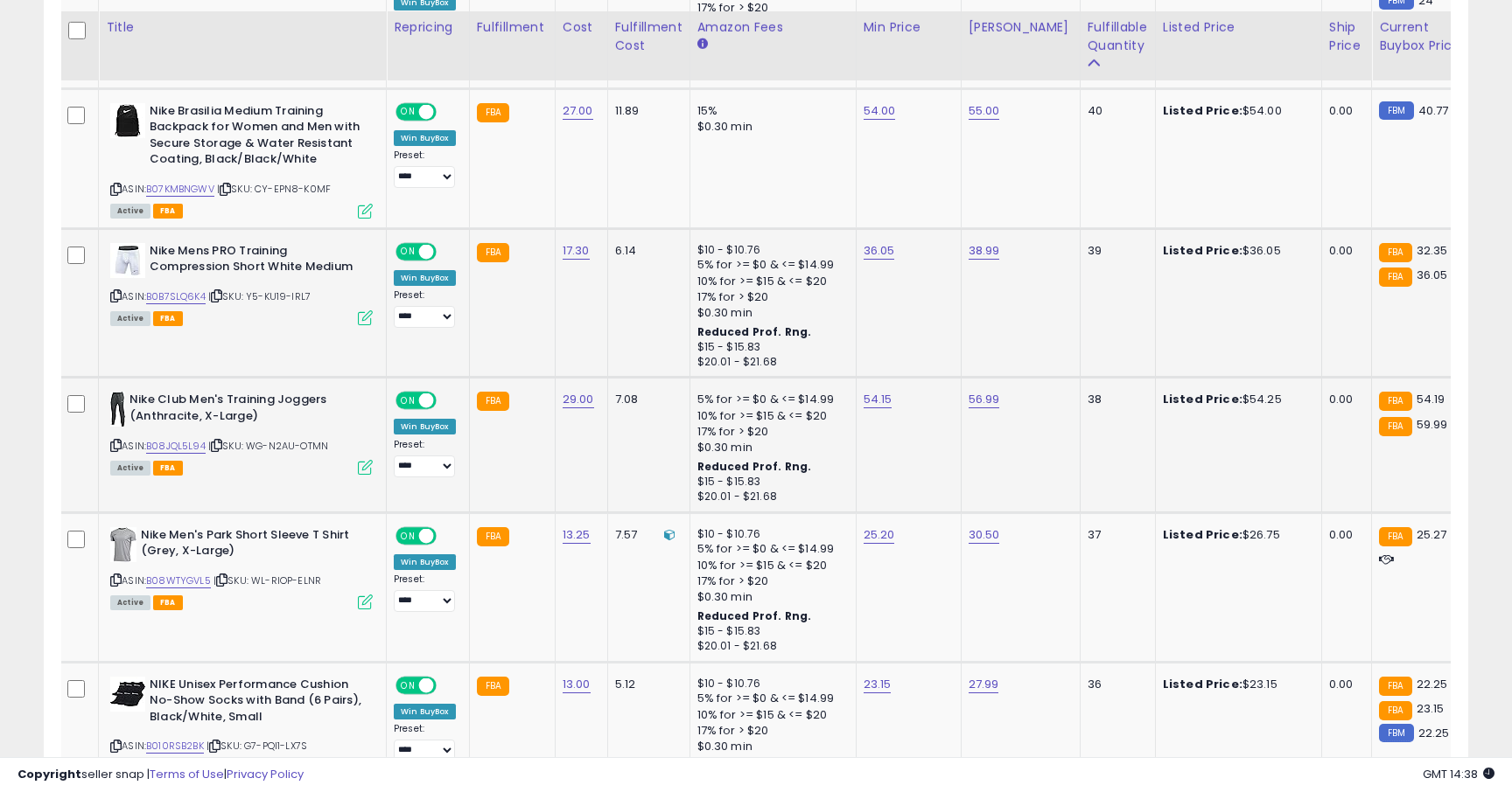
scroll to position [2248, 0]
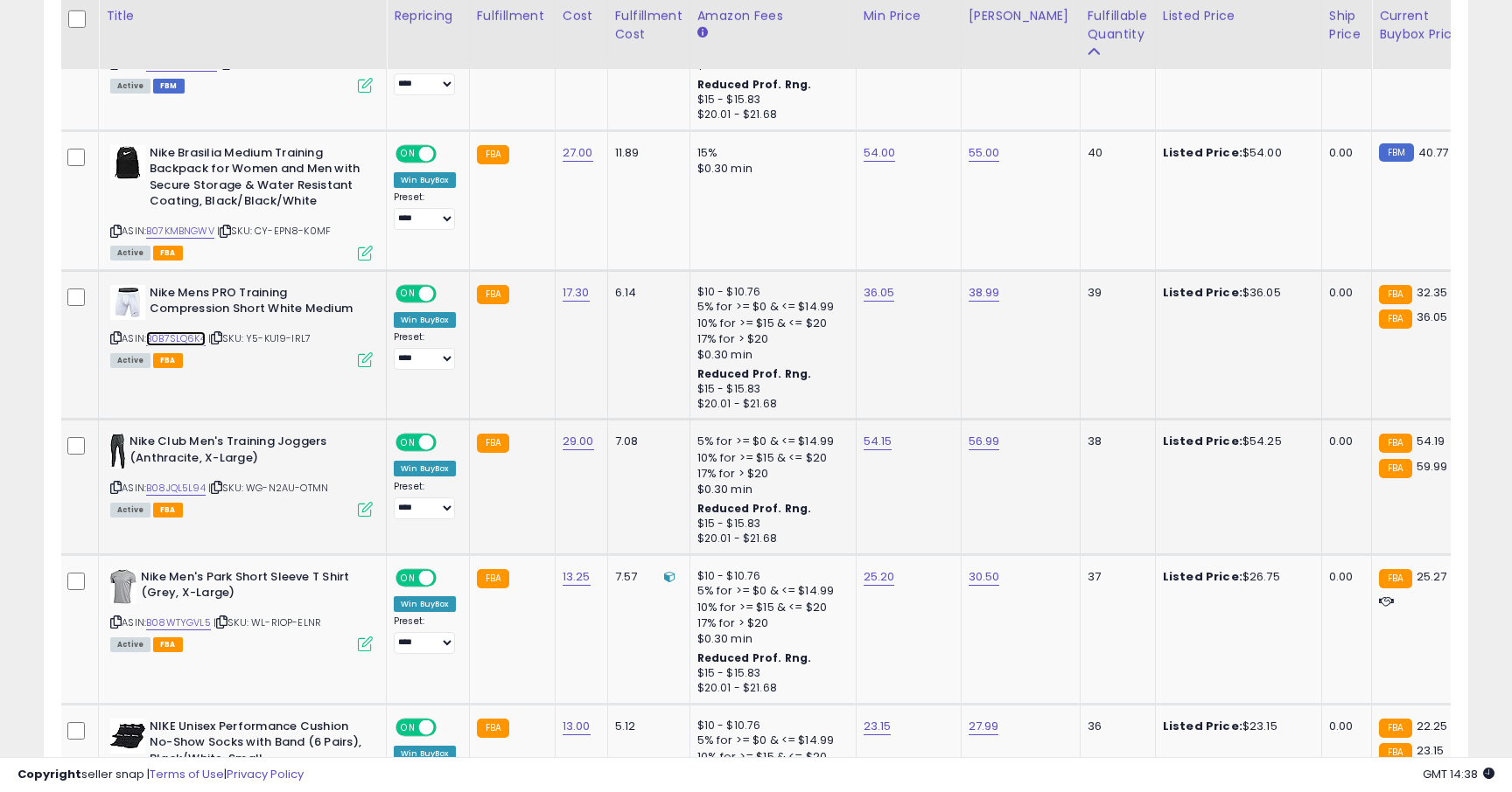
click at [184, 340] on link "B0B7SLQ6K4" at bounding box center [176, 339] width 60 height 15
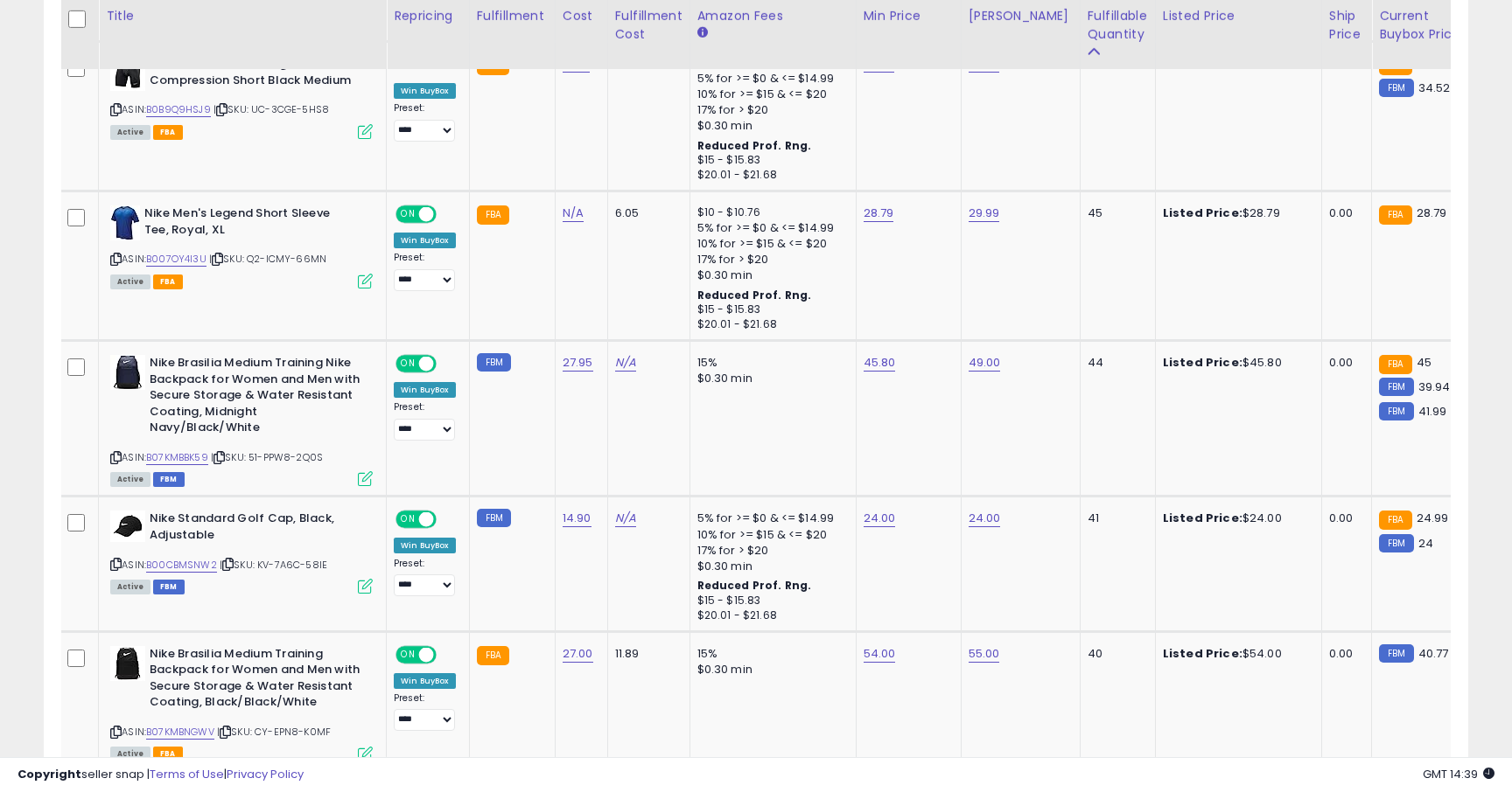
scroll to position [1715, 0]
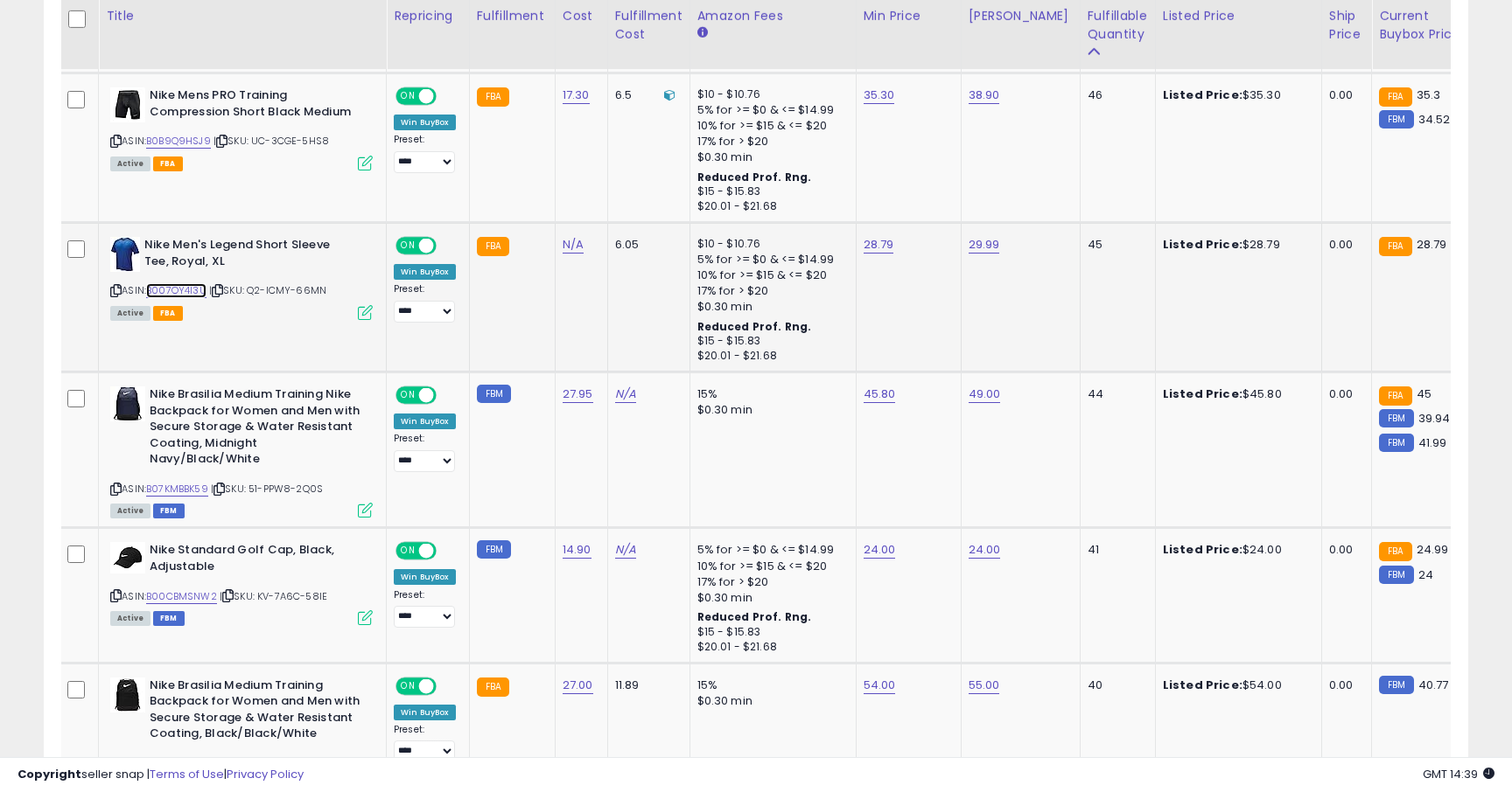
click at [195, 293] on link "B007OY4I3U" at bounding box center [176, 290] width 61 height 15
click at [871, 254] on td "28.79" at bounding box center [908, 298] width 105 height 150
click at [882, 243] on link "28.79" at bounding box center [879, 245] width 31 height 18
type input "*****"
click button "submit" at bounding box center [931, 201] width 30 height 26
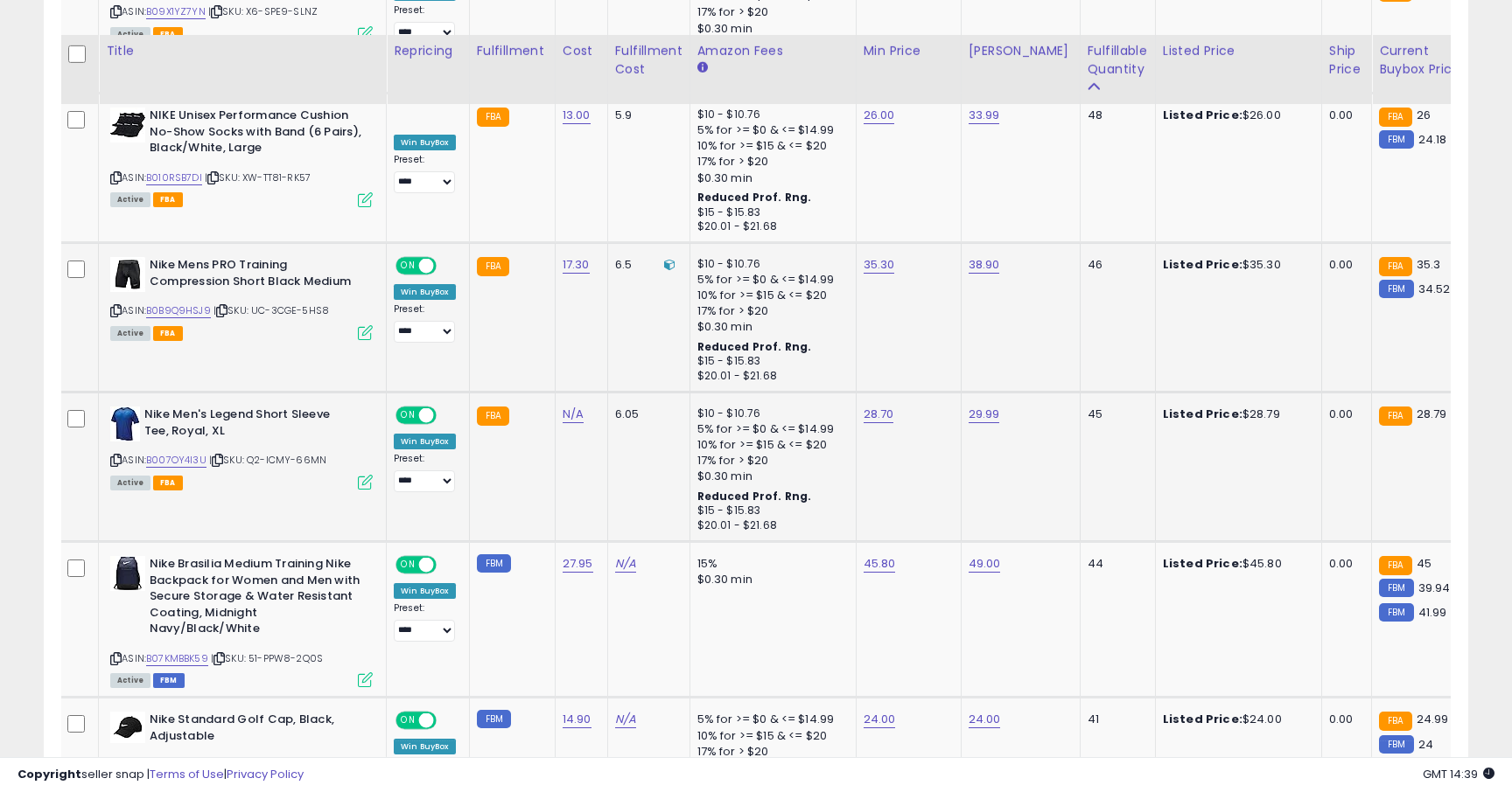
scroll to position [1532, 0]
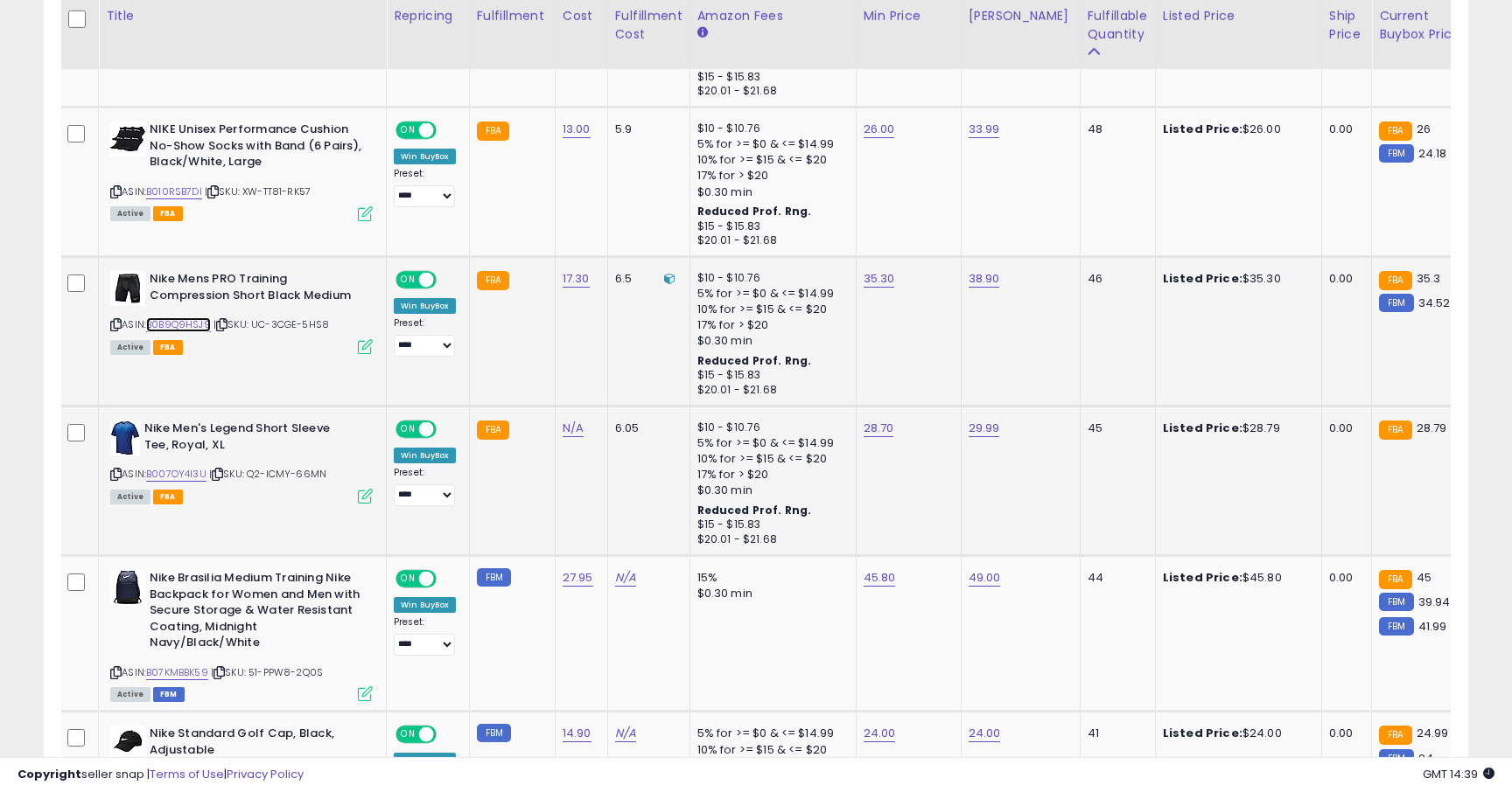
click at [192, 323] on link "B0B9Q9HSJ9" at bounding box center [179, 325] width 65 height 15
click at [879, 289] on td "35.30" at bounding box center [908, 331] width 105 height 150
click at [880, 283] on link "35.30" at bounding box center [880, 278] width 32 height 18
type input "*****"
click button "submit" at bounding box center [931, 235] width 30 height 26
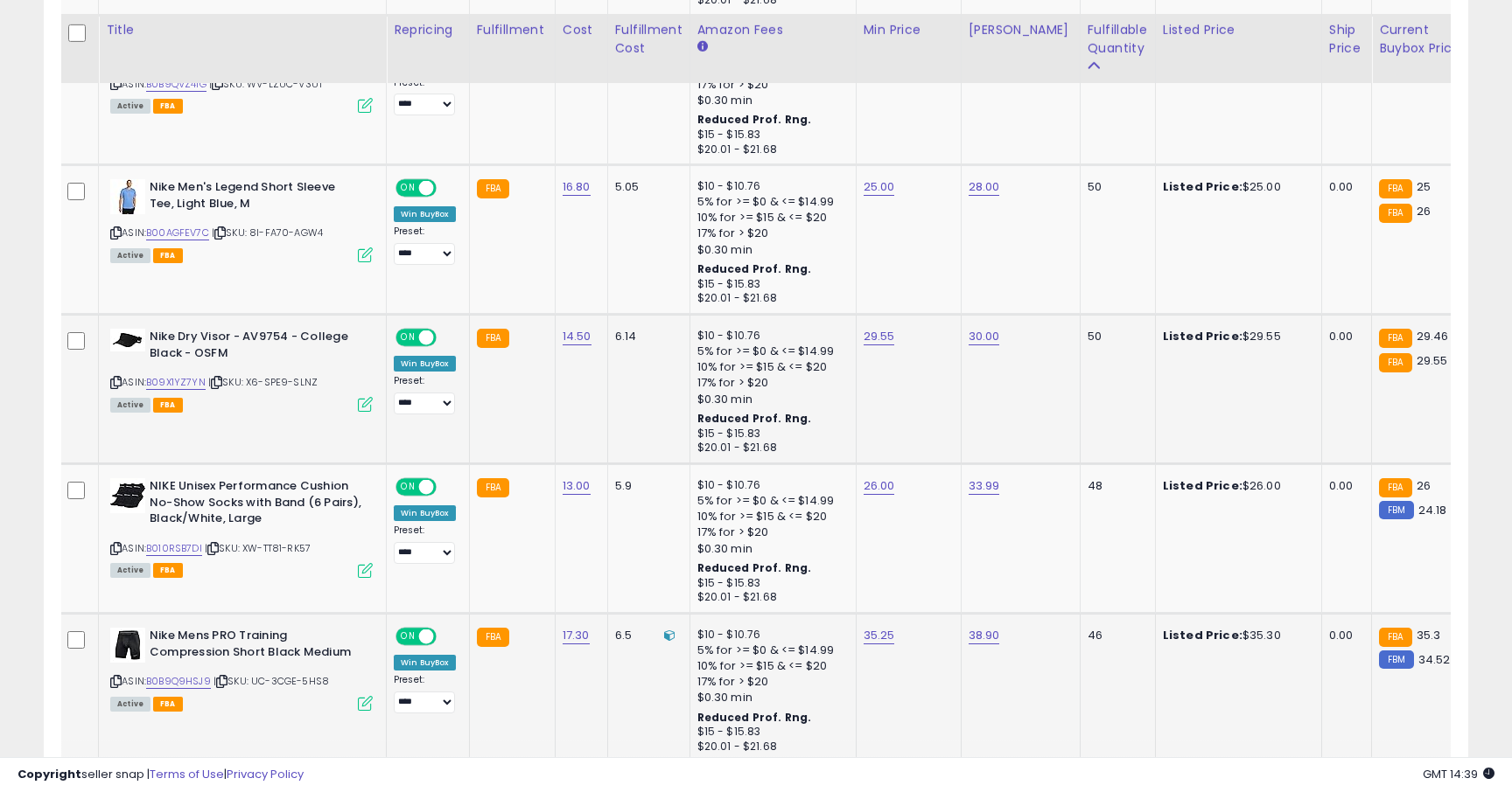
scroll to position [1125, 0]
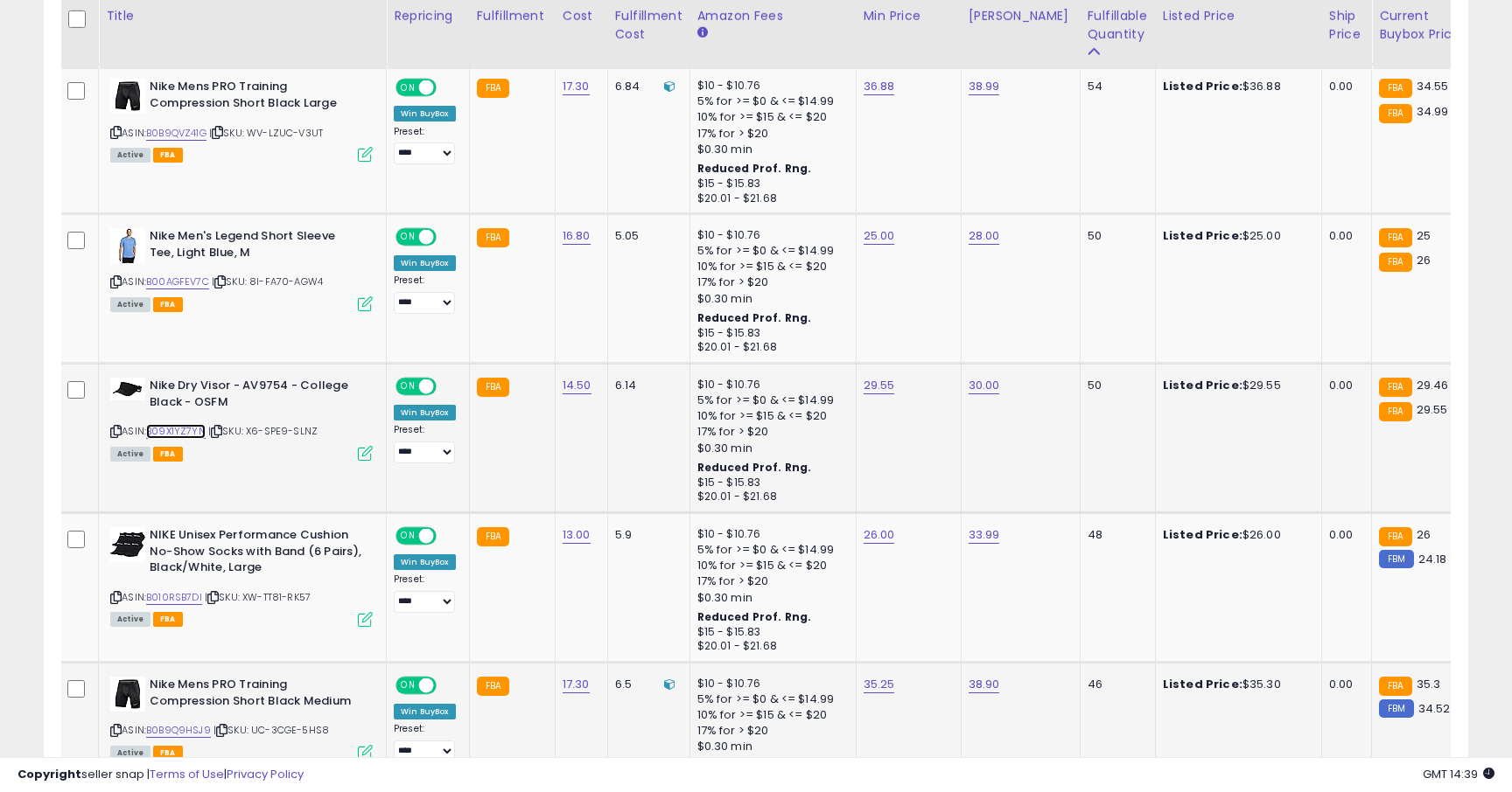
click at [182, 434] on link "B09X1YZ7YN" at bounding box center [176, 432] width 60 height 15
click at [884, 390] on link "29.55" at bounding box center [880, 385] width 32 height 18
type input "*****"
click button "submit" at bounding box center [931, 342] width 30 height 26
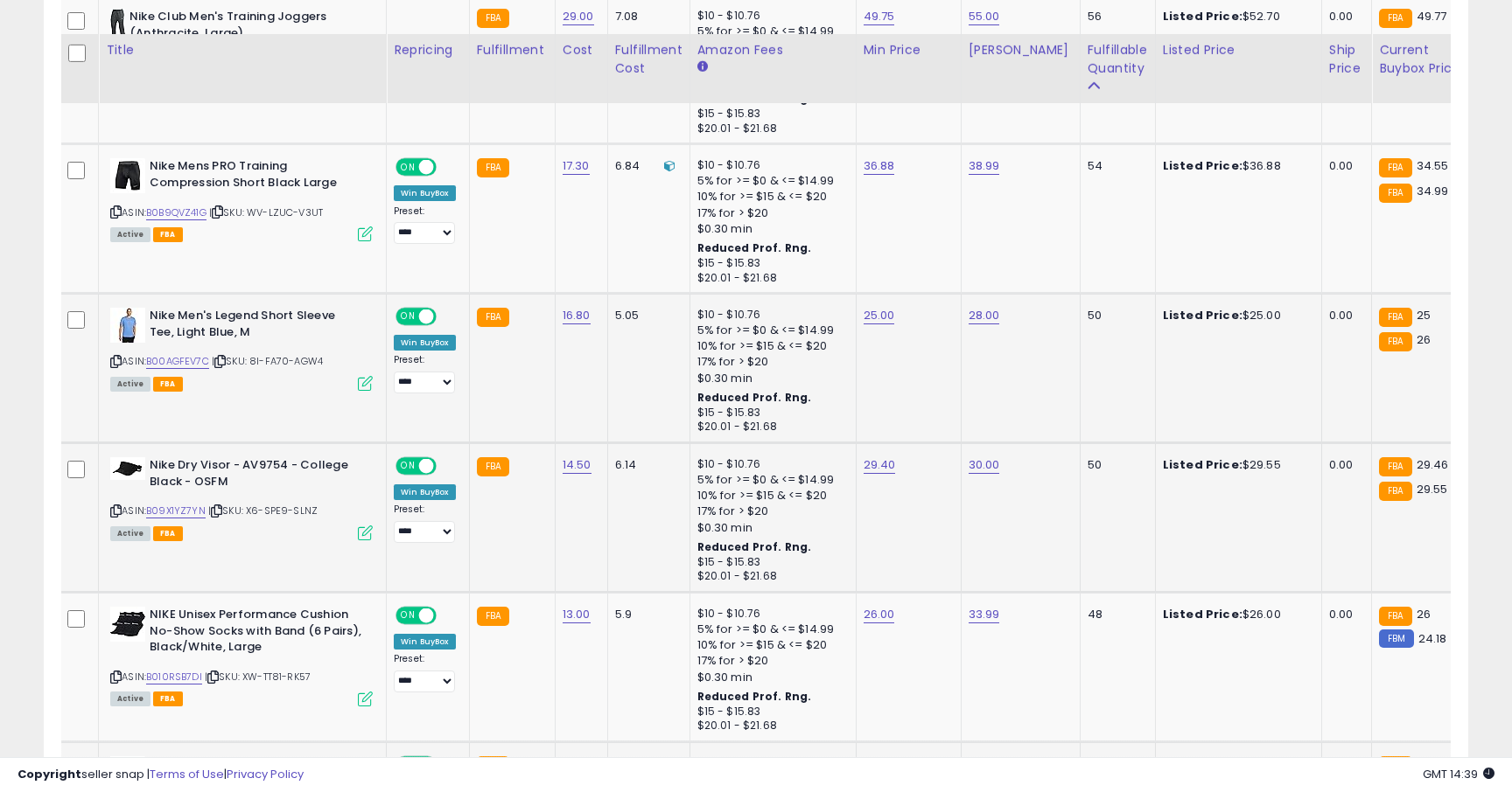
scroll to position [997, 0]
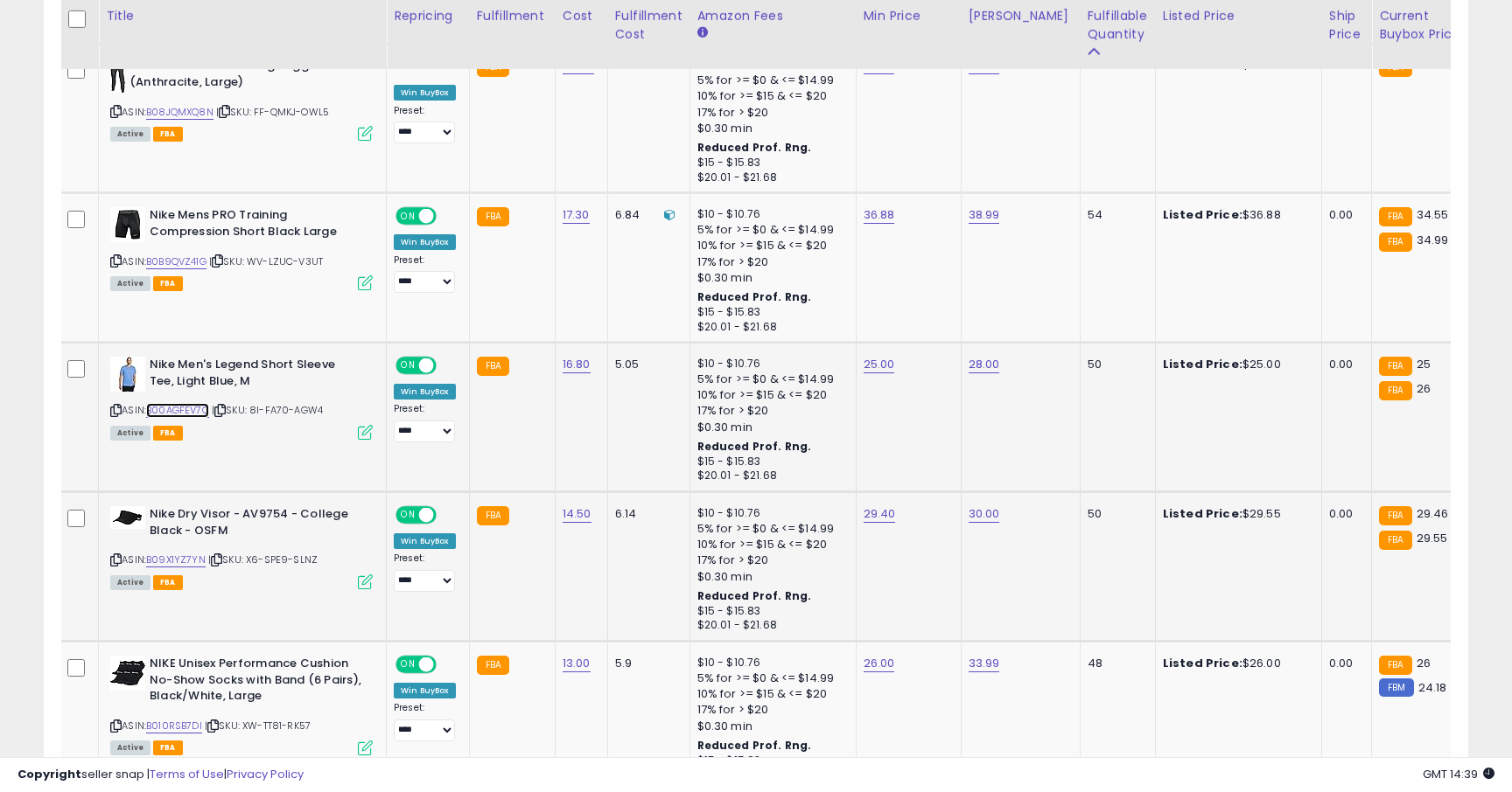
click at [184, 406] on link "B00AGFEV7C" at bounding box center [178, 410] width 63 height 15
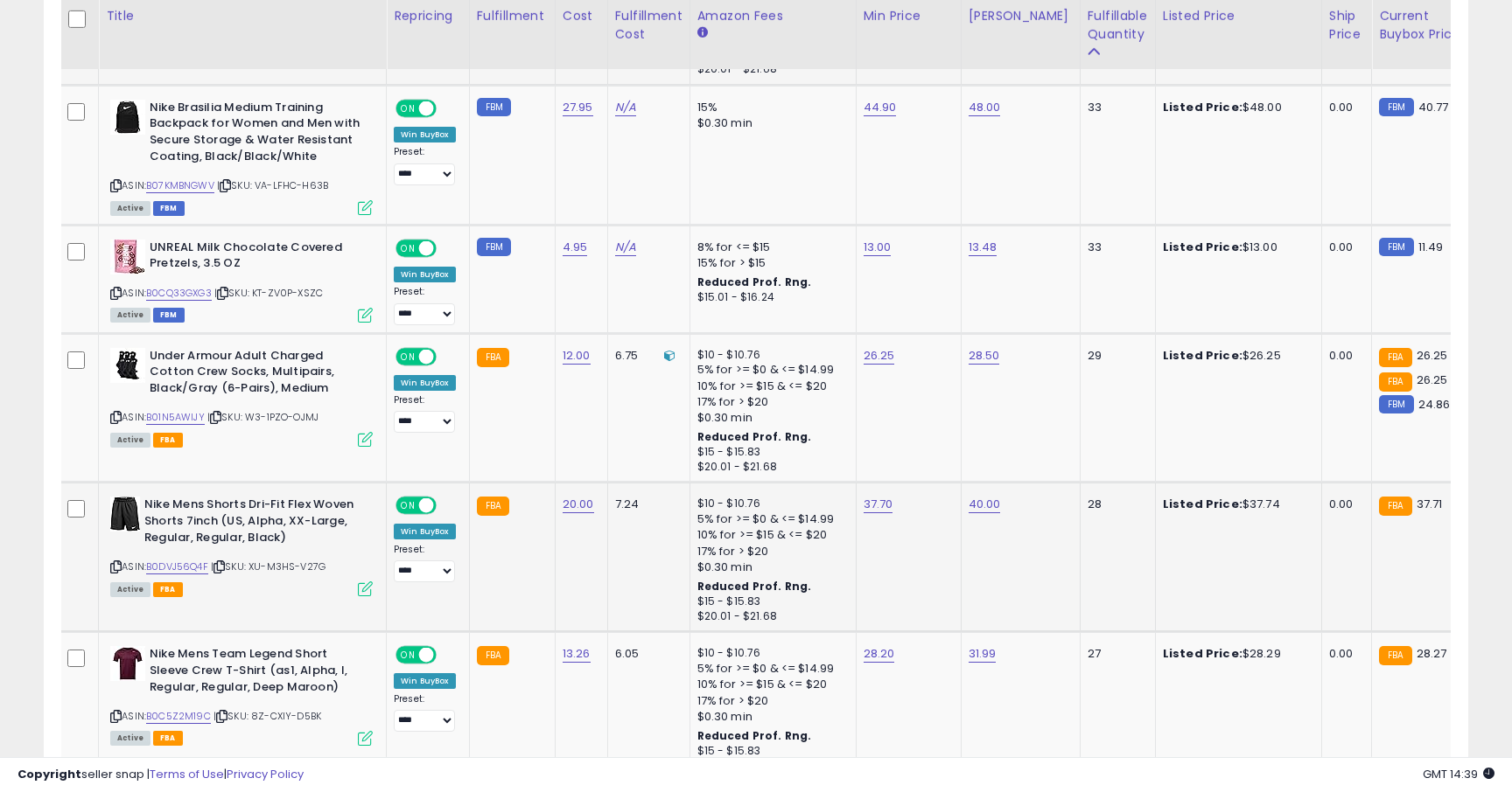
scroll to position [3909, 0]
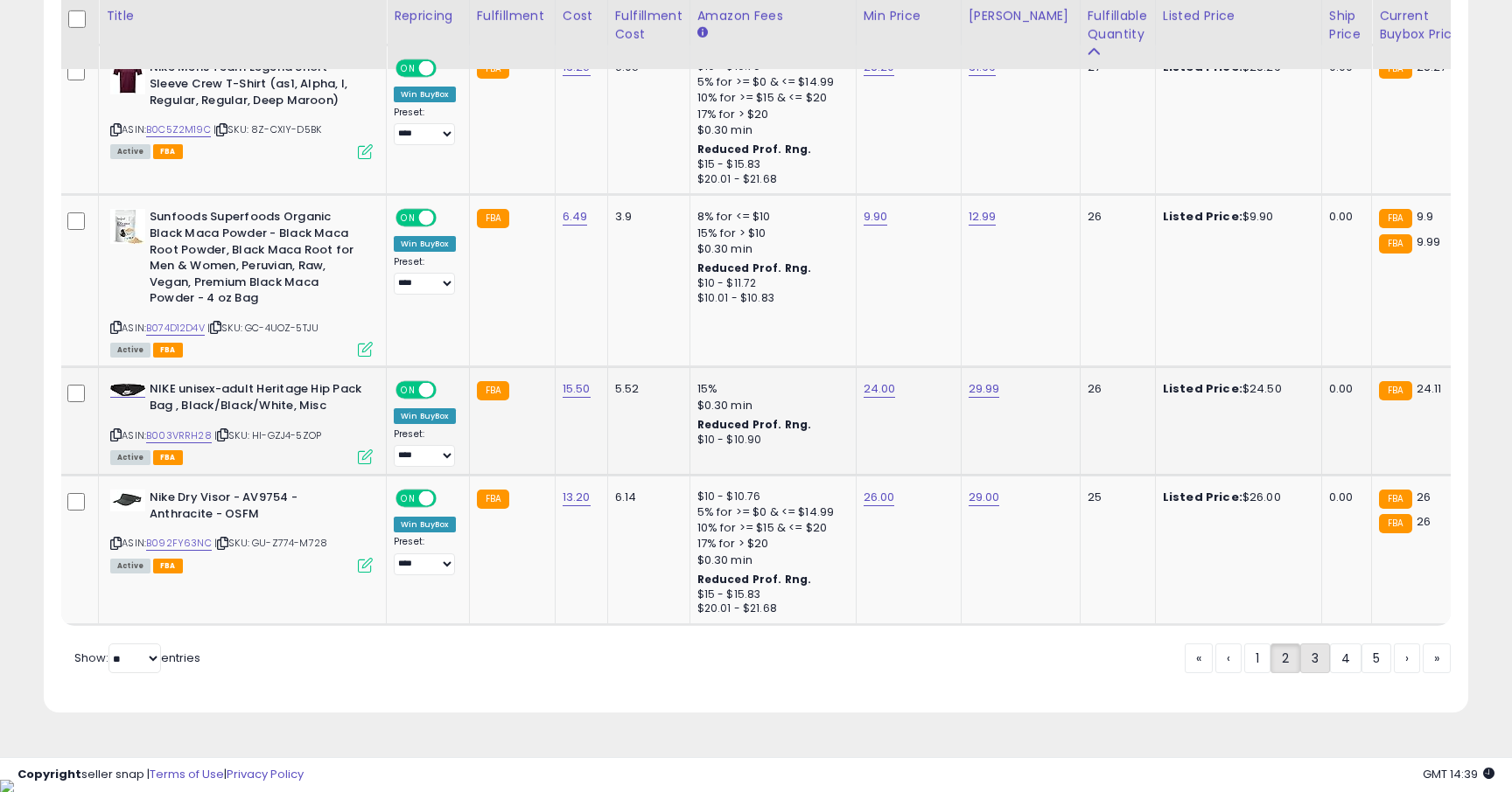
click at [1312, 672] on link "3" at bounding box center [1316, 659] width 30 height 30
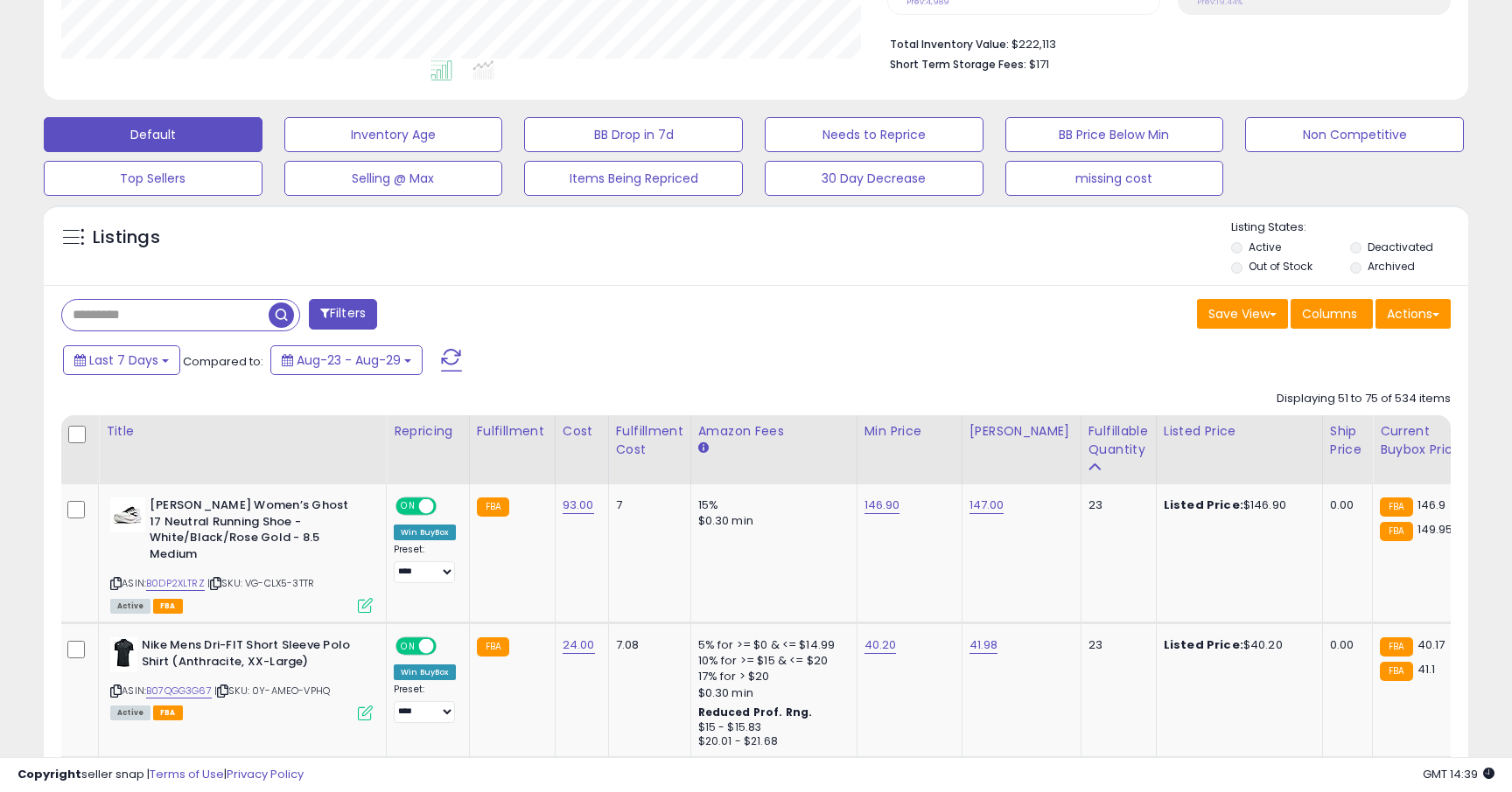
scroll to position [748, 0]
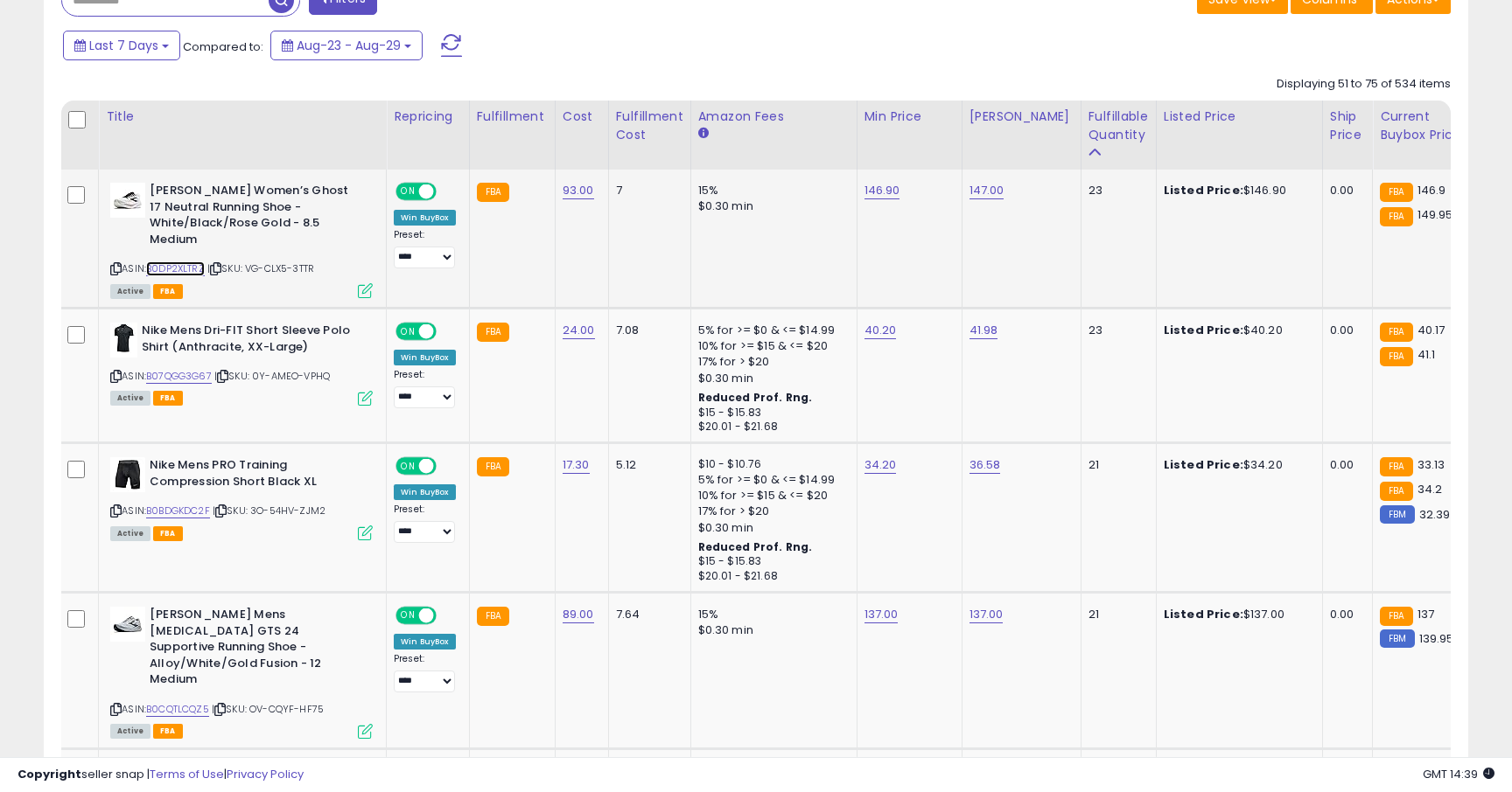
click at [195, 262] on link "B0DP2XLTRZ" at bounding box center [175, 269] width 59 height 15
click at [207, 369] on link "B07QGG3G67" at bounding box center [179, 377] width 65 height 15
click at [887, 322] on link "40.20" at bounding box center [881, 330] width 33 height 18
type input "*****"
click button "submit" at bounding box center [932, 270] width 30 height 26
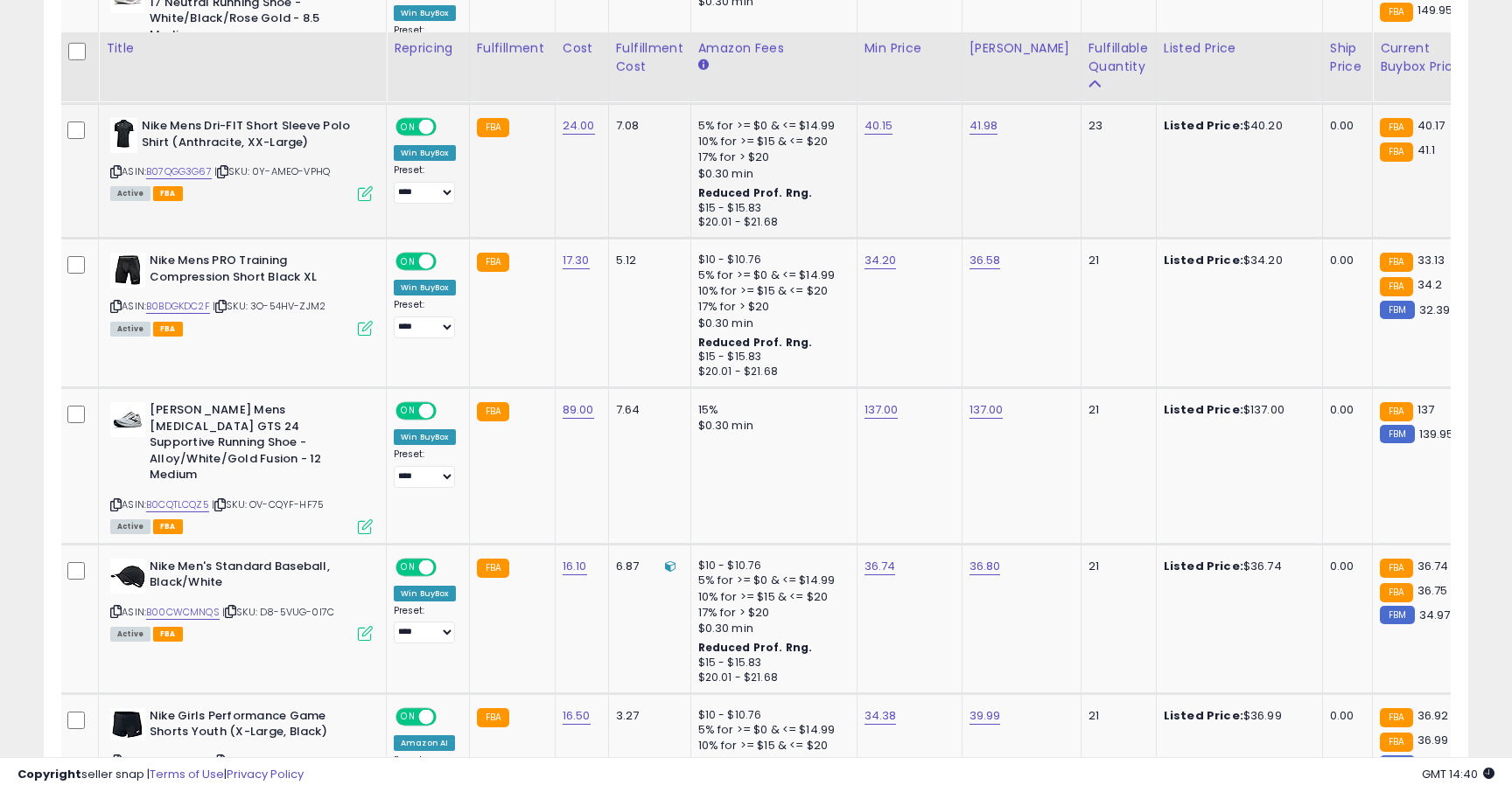
scroll to position [995, 0]
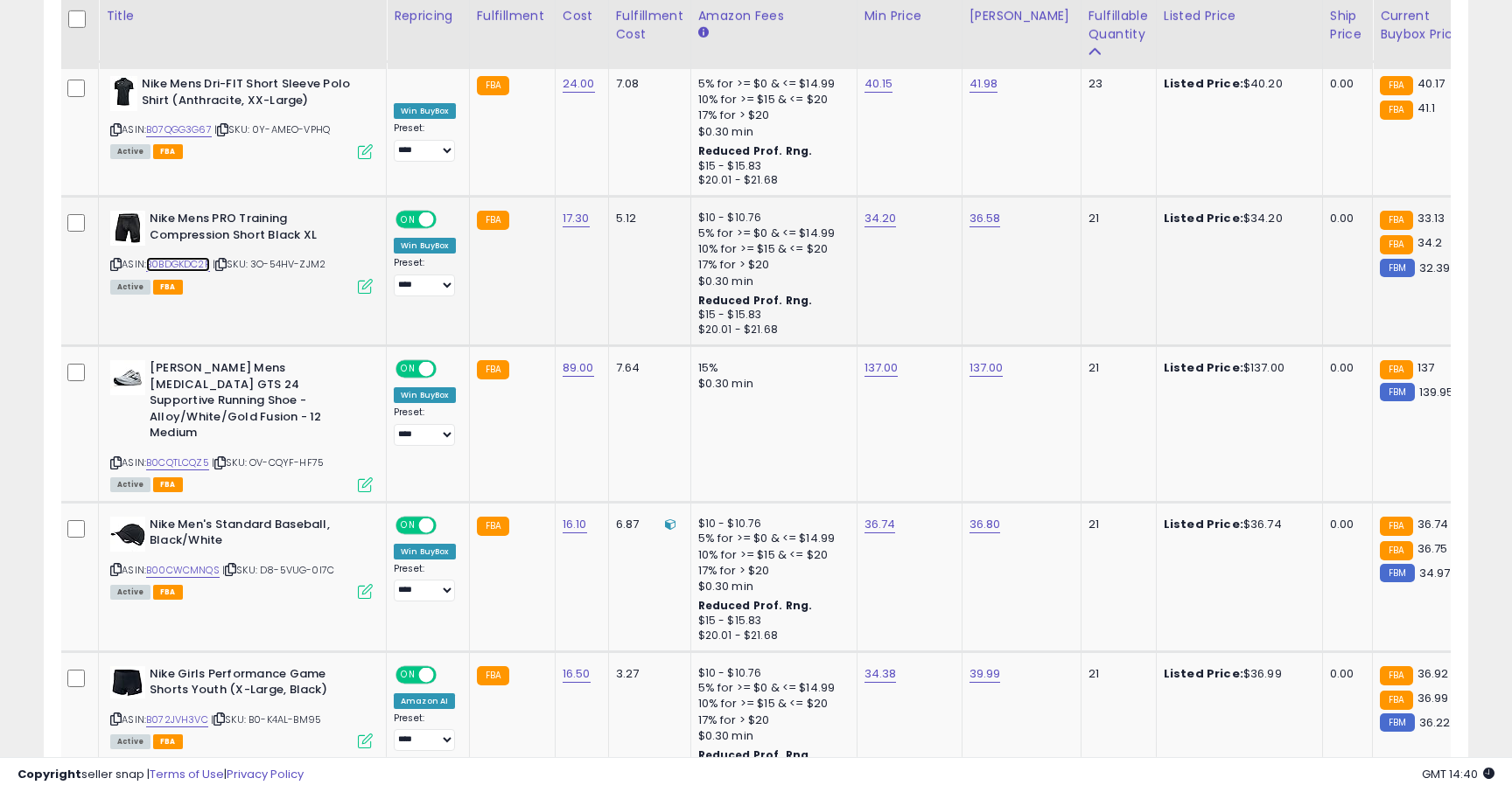
click at [184, 257] on link "B0BDGKDC2F" at bounding box center [178, 264] width 64 height 15
click at [882, 210] on link "34.20" at bounding box center [881, 219] width 33 height 18
type input "*"
type input "*****"
click button "submit" at bounding box center [932, 159] width 30 height 26
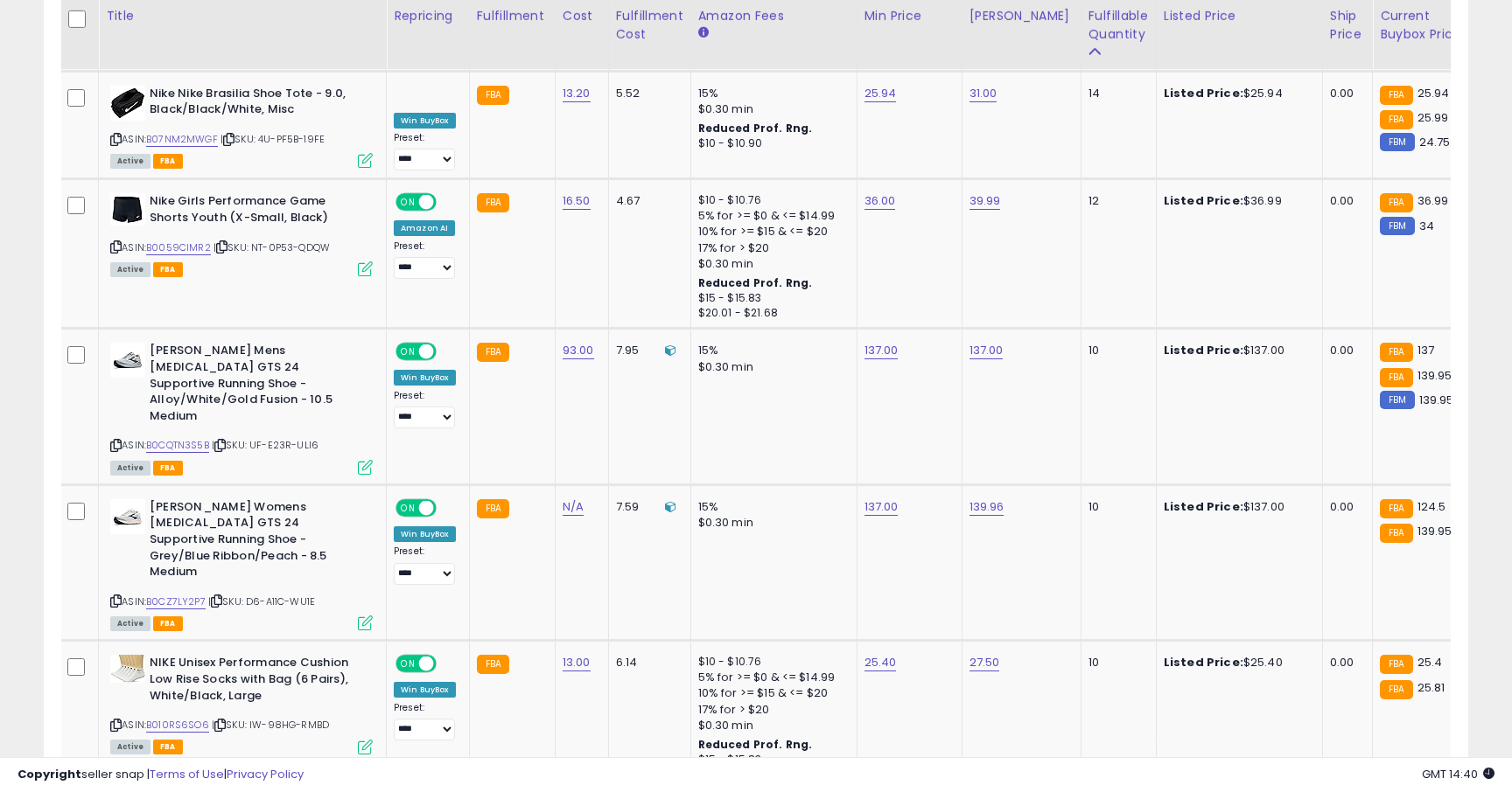
scroll to position [3829, 0]
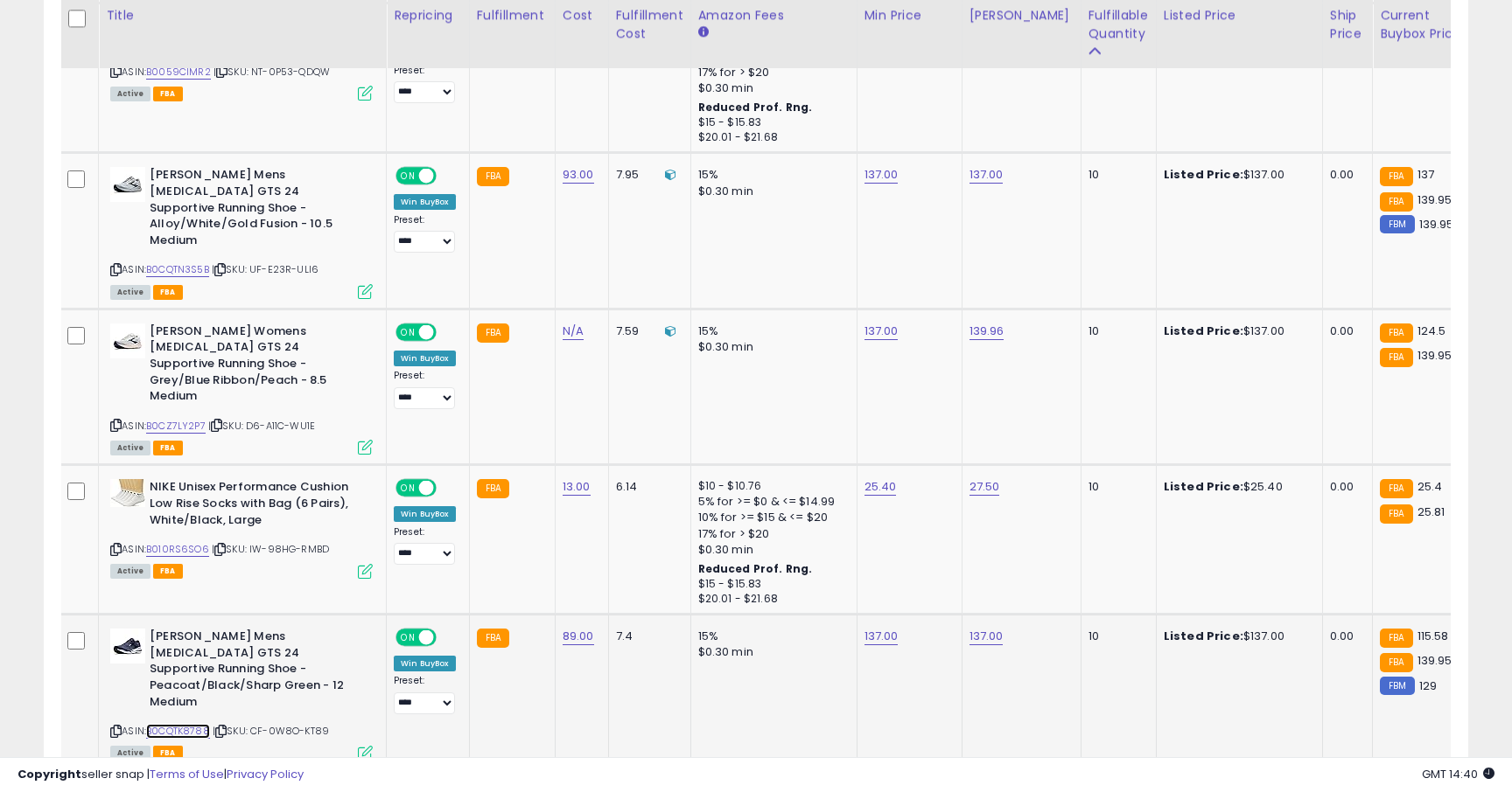
click at [196, 724] on link "B0CQTK8788" at bounding box center [178, 732] width 64 height 15
click at [170, 543] on link "B010RS6SO6" at bounding box center [178, 550] width 63 height 15
click at [881, 478] on link "25.40" at bounding box center [881, 487] width 33 height 18
type input "****"
type input "*****"
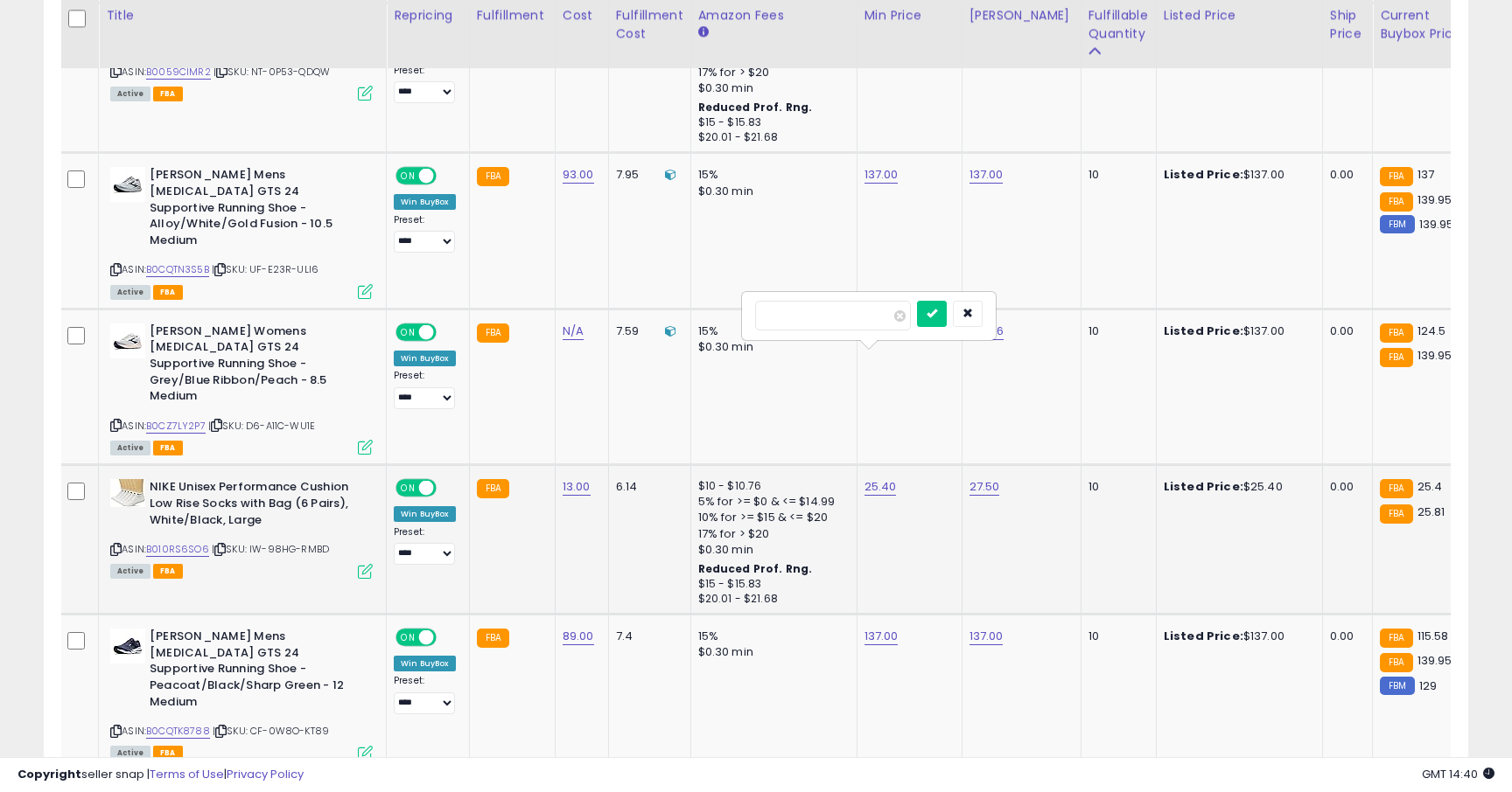
click button "submit" at bounding box center [932, 314] width 30 height 26
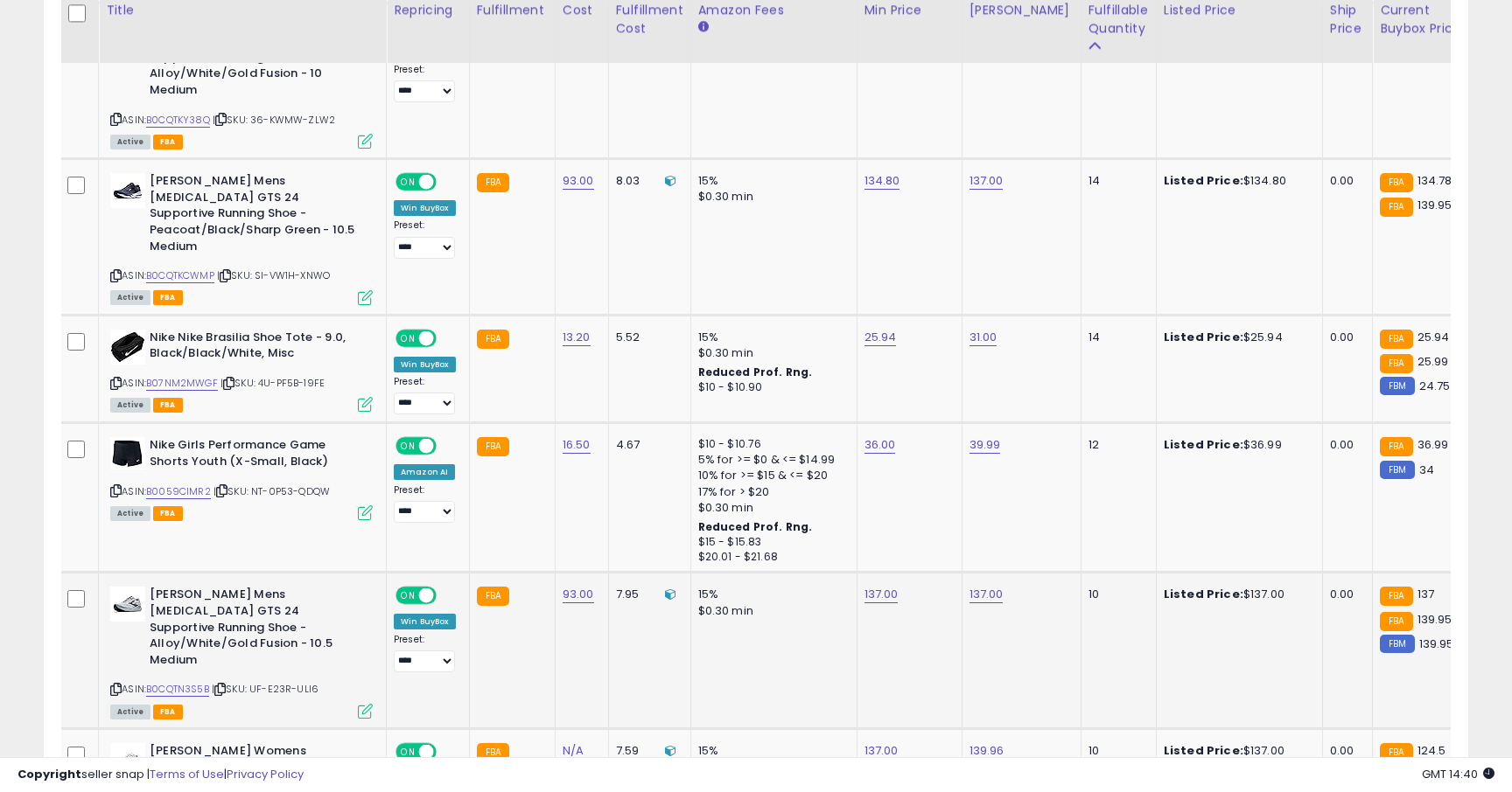
scroll to position [3404, 0]
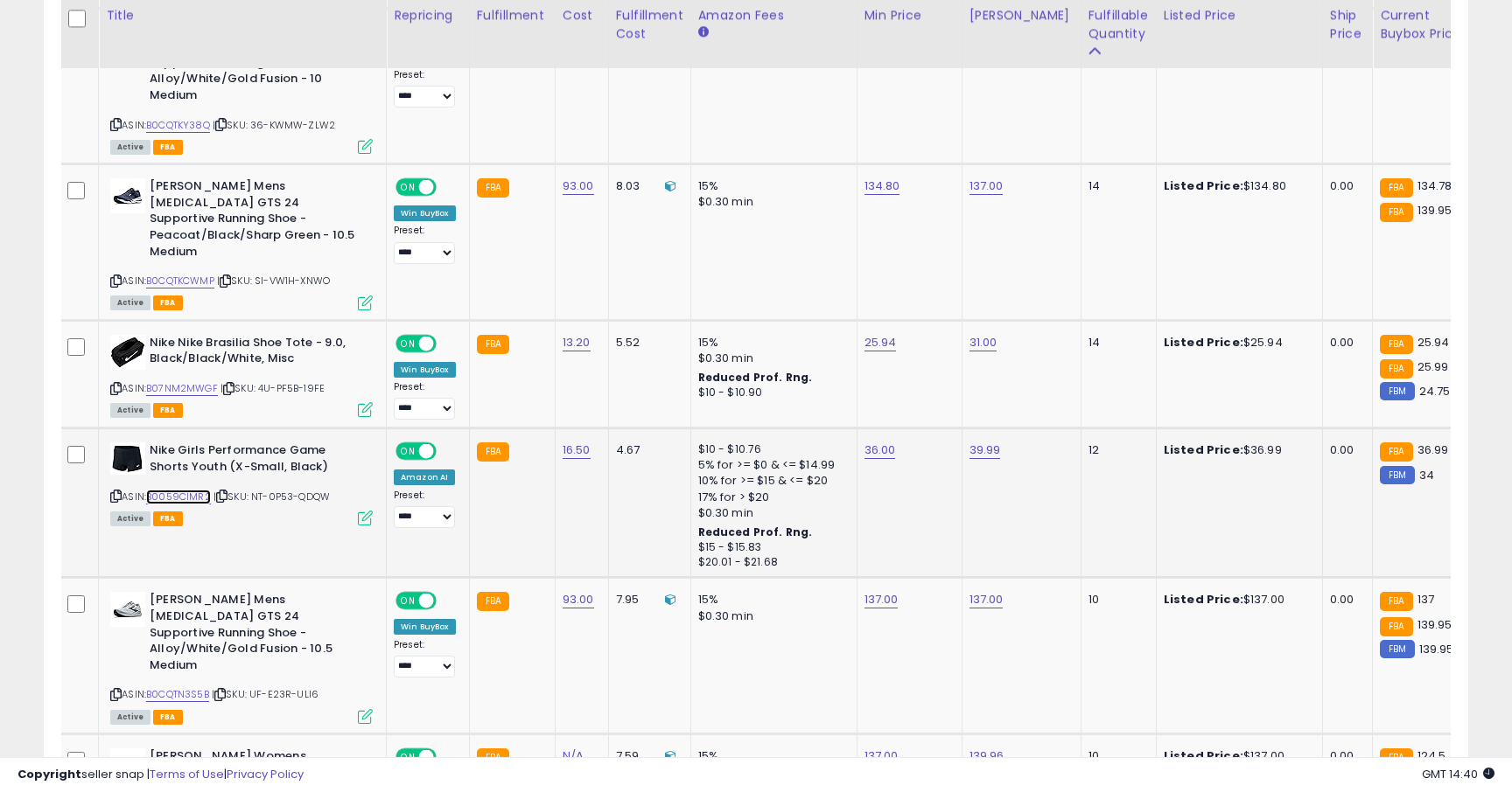
click at [193, 490] on link "B0059CIMR2" at bounding box center [179, 497] width 65 height 15
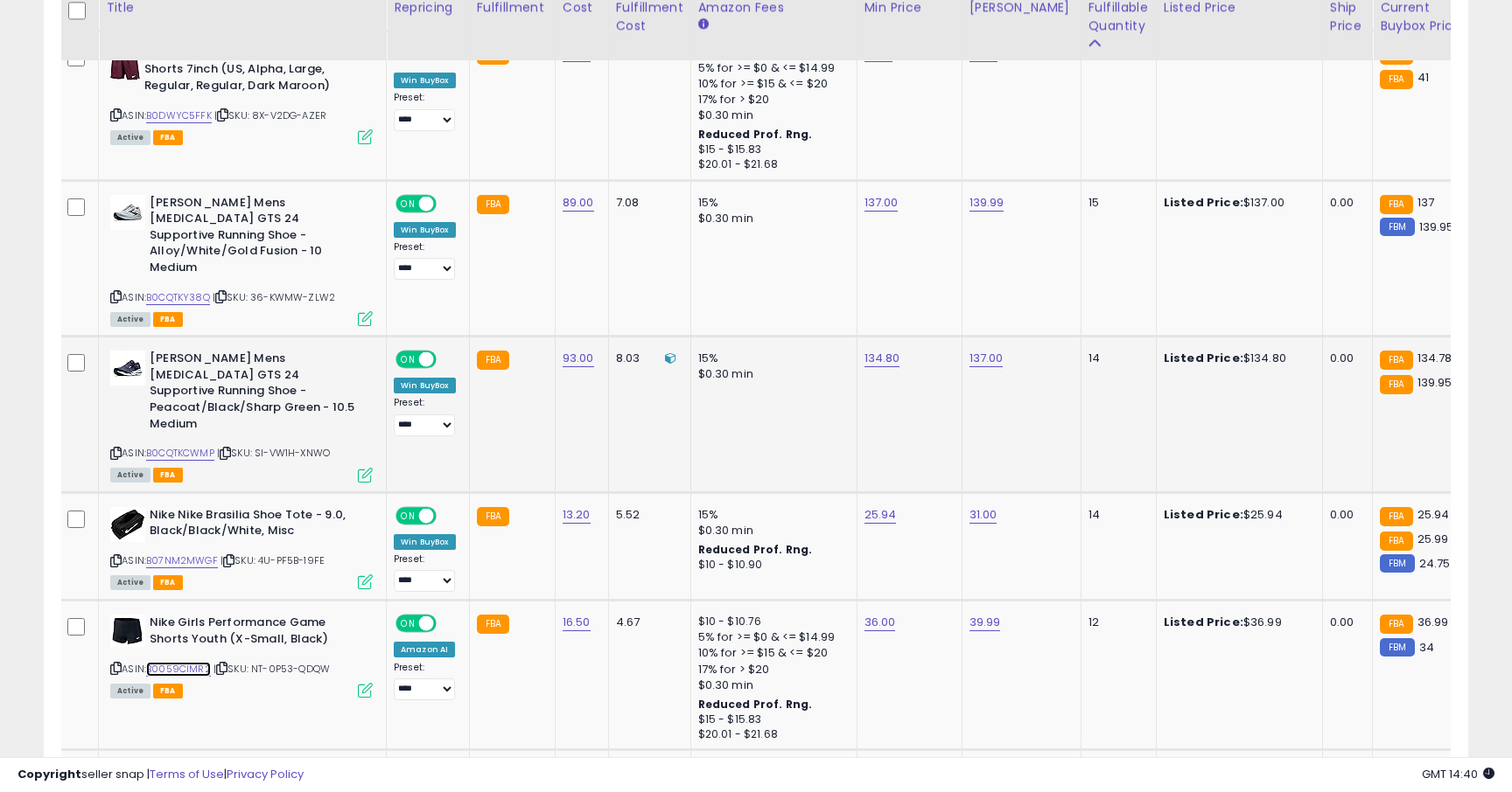
scroll to position [3220, 0]
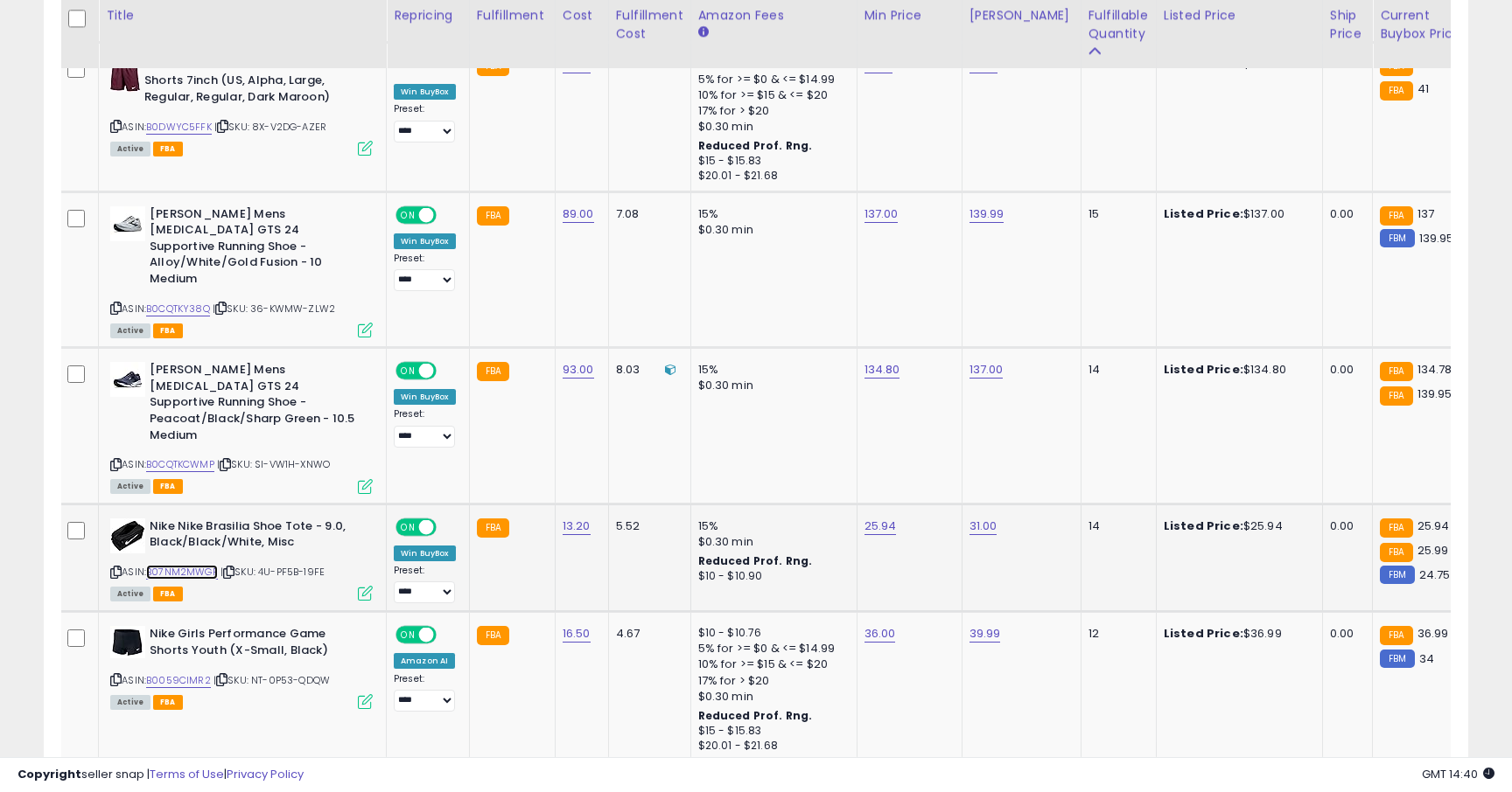
click at [205, 565] on link "B07NM2MWGF" at bounding box center [182, 572] width 72 height 15
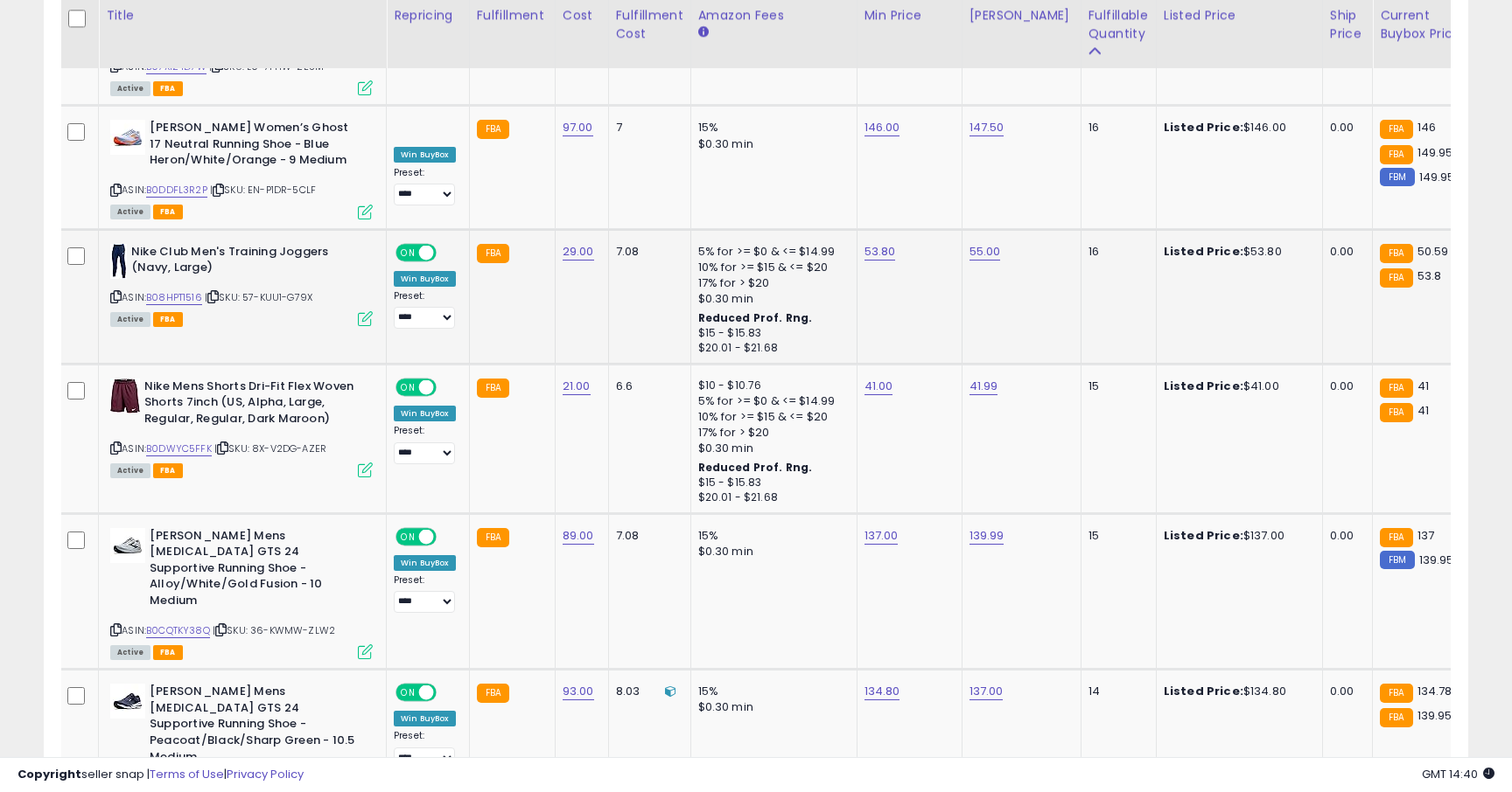
scroll to position [2888, 0]
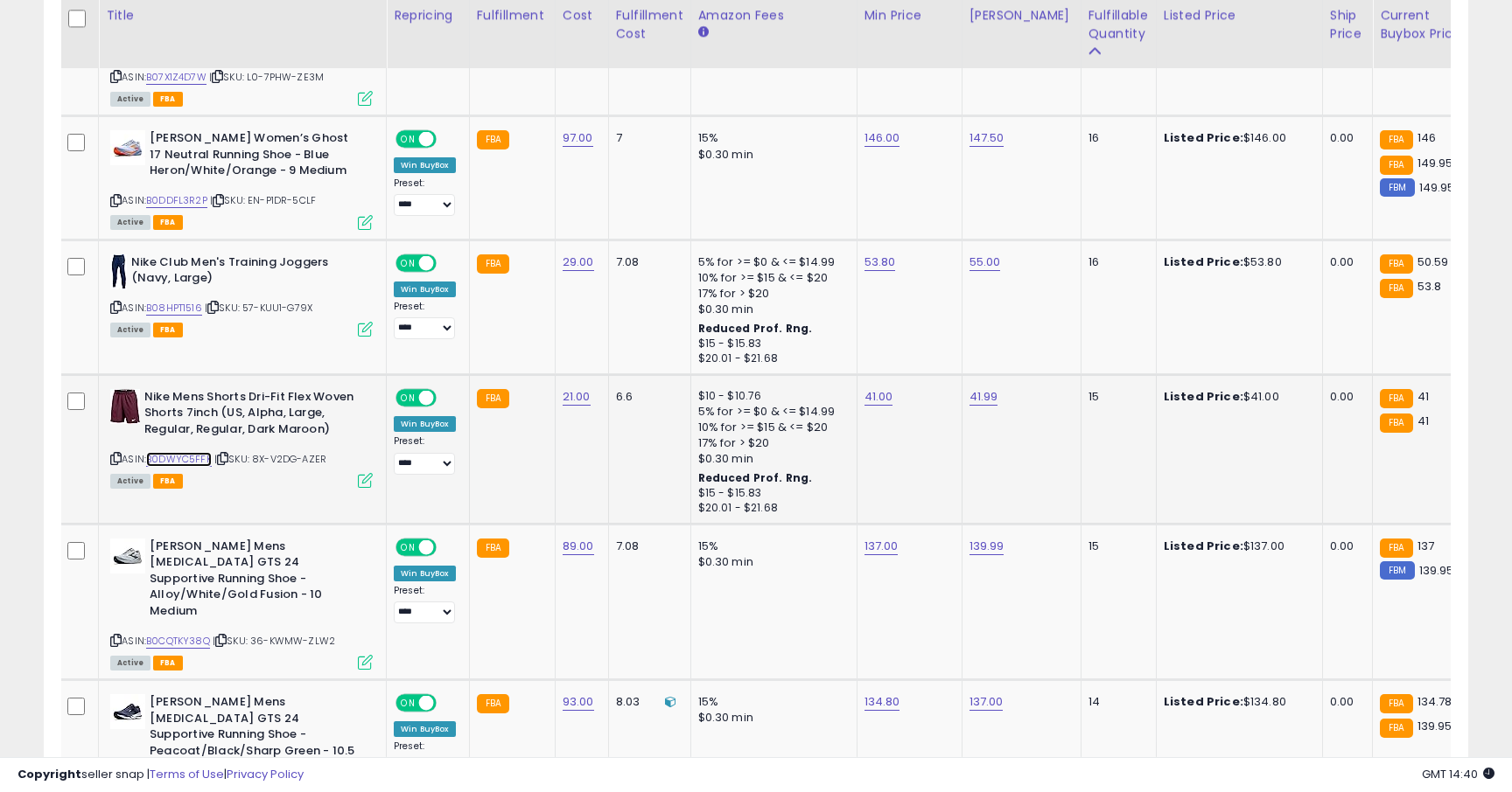
click at [179, 452] on link "B0DWYC5FFK" at bounding box center [179, 460] width 65 height 15
click at [879, 388] on link "41.00" at bounding box center [879, 396] width 29 height 18
type input "*****"
click button "submit" at bounding box center [930, 289] width 30 height 26
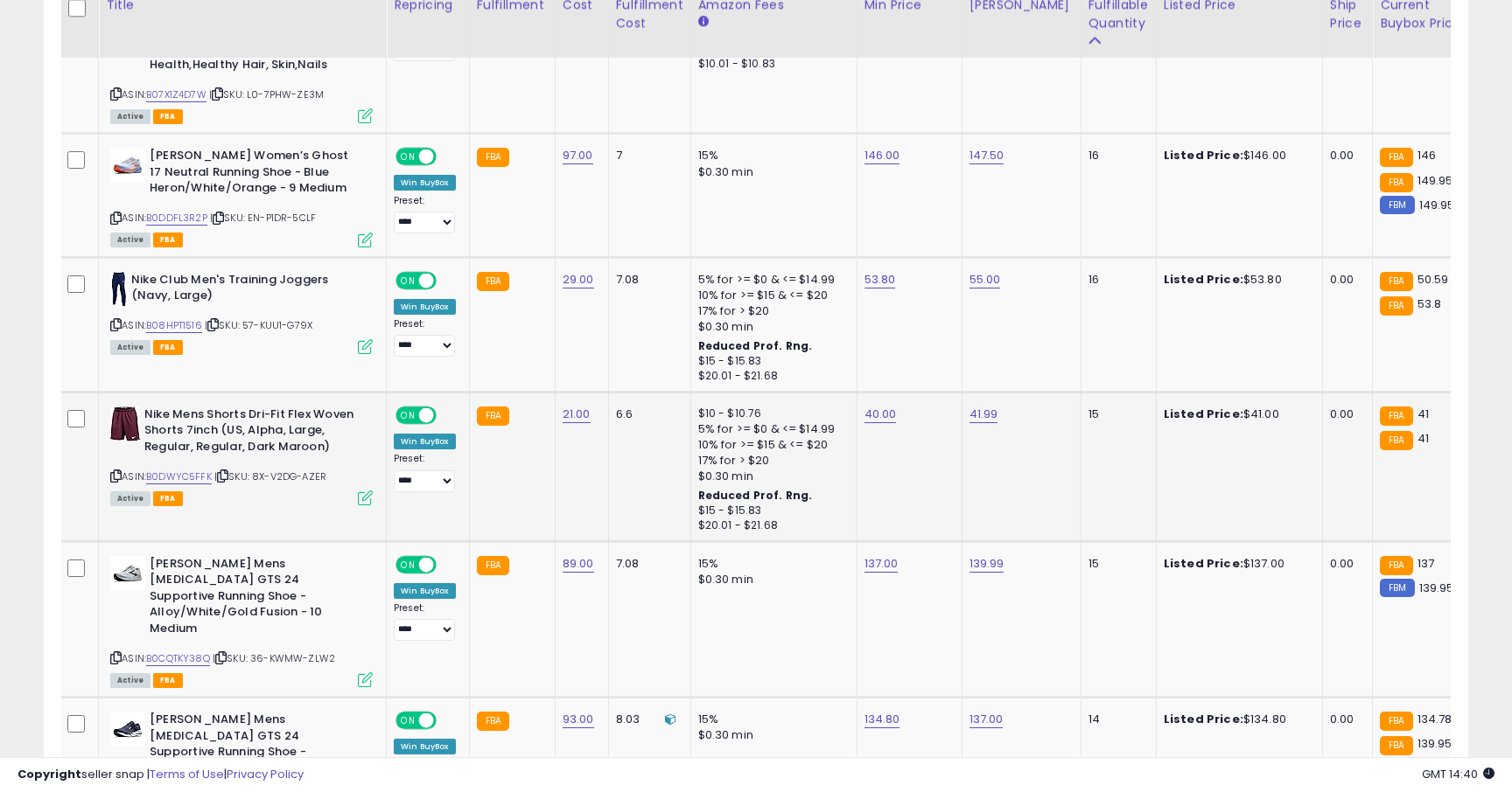
scroll to position [2819, 0]
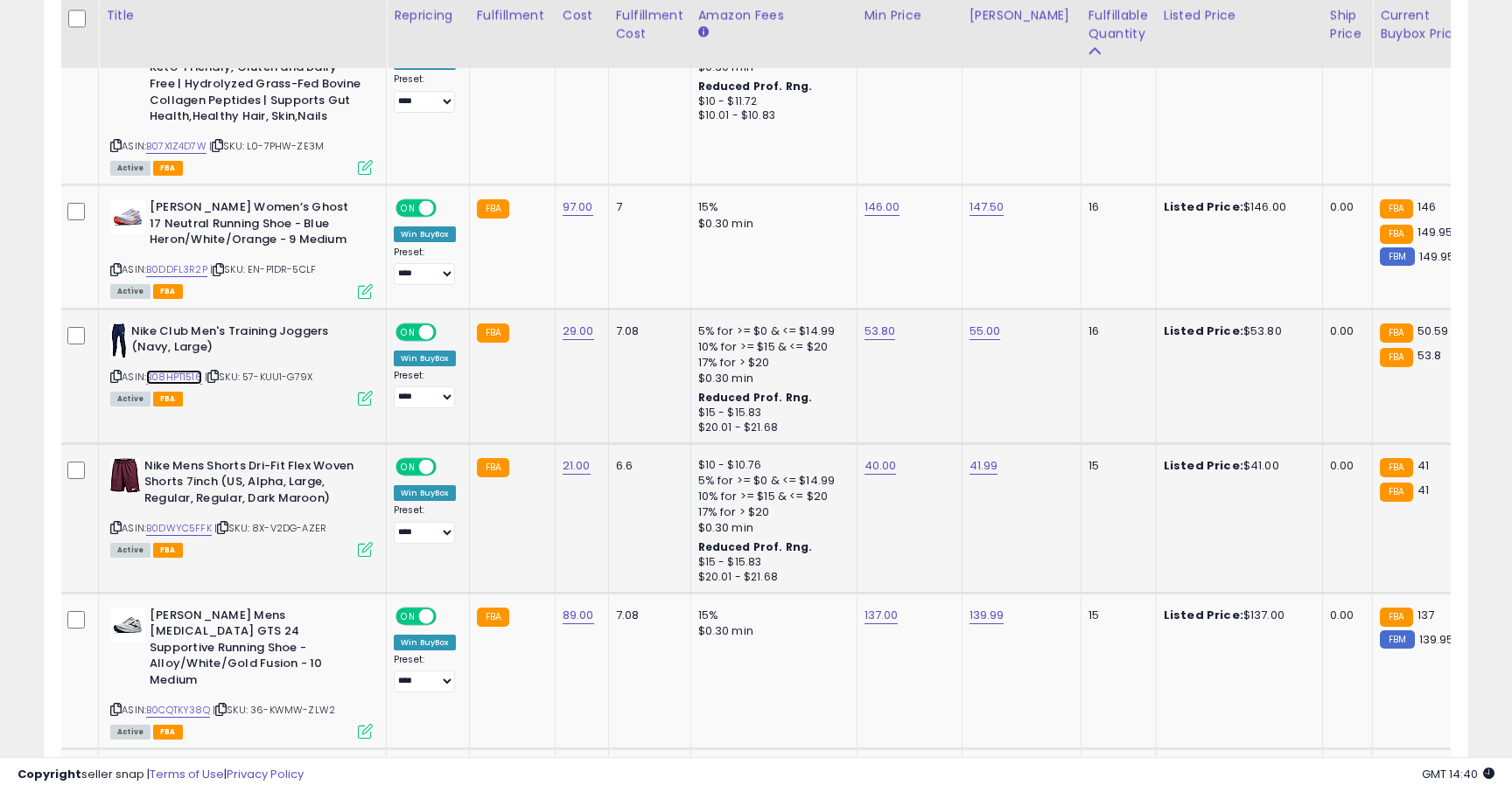
click at [193, 370] on link "B08HPT1516" at bounding box center [174, 378] width 56 height 15
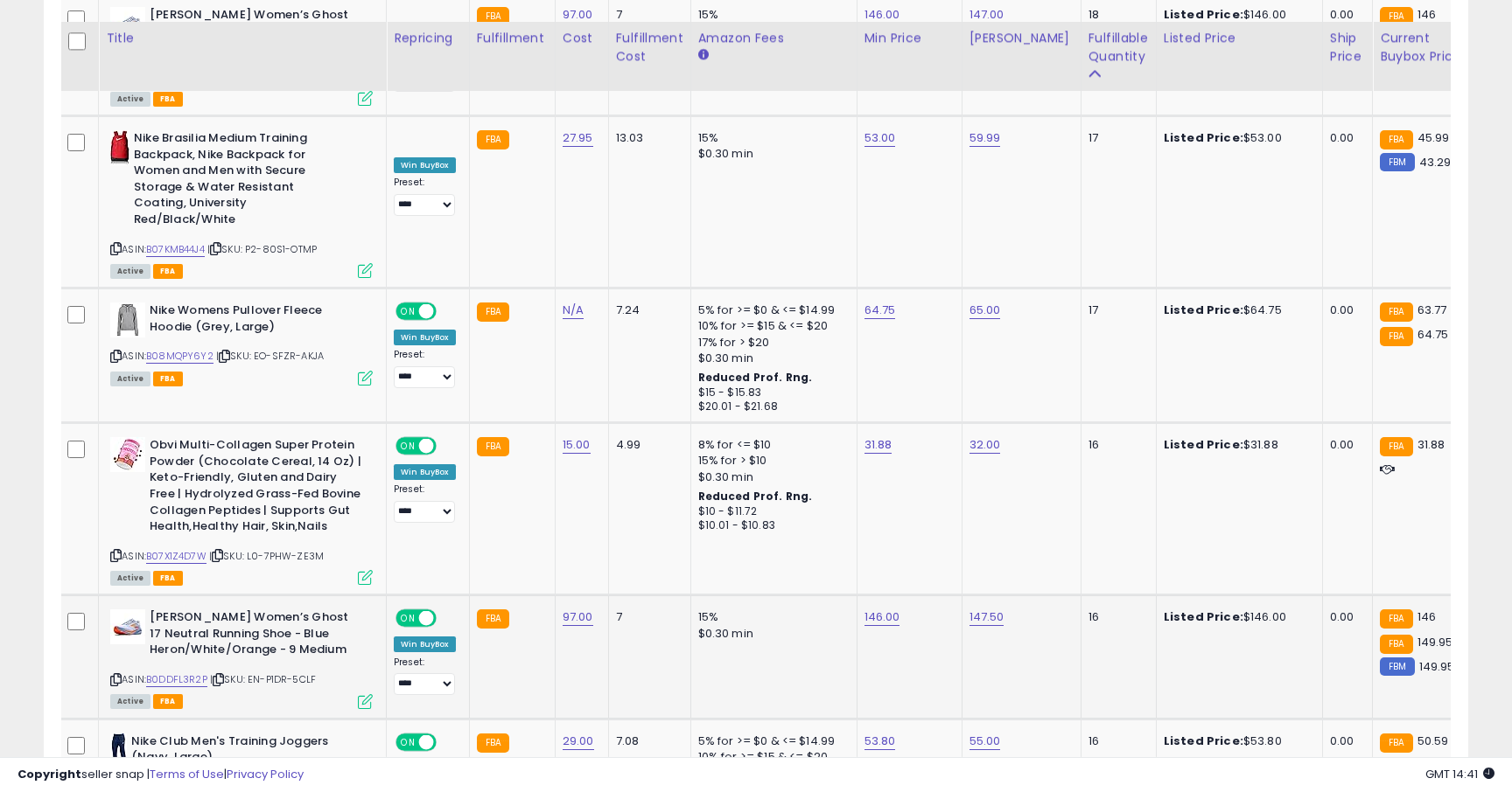
scroll to position [2404, 0]
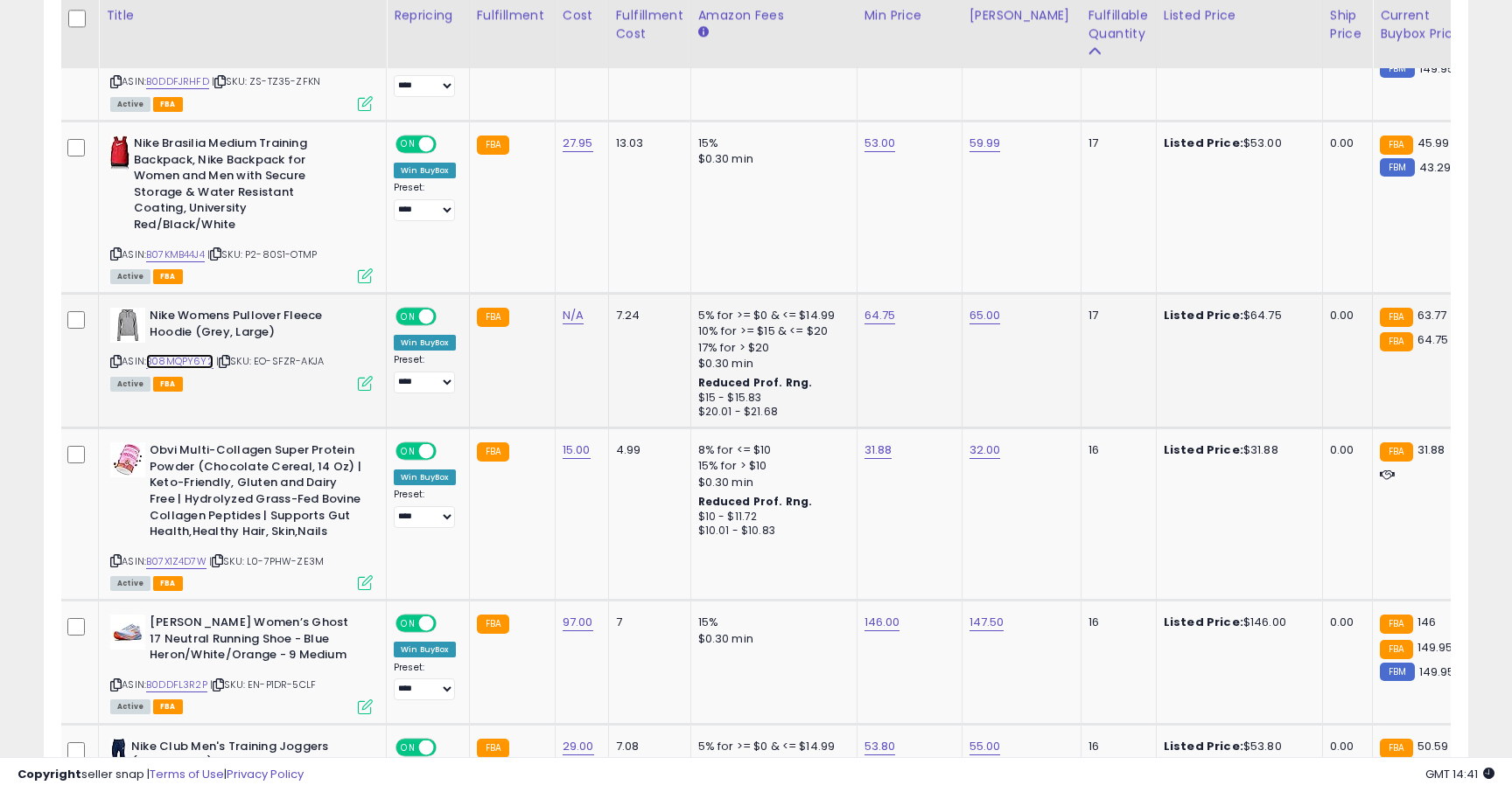
click at [194, 355] on link "B08MQPY6Y2" at bounding box center [180, 362] width 67 height 15
click at [872, 307] on link "64.75" at bounding box center [881, 315] width 32 height 18
type input "*****"
click button "submit" at bounding box center [932, 208] width 30 height 26
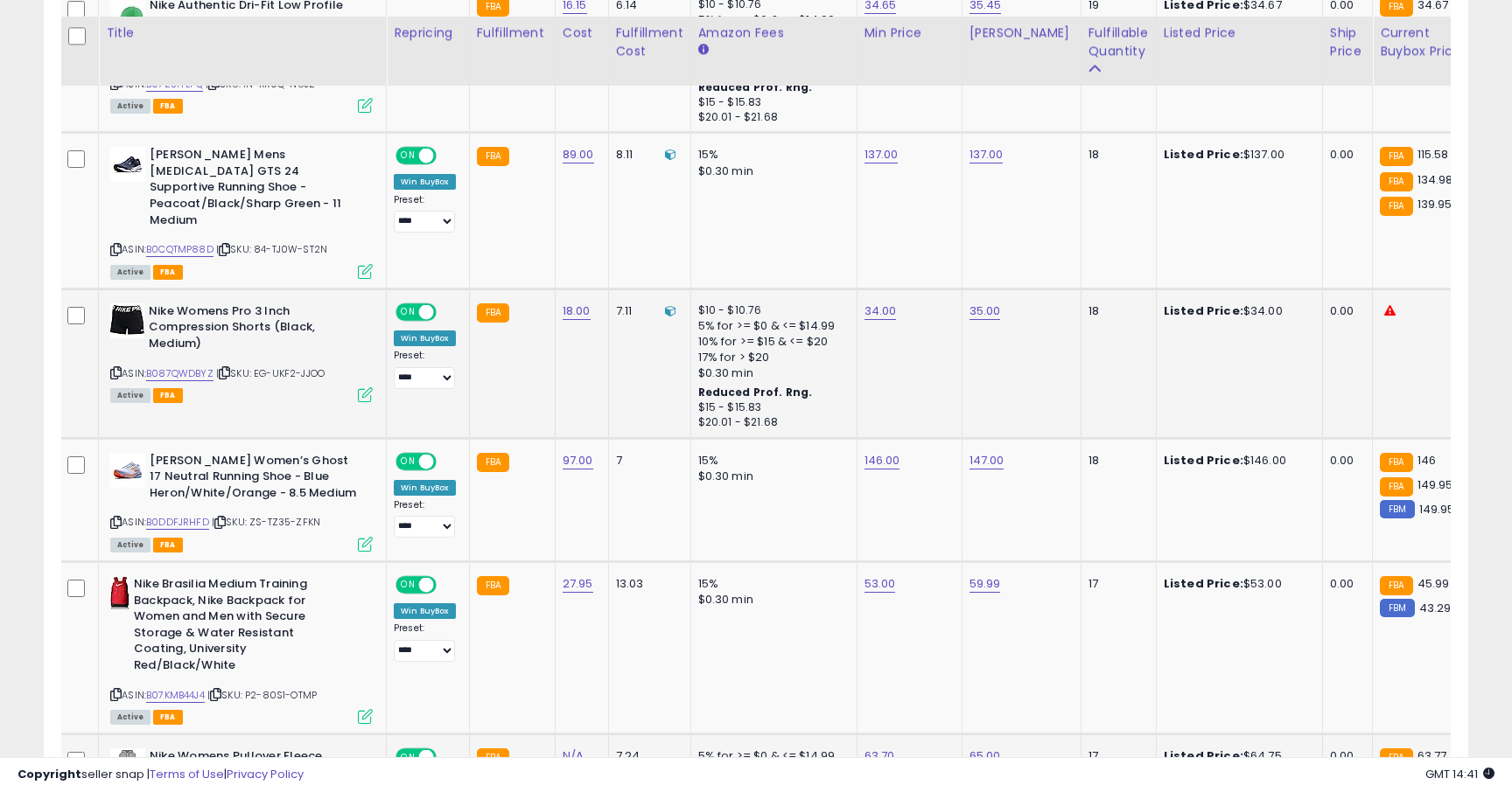
scroll to position [1952, 0]
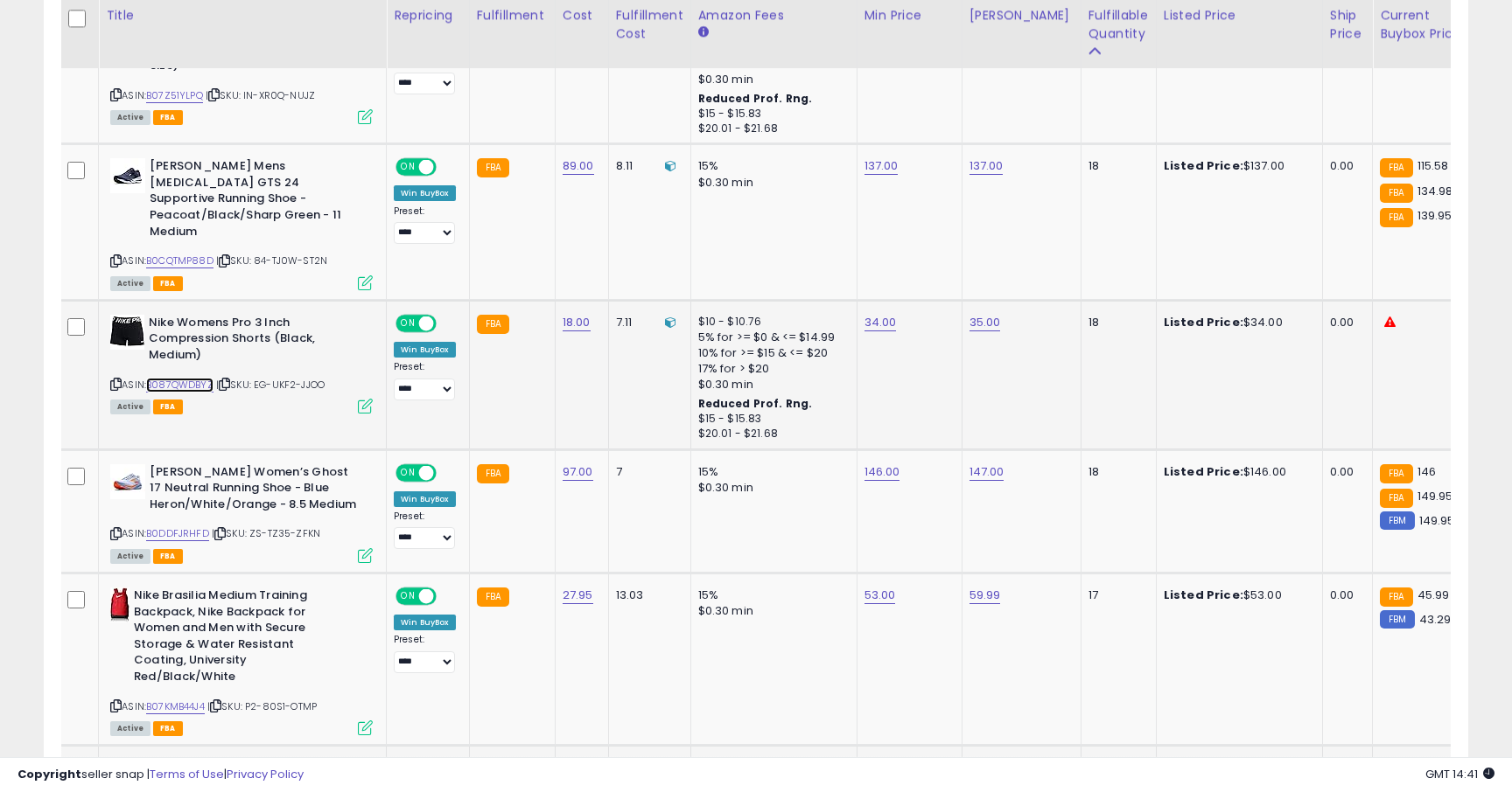
click at [181, 378] on link "B087QWDBYZ" at bounding box center [180, 385] width 67 height 15
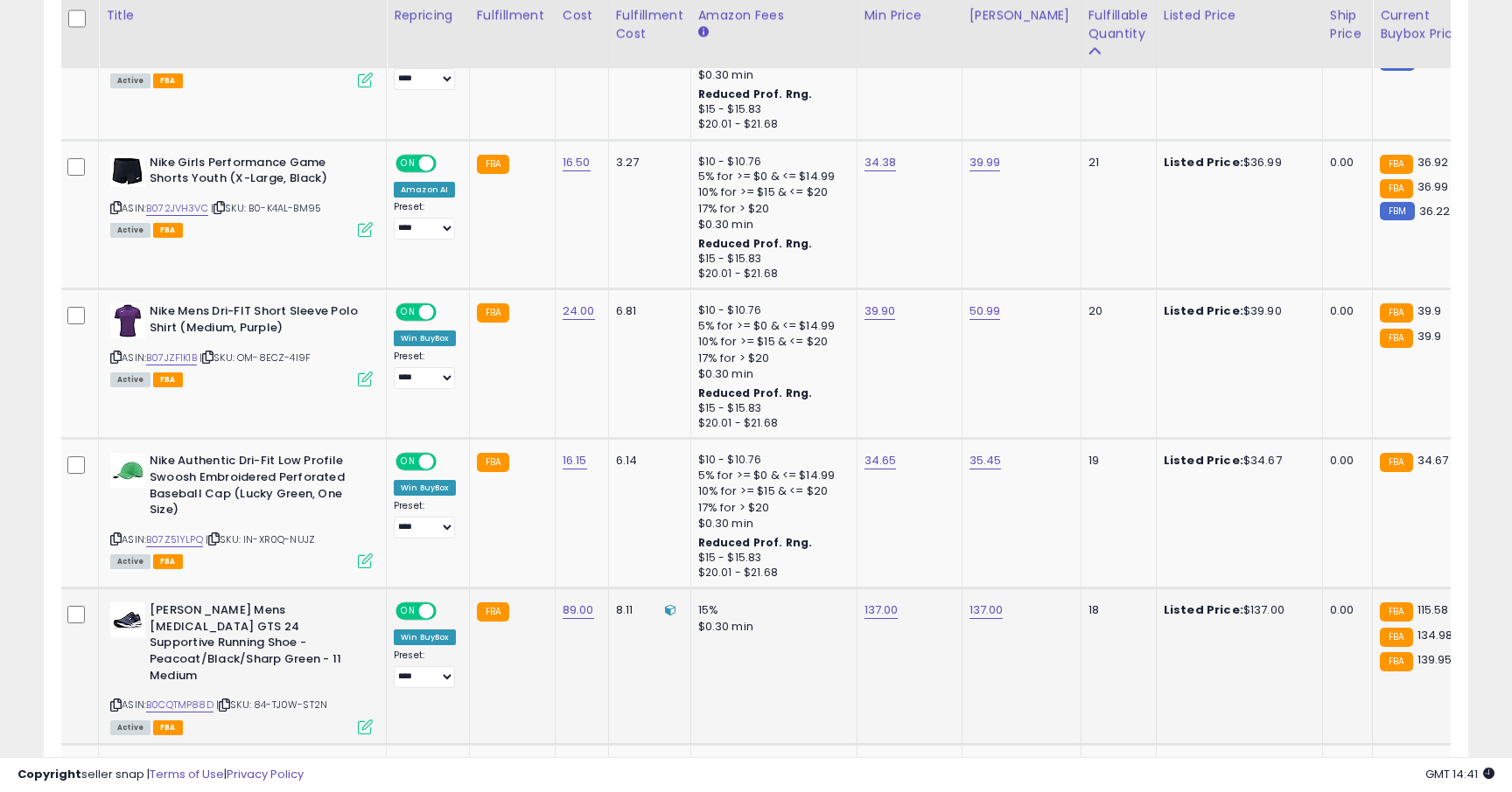
scroll to position [1497, 0]
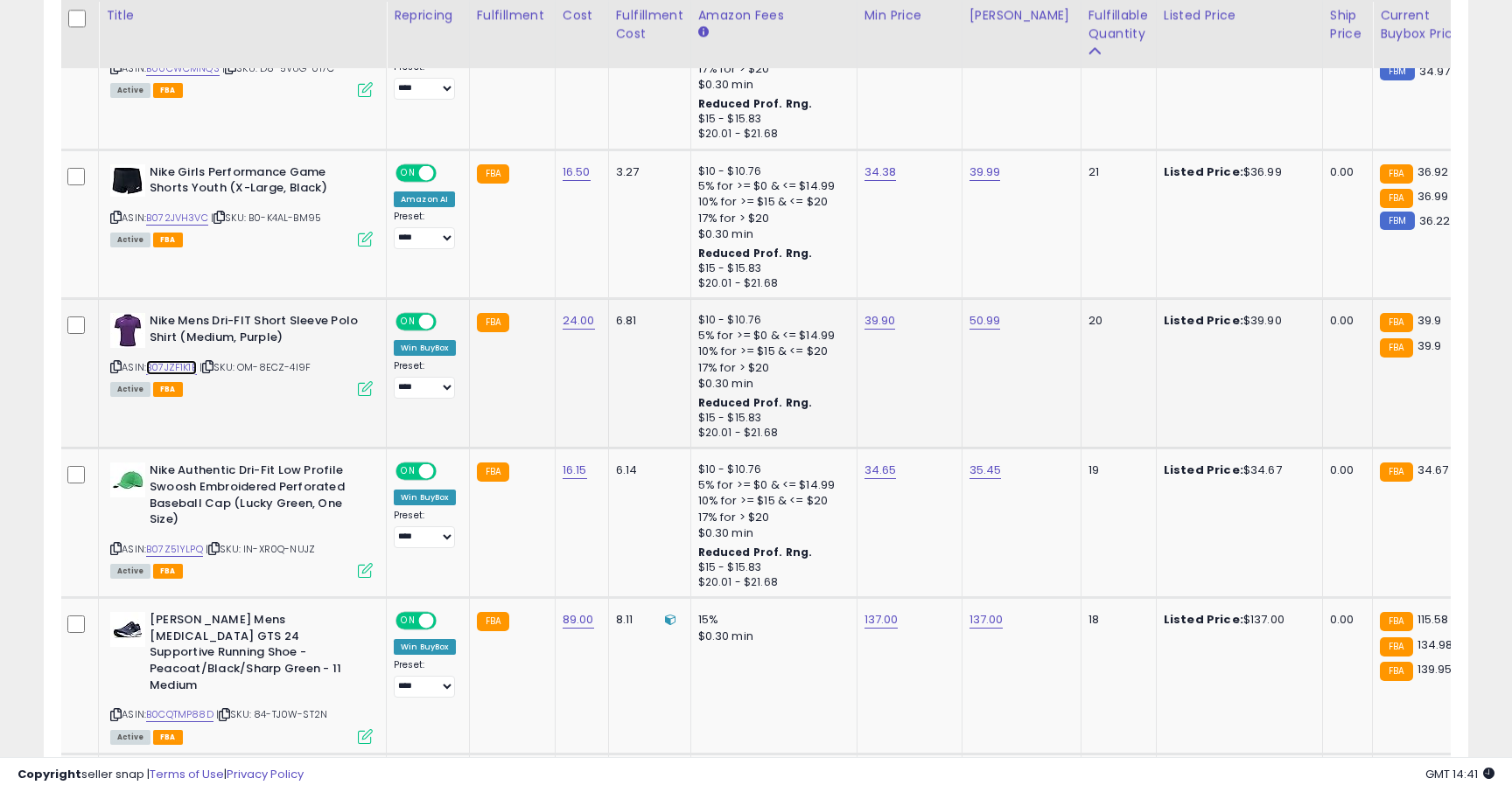
click at [190, 360] on link "B07JZF1K1B" at bounding box center [171, 368] width 51 height 15
click at [870, 313] on link "39.90" at bounding box center [881, 321] width 32 height 18
type input "*****"
click button "submit" at bounding box center [932, 245] width 30 height 26
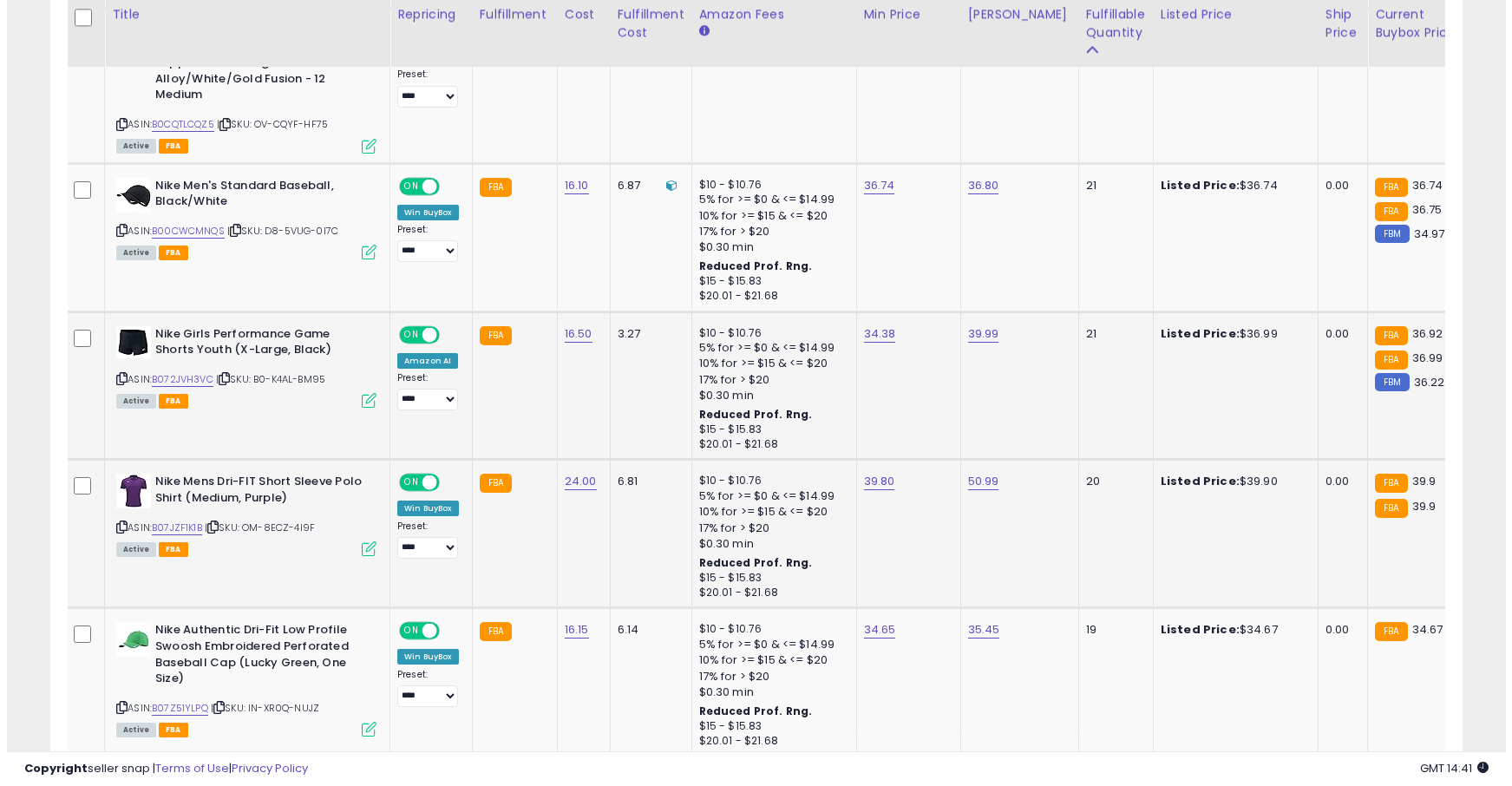
scroll to position [1319, 0]
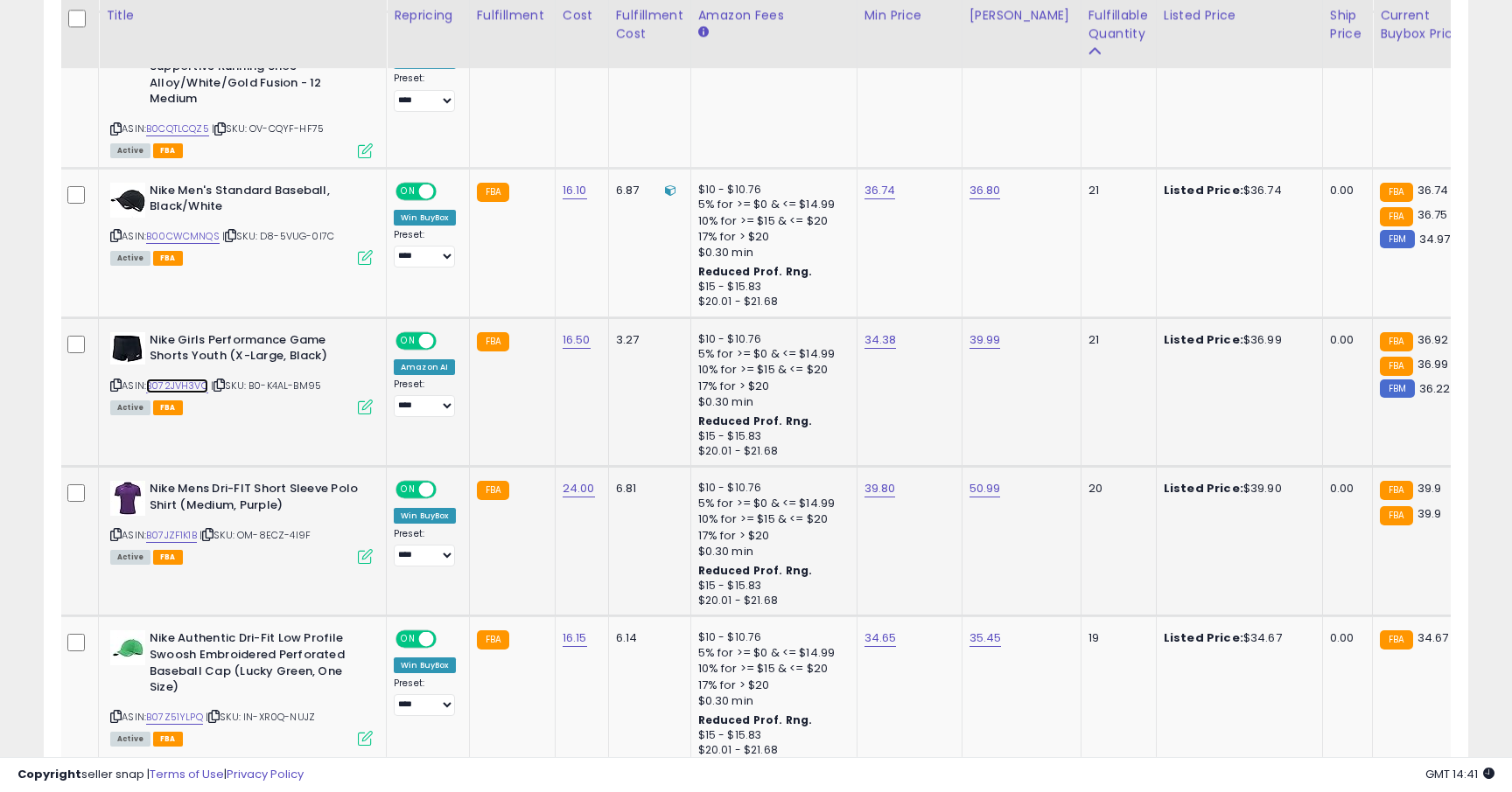
click at [195, 379] on link "B072JVH3VC" at bounding box center [177, 386] width 62 height 15
click at [992, 331] on link "39.99" at bounding box center [985, 340] width 32 height 18
type input "*****"
click button "submit" at bounding box center [1037, 263] width 30 height 26
click at [897, 332] on div "34.38" at bounding box center [907, 340] width 84 height 16
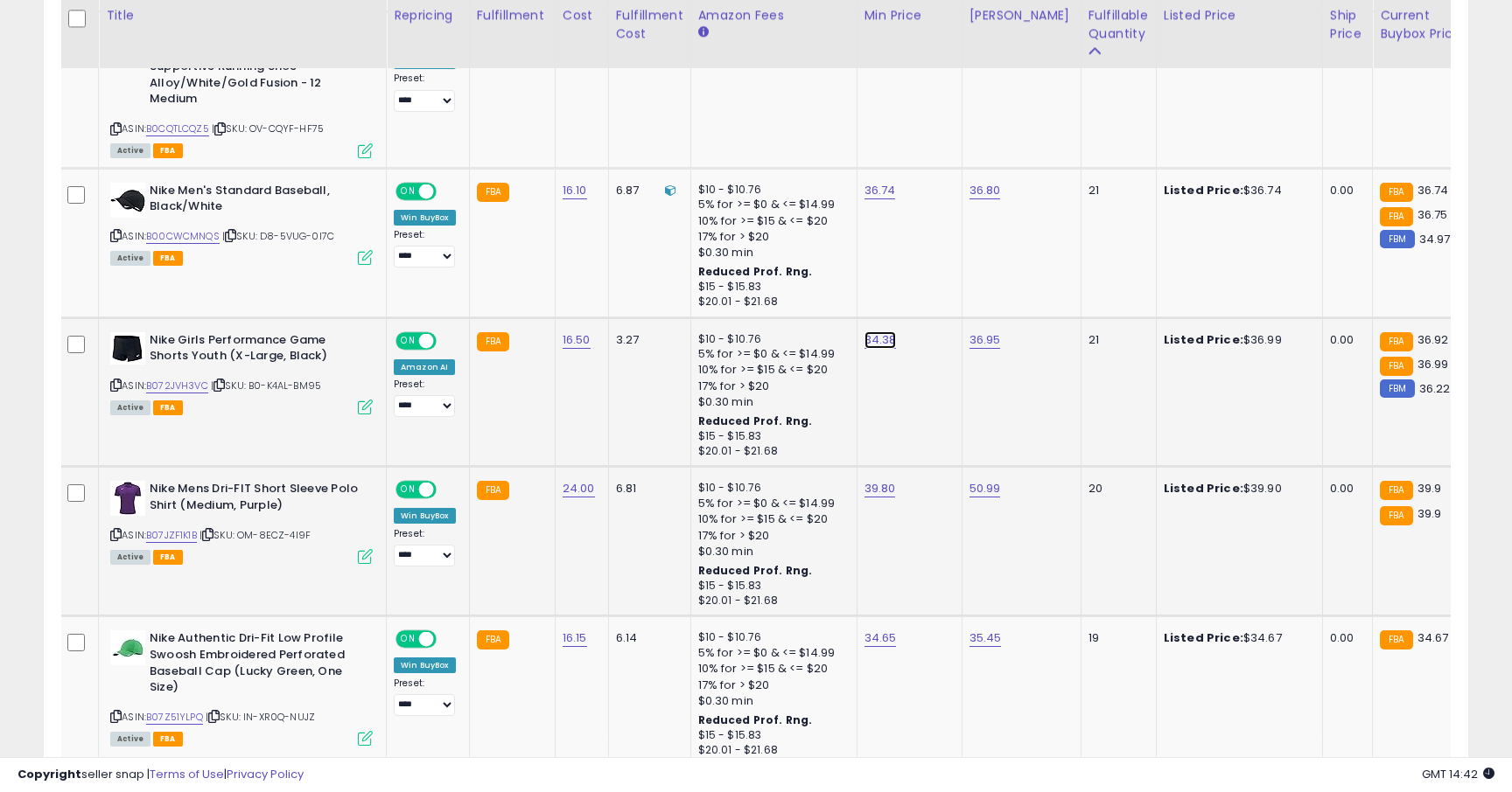
click at [884, 331] on link "34.38" at bounding box center [881, 340] width 33 height 18
type input "*****"
click button "submit" at bounding box center [932, 263] width 30 height 26
click at [360, 399] on icon at bounding box center [365, 407] width 15 height 15
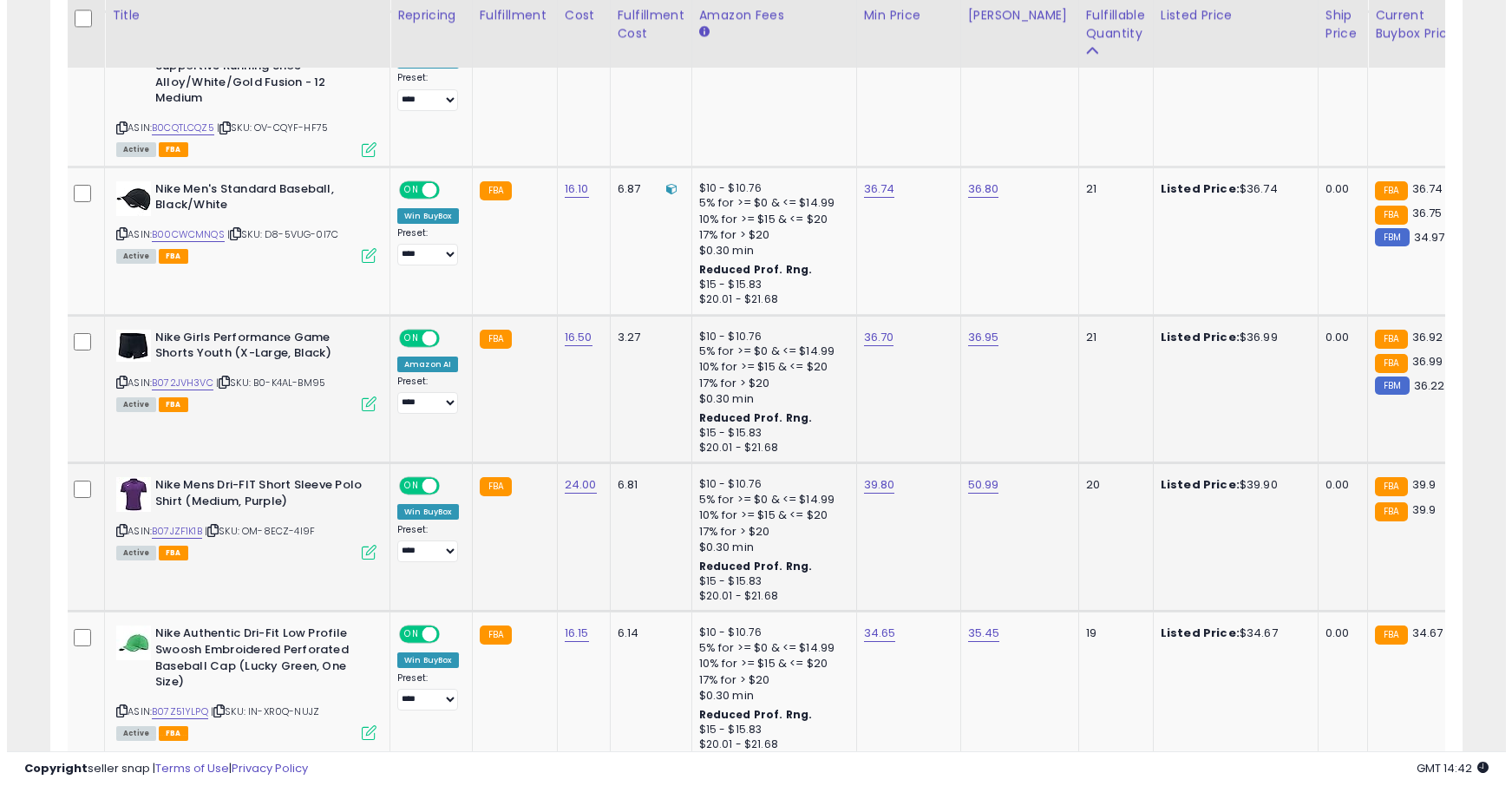
scroll to position [356, 826]
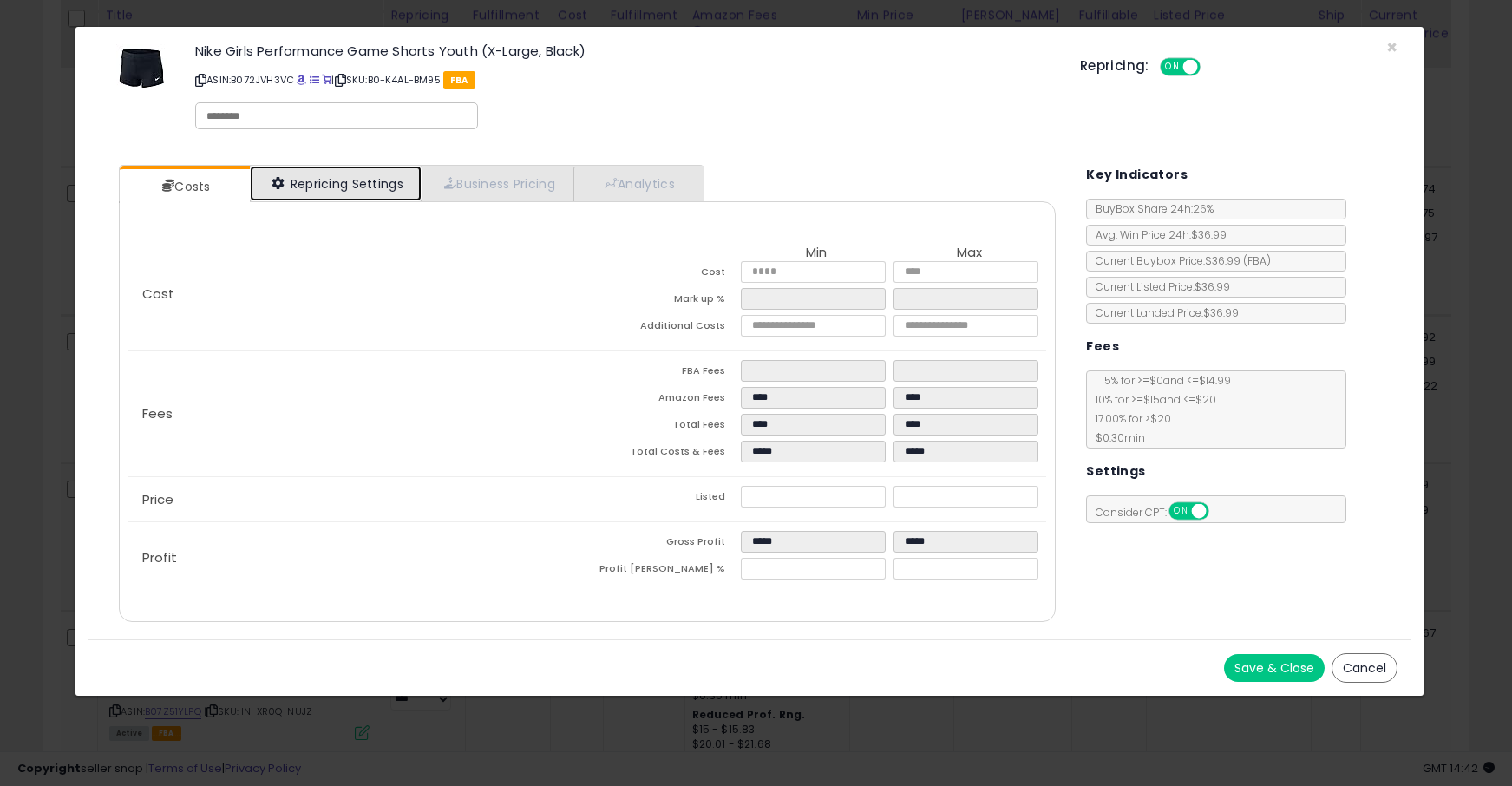
click at [352, 196] on link "Repricing Settings" at bounding box center [336, 183] width 172 height 36
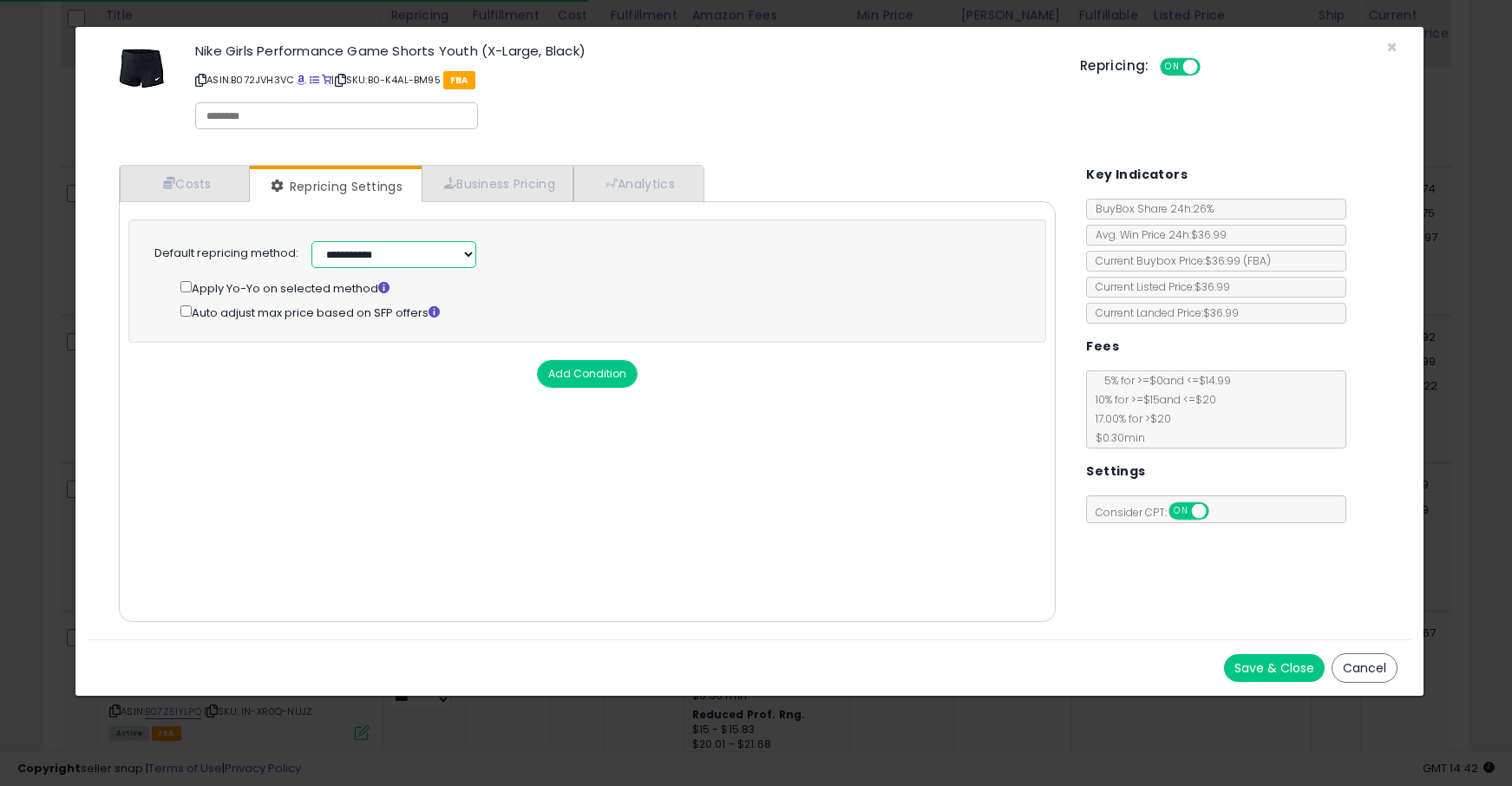
click at [352, 246] on select "**********" at bounding box center [393, 254] width 165 height 27
select select "******"
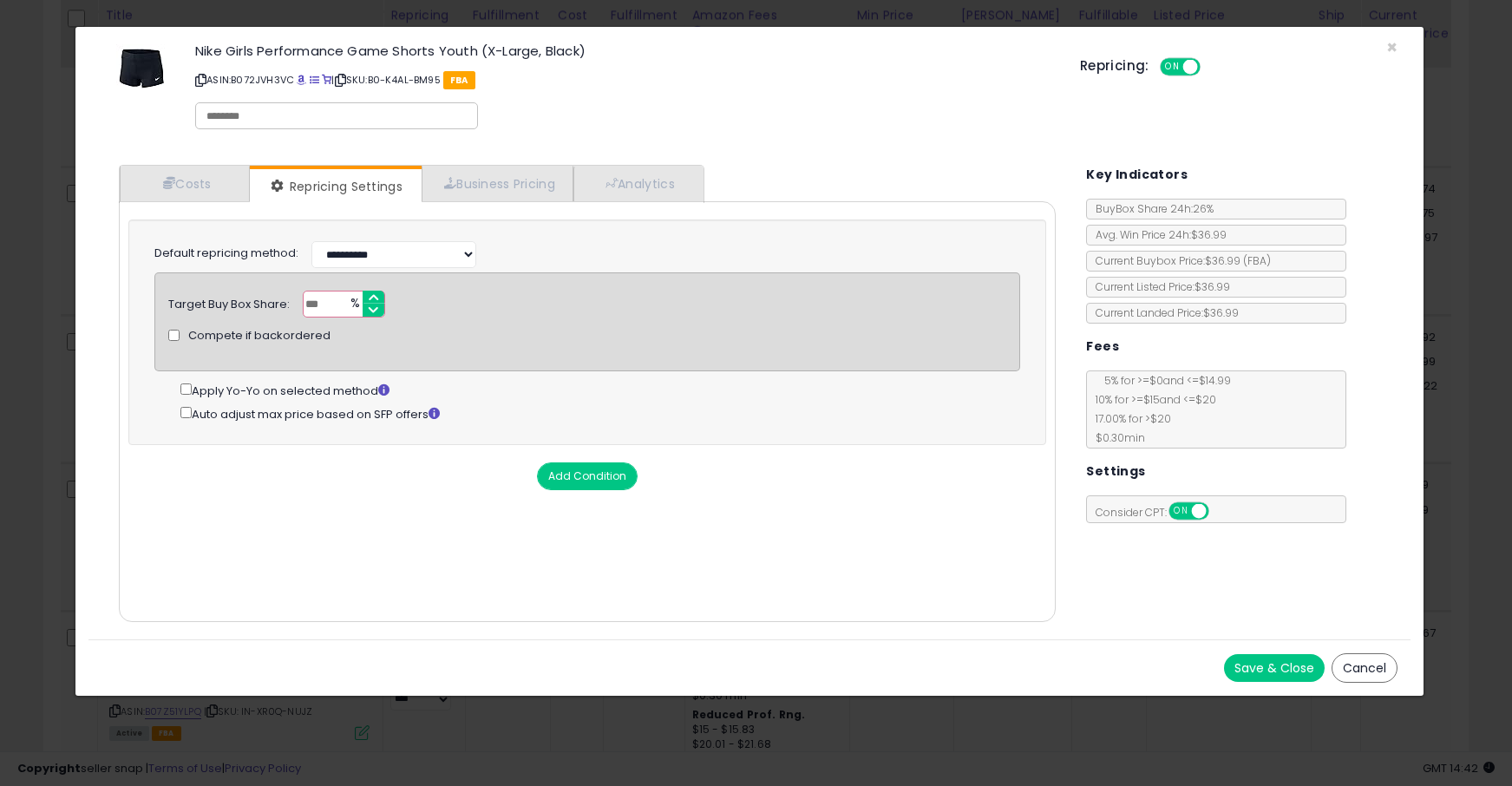
click at [1274, 675] on button "Save & Close" at bounding box center [1274, 669] width 101 height 28
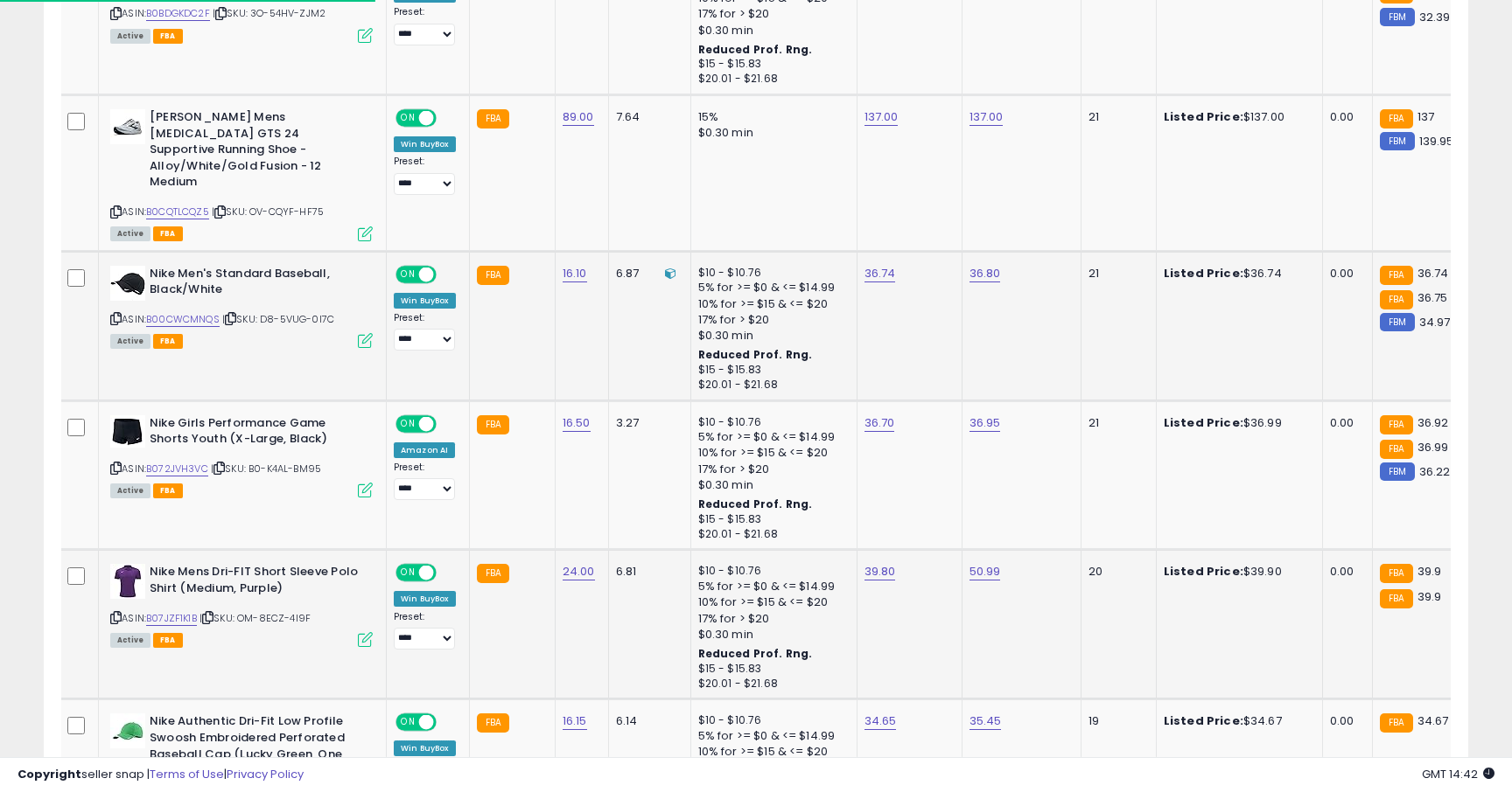
scroll to position [1166, 0]
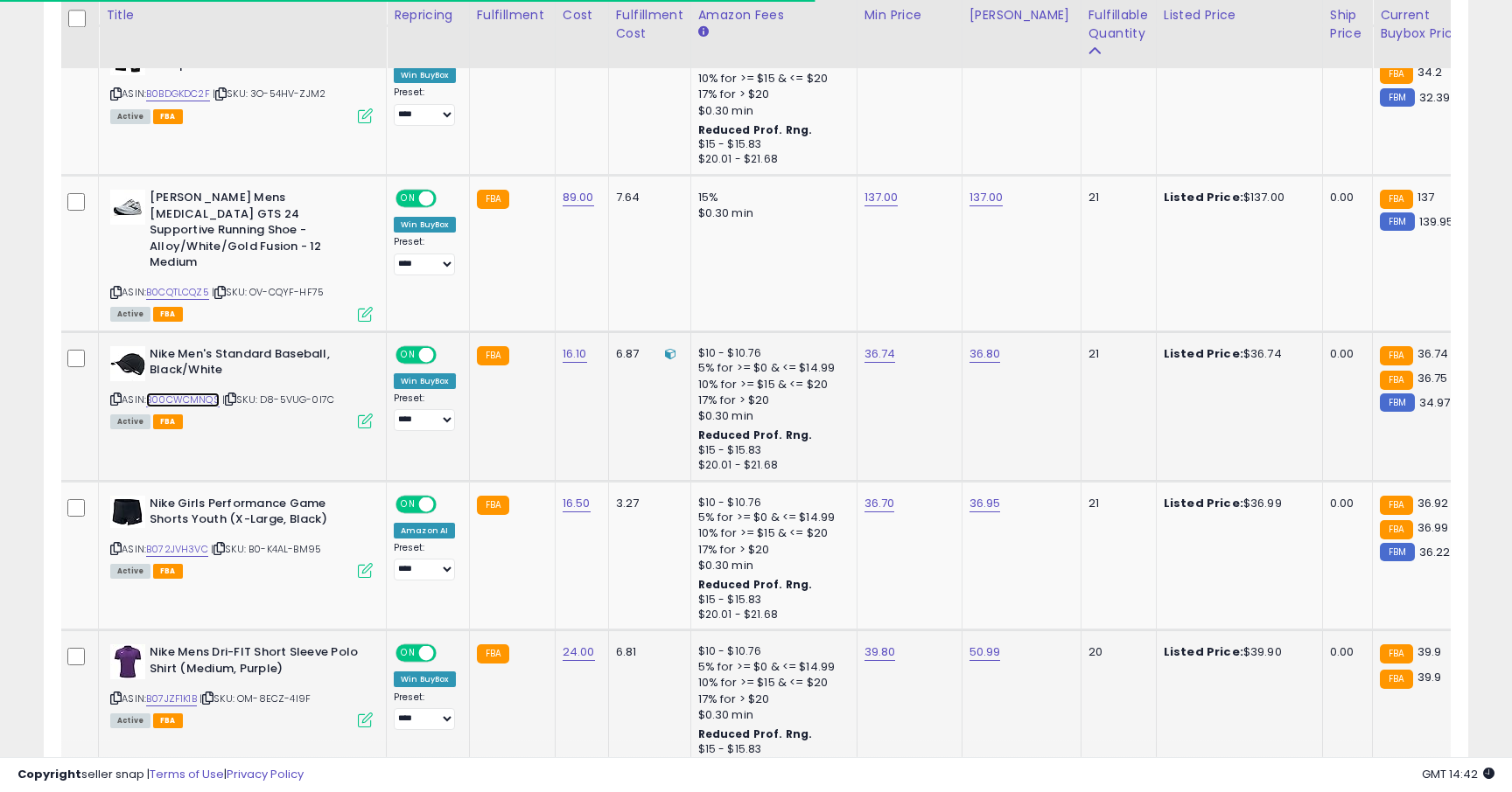
click at [203, 393] on link "B00CWCMNQS" at bounding box center [182, 400] width 74 height 15
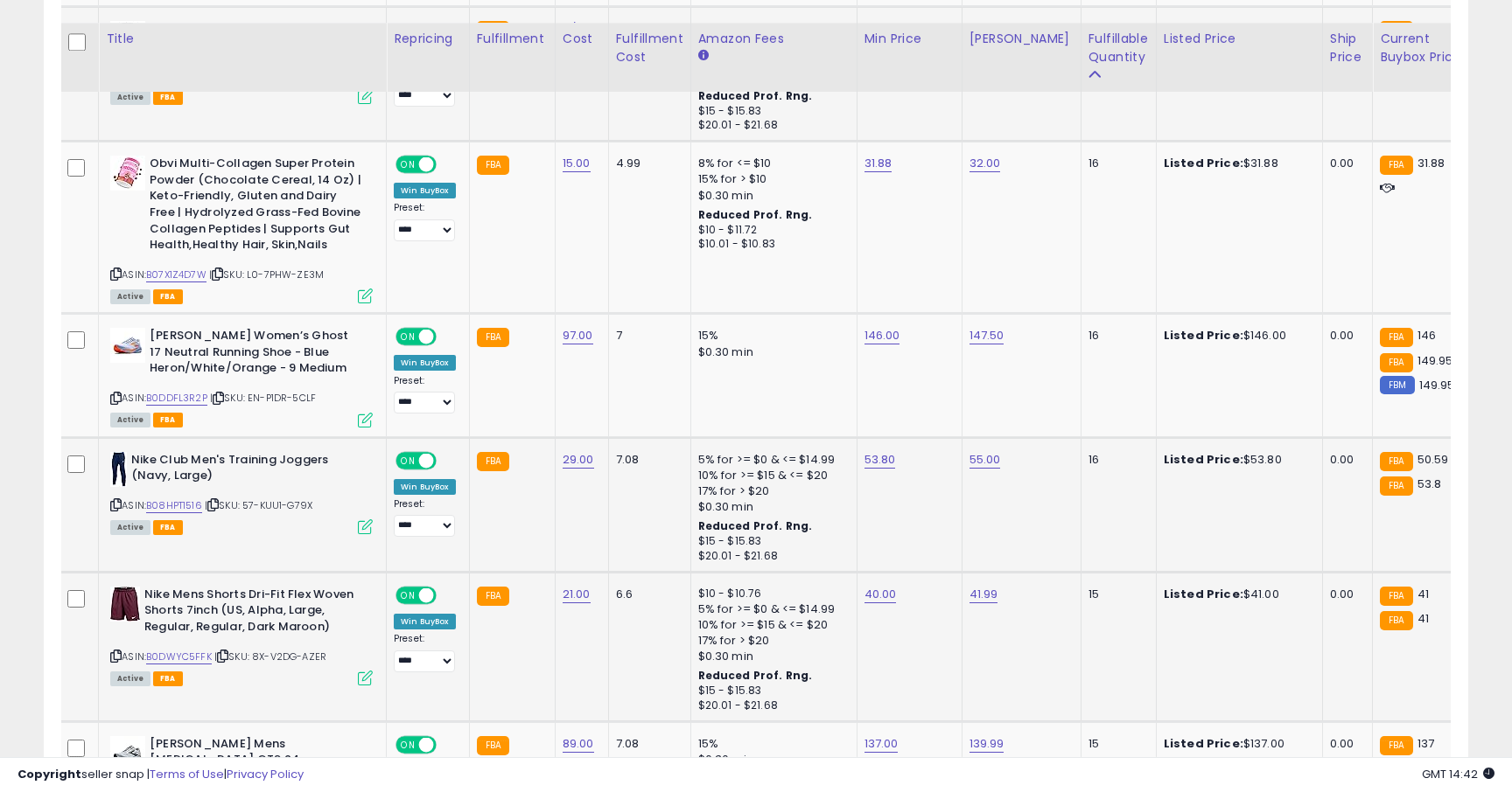
scroll to position [3829, 0]
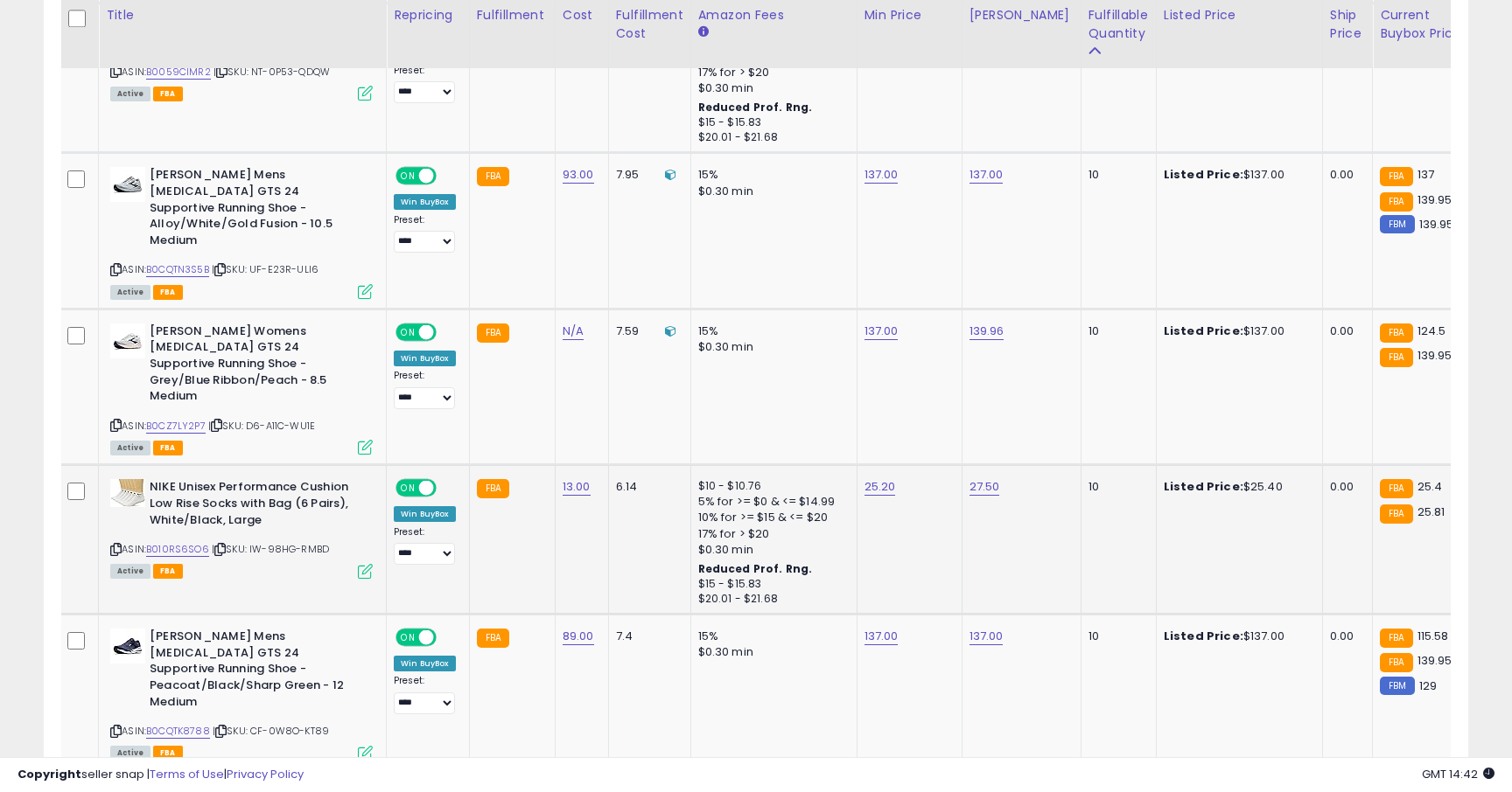
click at [1339, 790] on link "4" at bounding box center [1345, 805] width 32 height 30
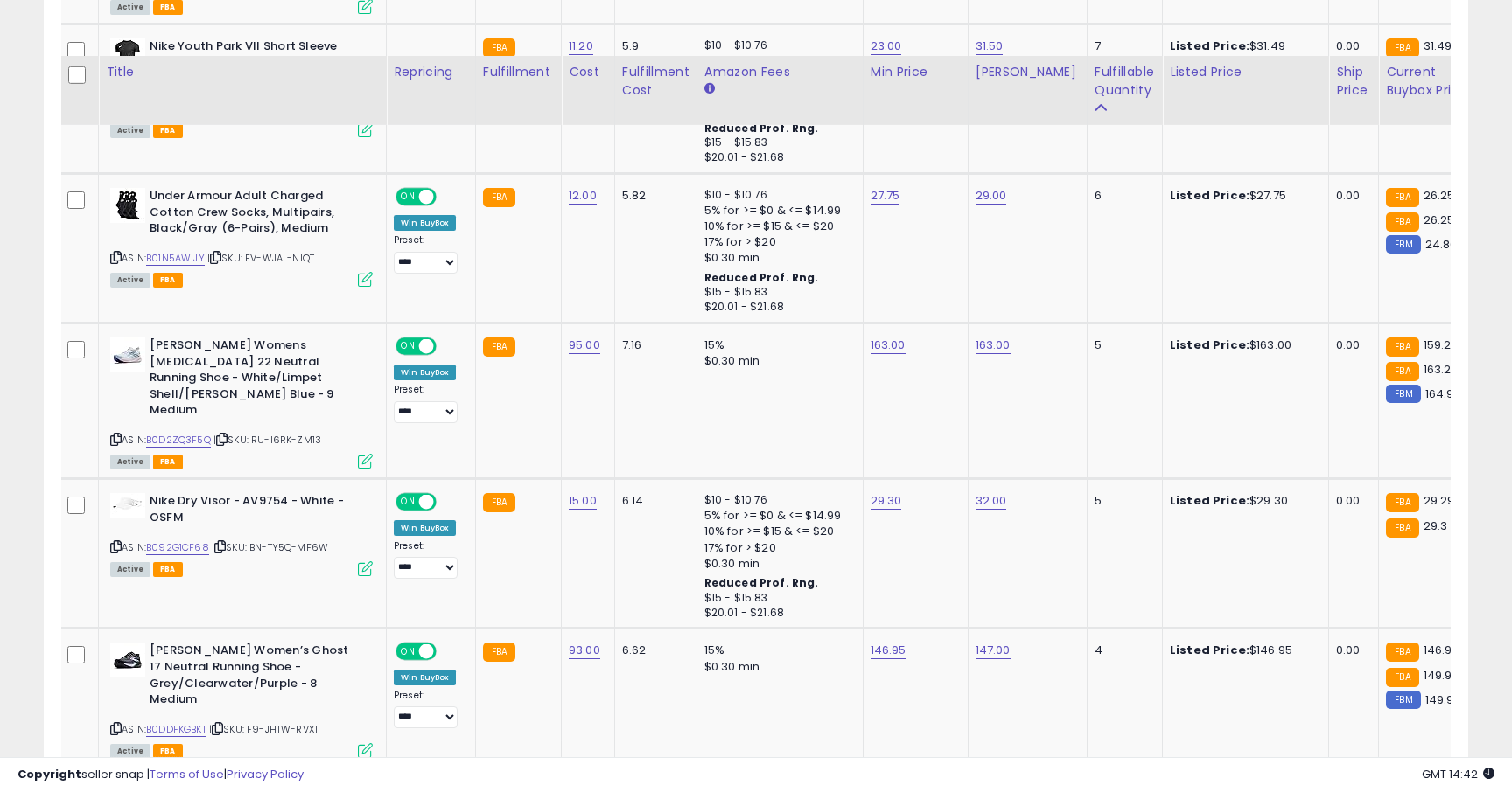
scroll to position [707, 0]
